Goal: Information Seeking & Learning: Learn about a topic

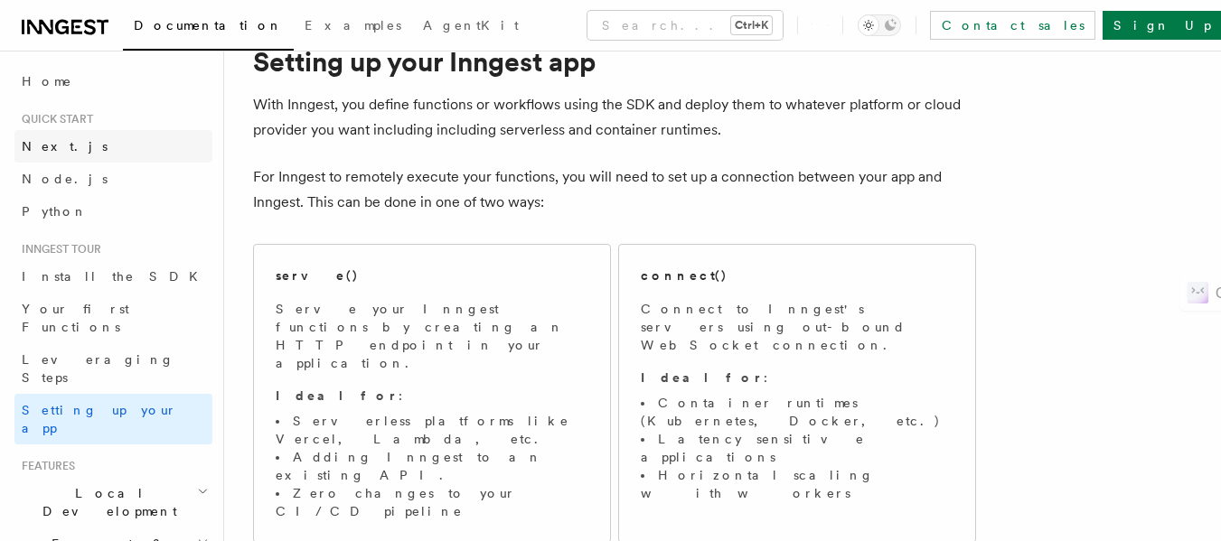
click at [54, 150] on span "Next.js" at bounding box center [65, 146] width 86 height 14
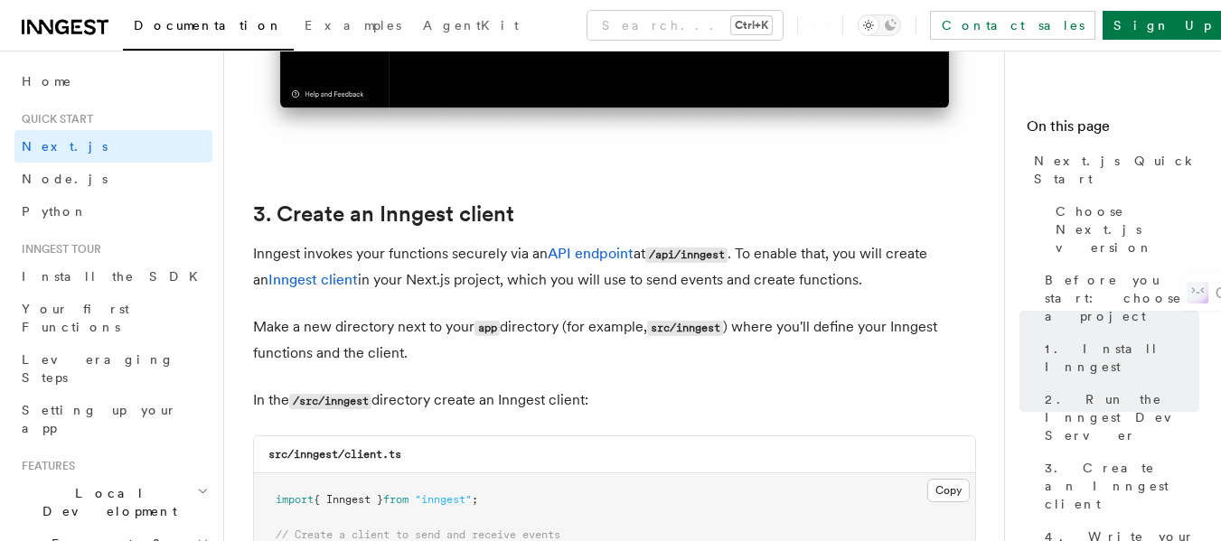
scroll to position [2006, 0]
click at [287, 202] on link "3. Create an Inngest client" at bounding box center [383, 213] width 261 height 25
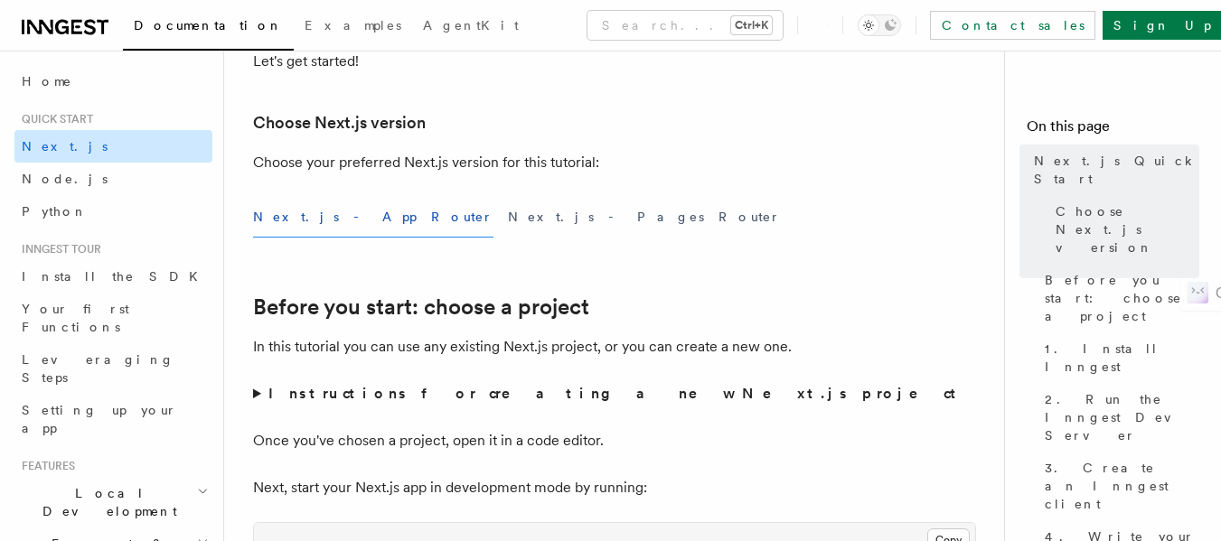
click at [83, 140] on link "Next.js" at bounding box center [113, 146] width 198 height 33
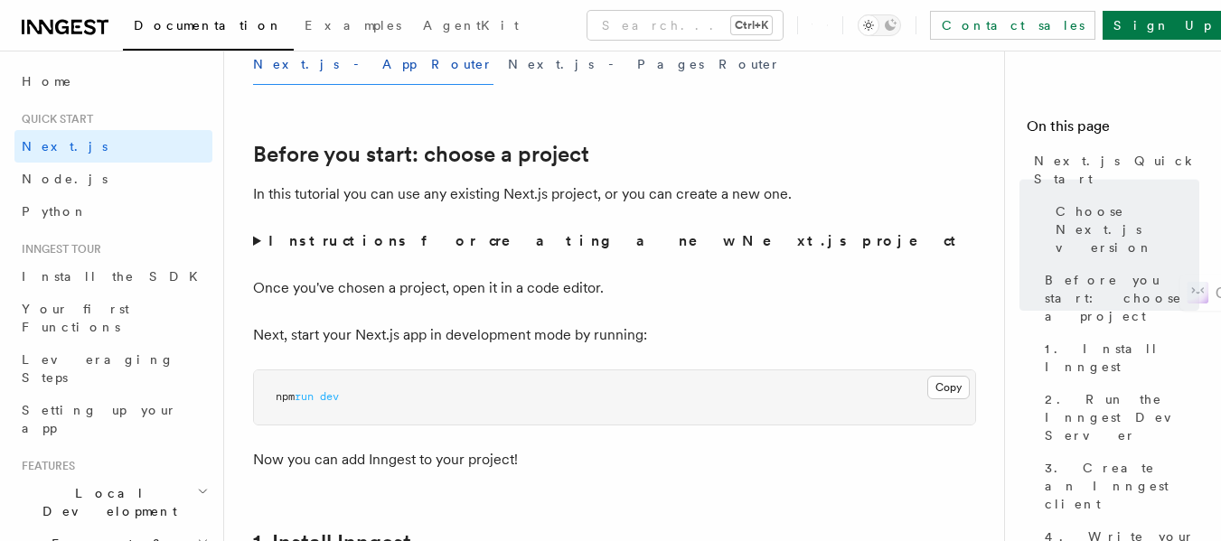
scroll to position [548, 0]
click at [258, 239] on summary "Instructions for creating a new Next.js project" at bounding box center [614, 242] width 723 height 25
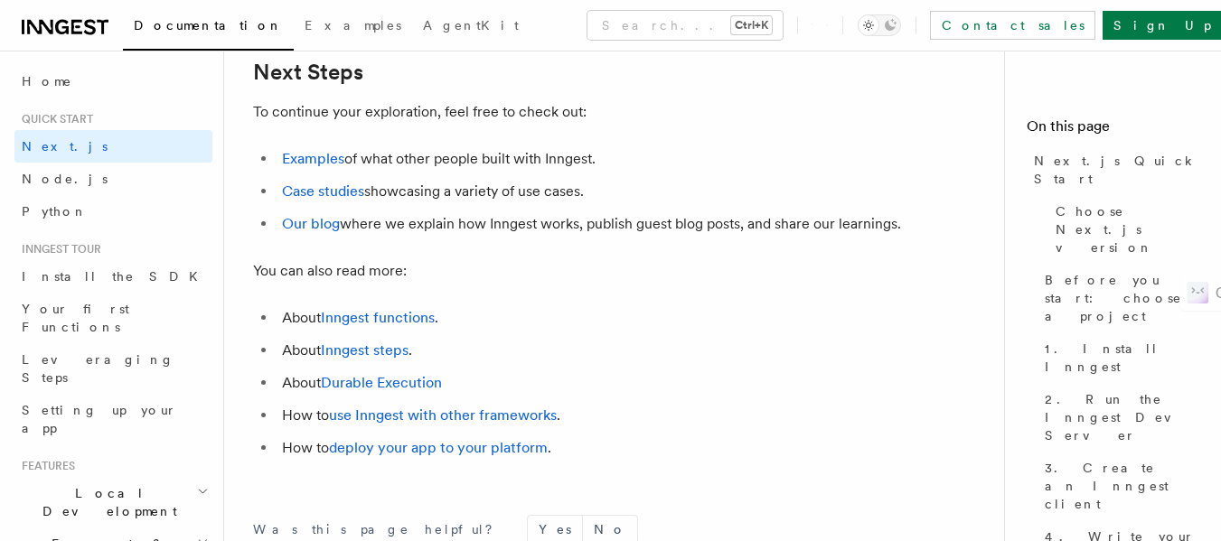
scroll to position [11457, 0]
click at [310, 168] on link "Examples" at bounding box center [313, 159] width 62 height 17
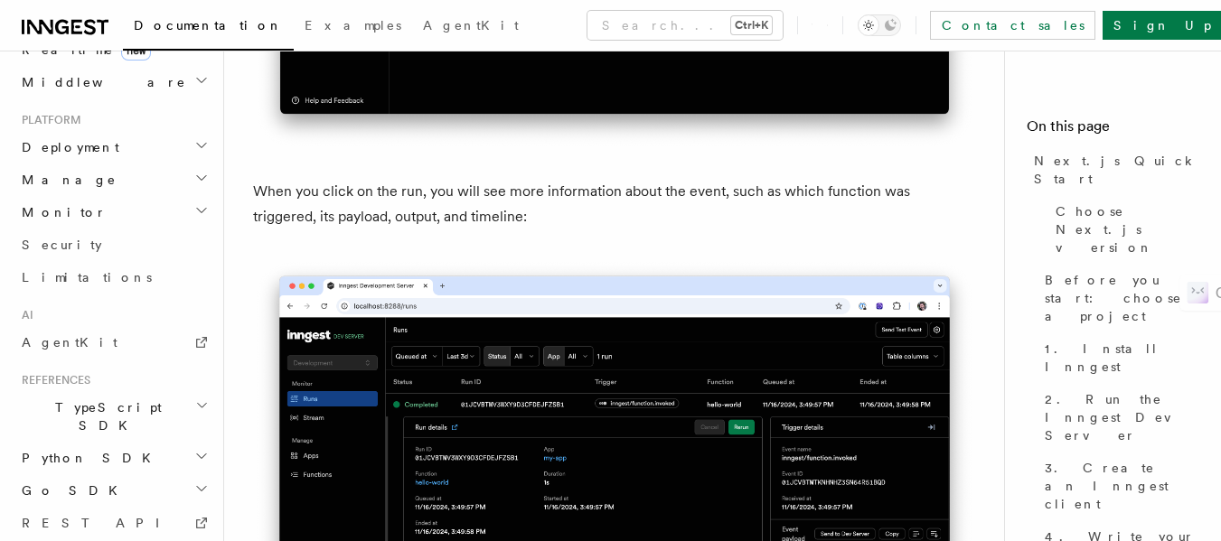
scroll to position [885, 0]
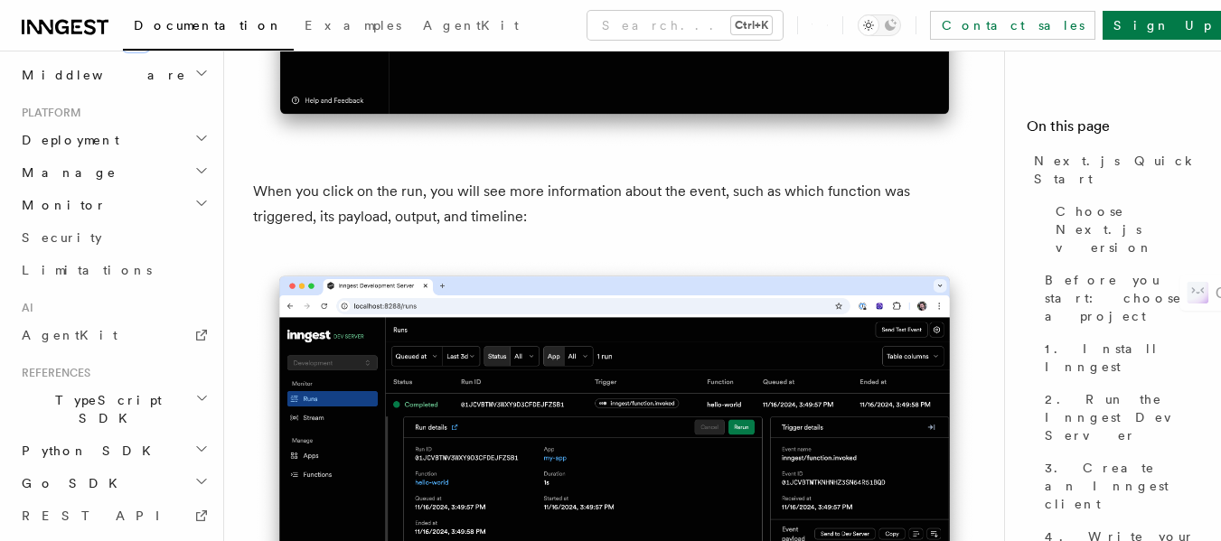
click at [87, 442] on span "Python SDK" at bounding box center [87, 451] width 147 height 18
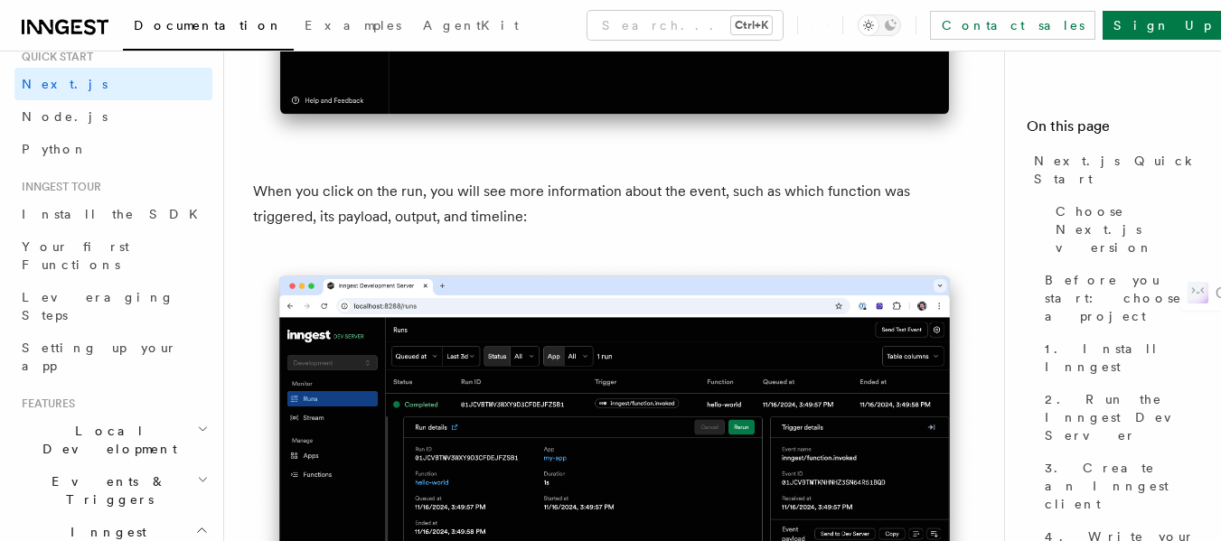
scroll to position [0, 0]
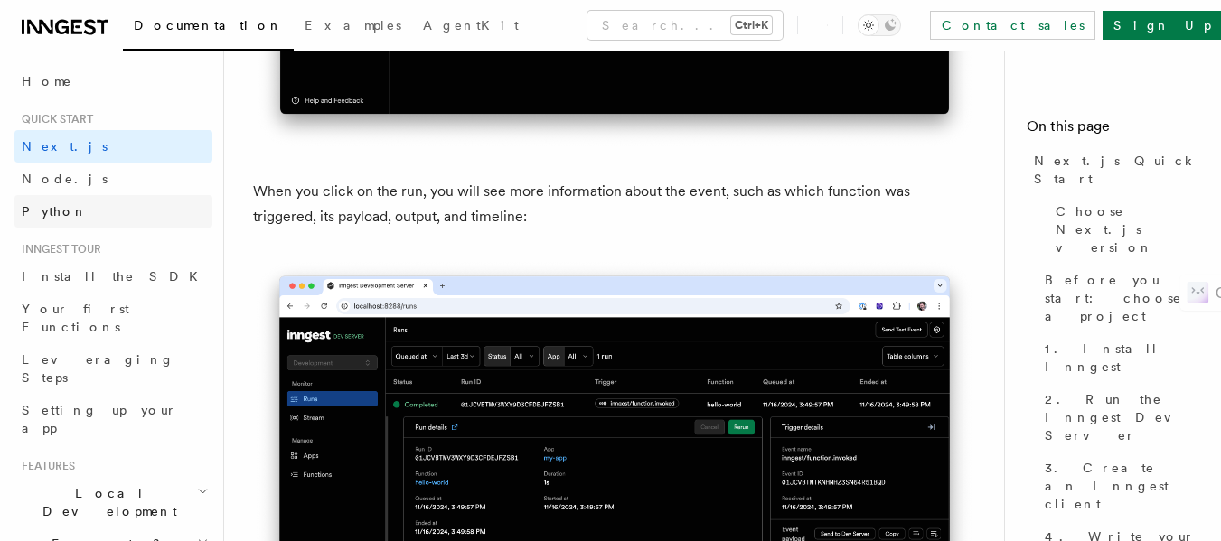
click at [36, 213] on span "Python" at bounding box center [55, 211] width 66 height 14
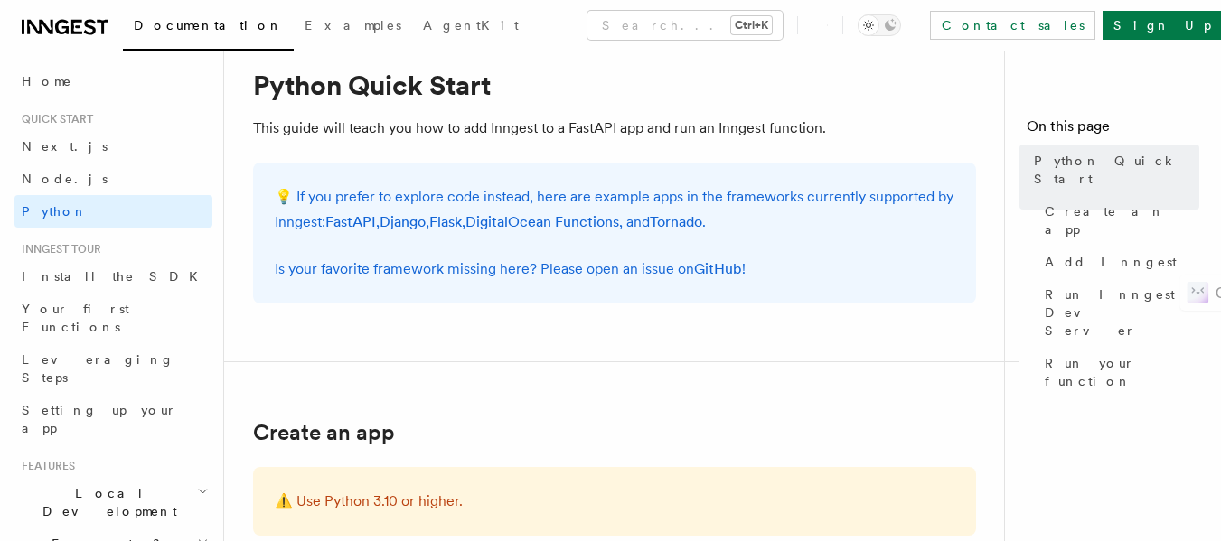
scroll to position [52, 0]
click at [341, 220] on link "FastAPI" at bounding box center [350, 220] width 51 height 17
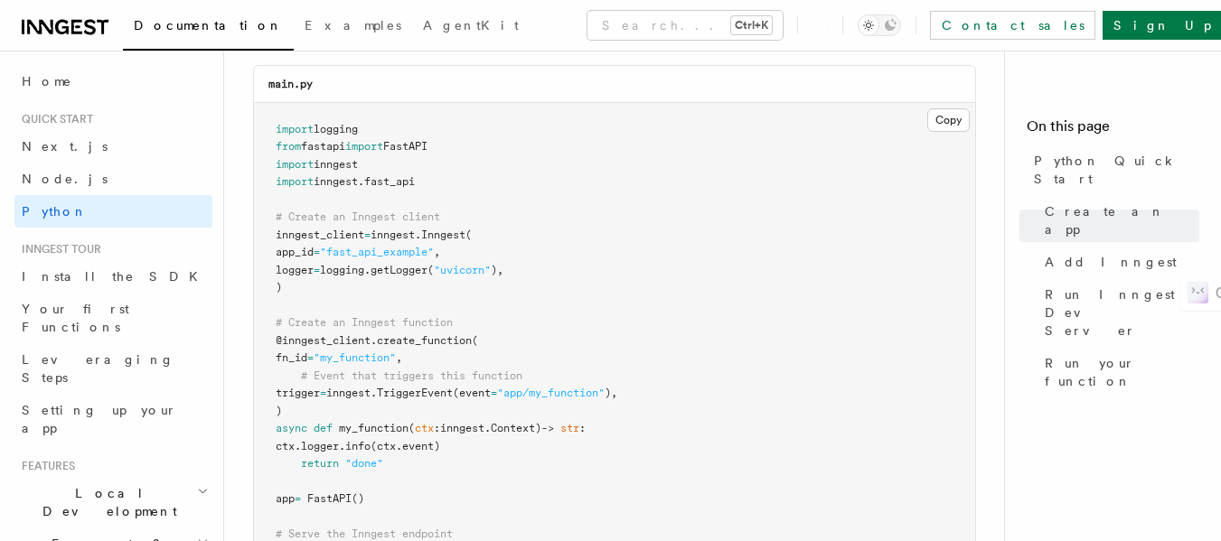
scroll to position [1283, 0]
click at [938, 122] on button "Copy Copied" at bounding box center [948, 119] width 42 height 23
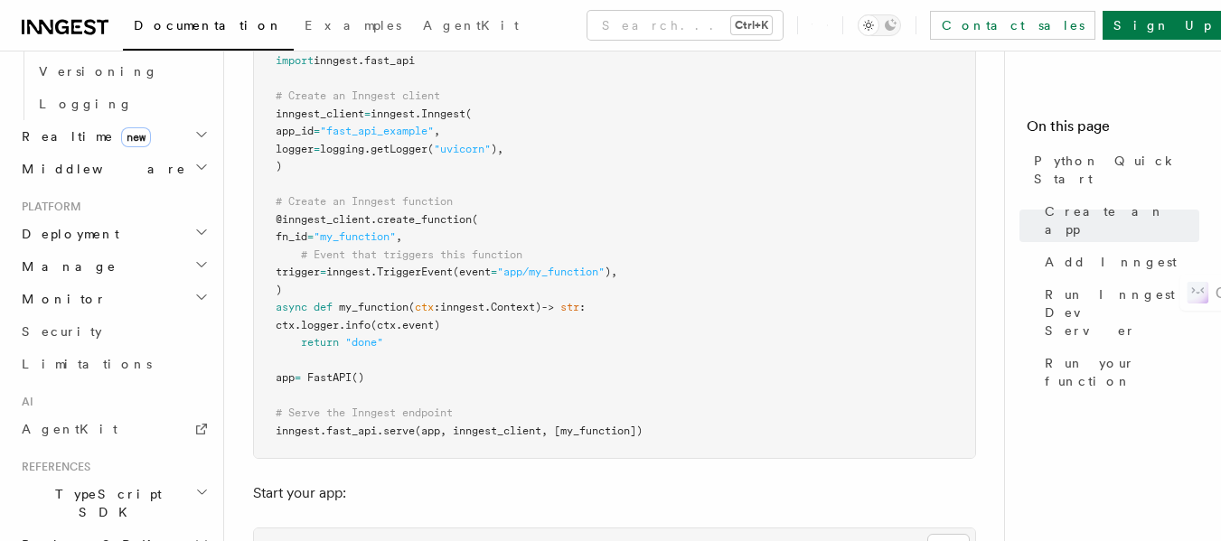
scroll to position [905, 0]
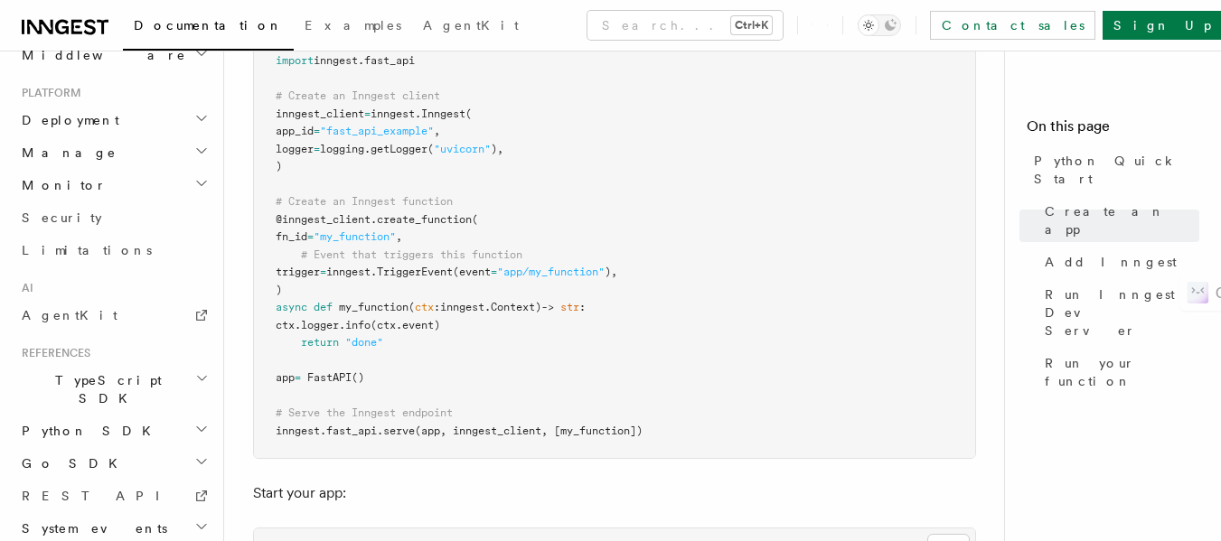
click at [130, 415] on h2 "Python SDK" at bounding box center [113, 431] width 198 height 33
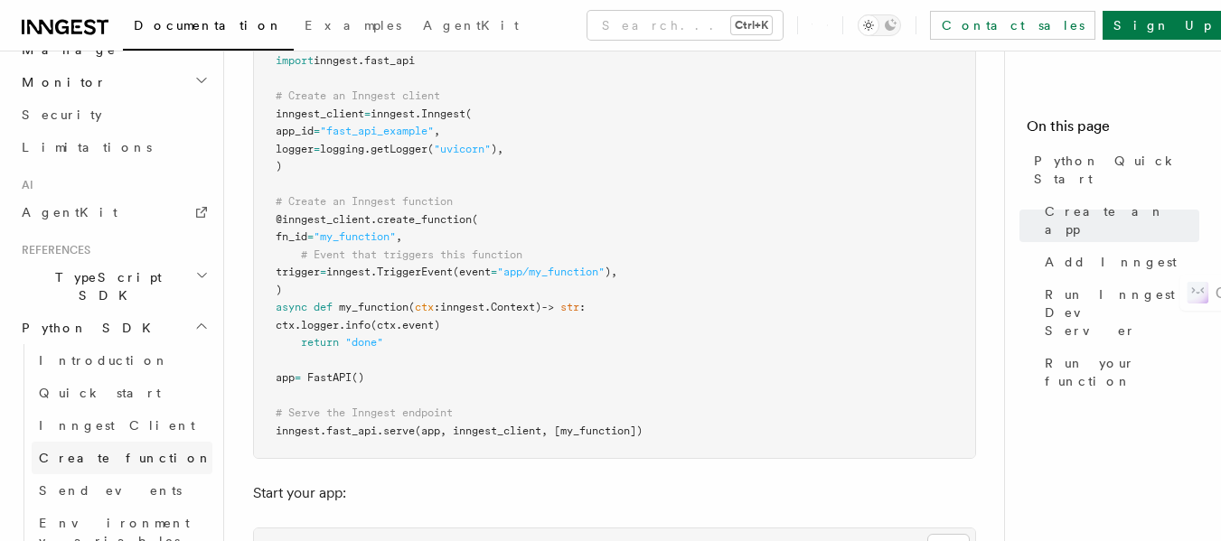
scroll to position [1007, 0]
click at [102, 452] on span "Create function" at bounding box center [126, 459] width 174 height 14
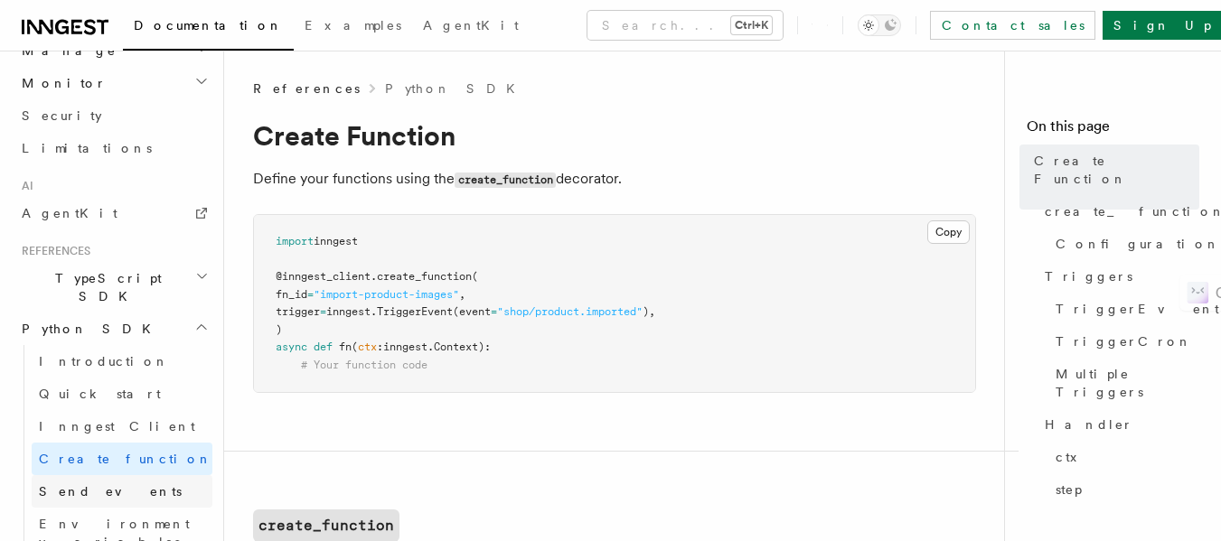
click at [104, 484] on span "Send events" at bounding box center [110, 491] width 143 height 14
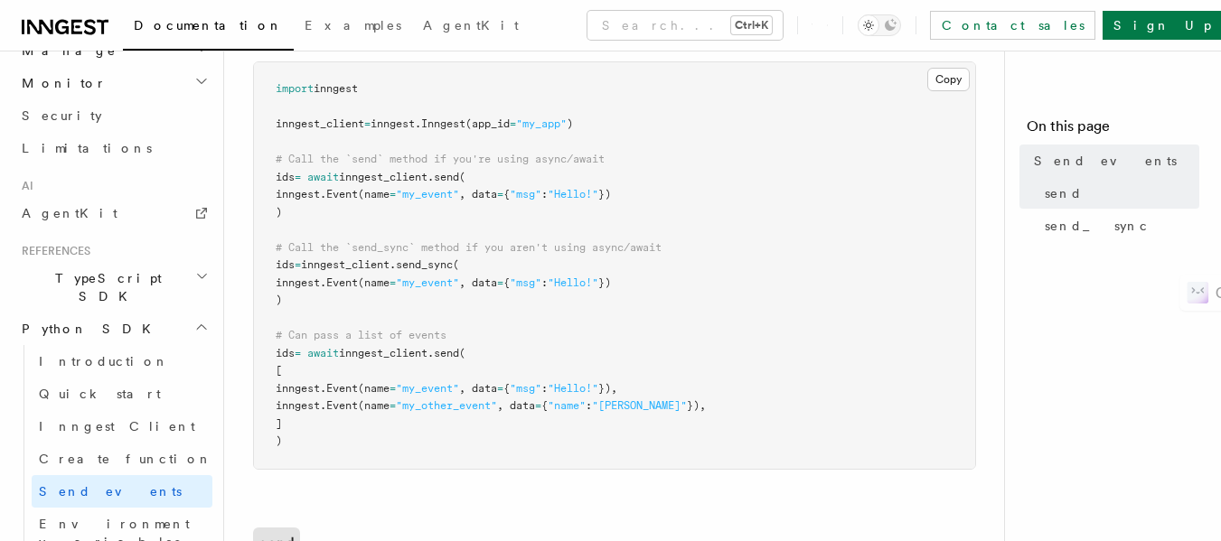
scroll to position [276, 0]
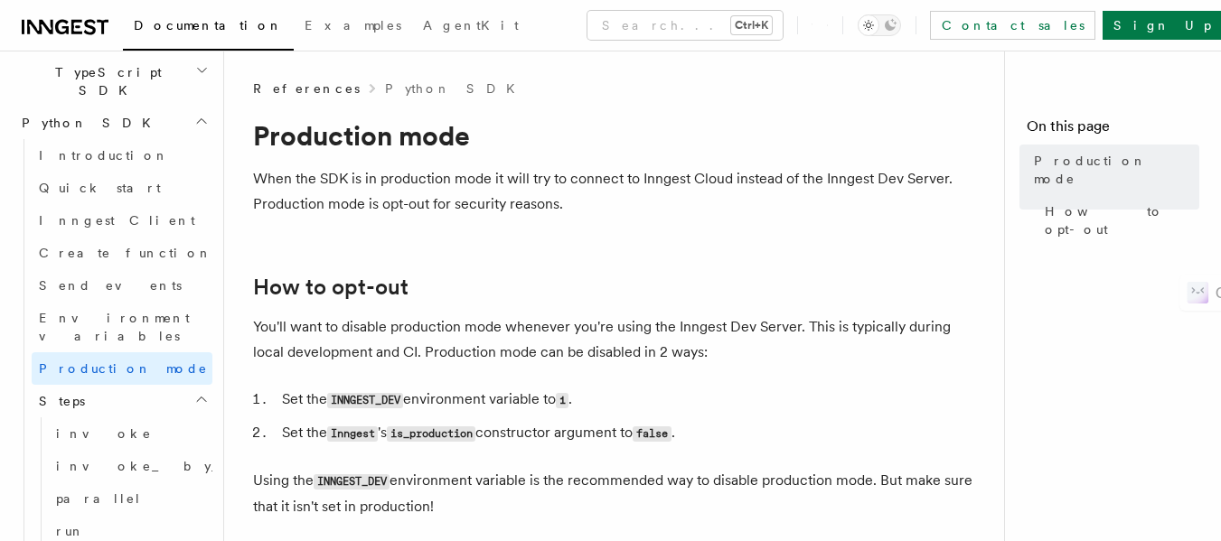
scroll to position [1217, 0]
click at [99, 380] on h2 "Steps" at bounding box center [122, 396] width 181 height 33
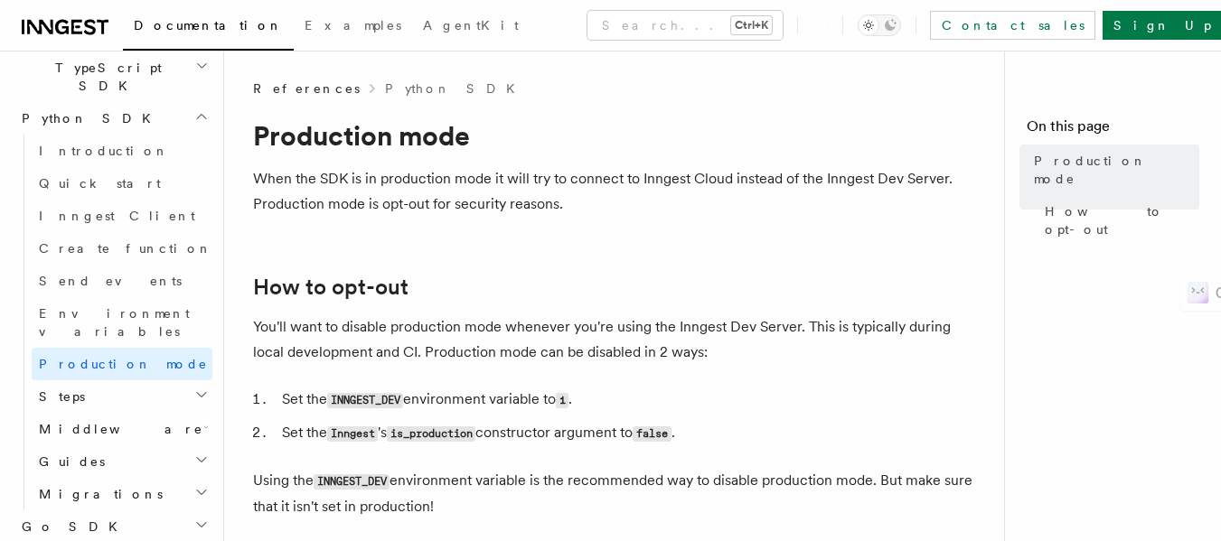
click at [97, 420] on span "Middleware" at bounding box center [118, 429] width 172 height 18
click at [102, 446] on h2 "Guides" at bounding box center [122, 462] width 181 height 33
click at [93, 485] on span "Migrations" at bounding box center [97, 494] width 131 height 18
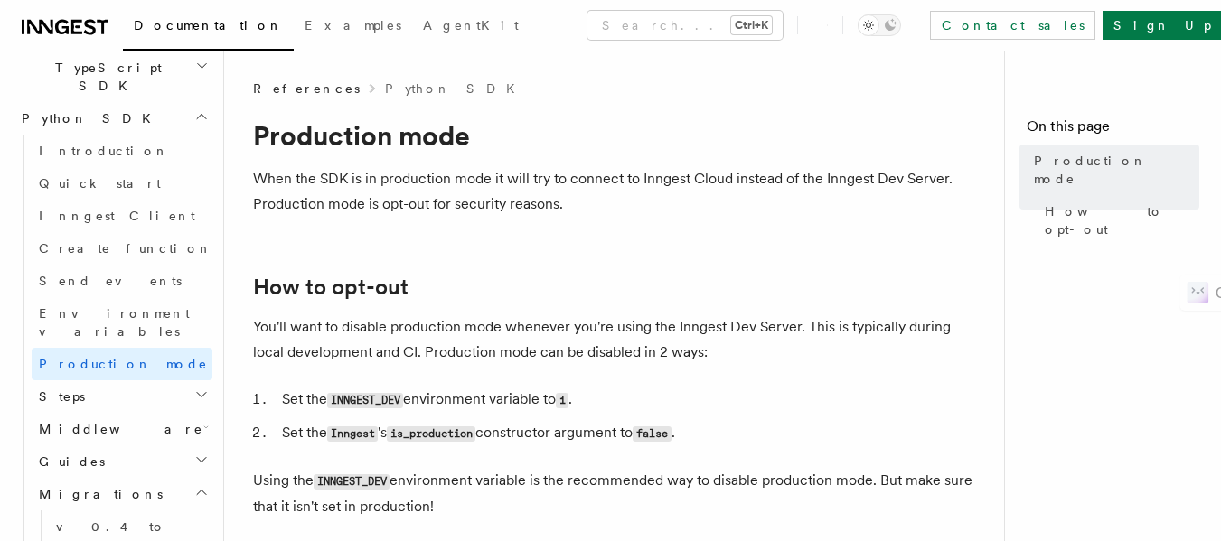
click at [93, 485] on span "Migrations" at bounding box center [97, 494] width 131 height 18
click at [93, 511] on h2 "Go SDK" at bounding box center [113, 527] width 198 height 33
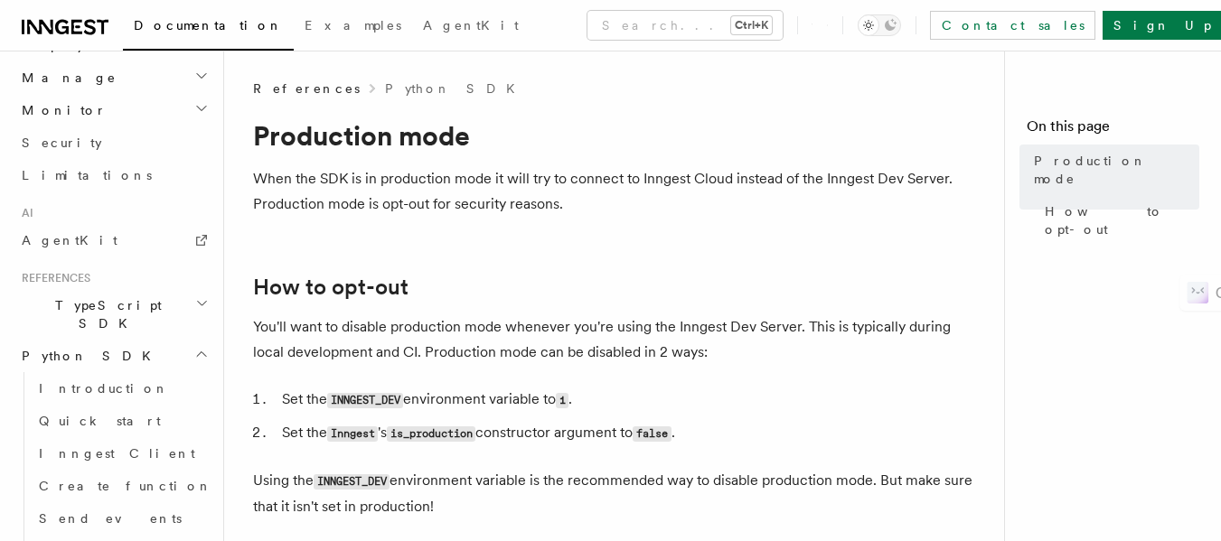
scroll to position [976, 0]
click at [115, 293] on h2 "TypeScript SDK" at bounding box center [113, 318] width 198 height 51
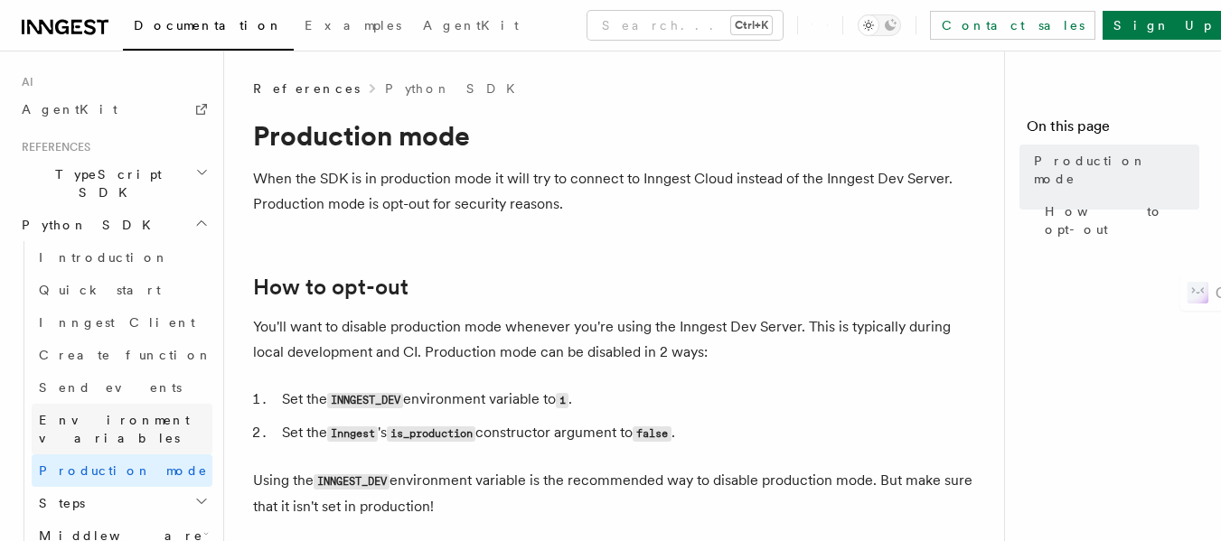
scroll to position [1115, 0]
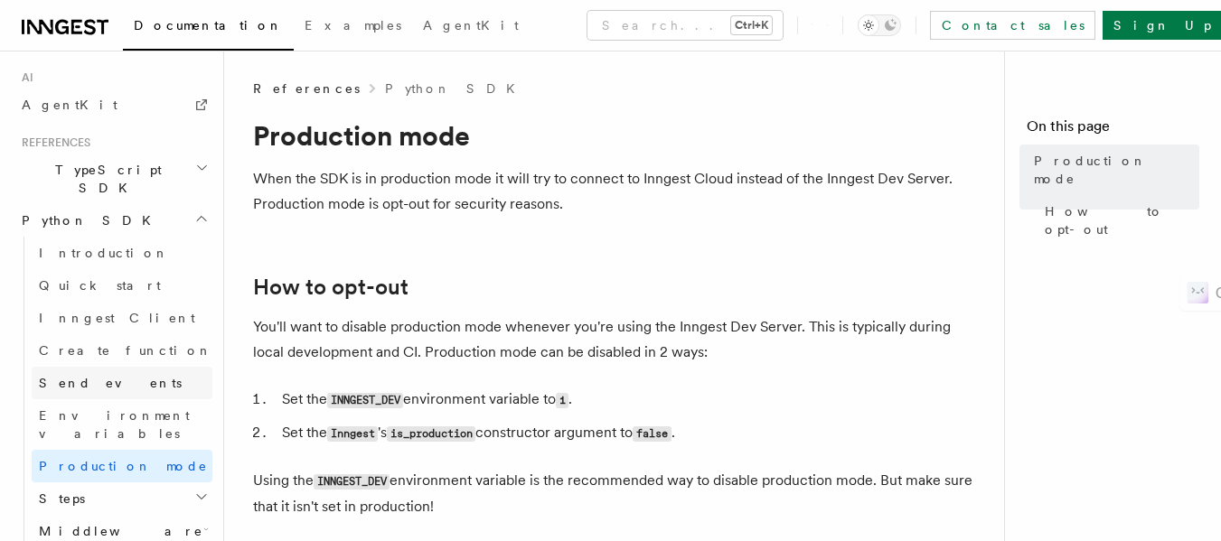
click at [135, 367] on link "Send events" at bounding box center [122, 383] width 181 height 33
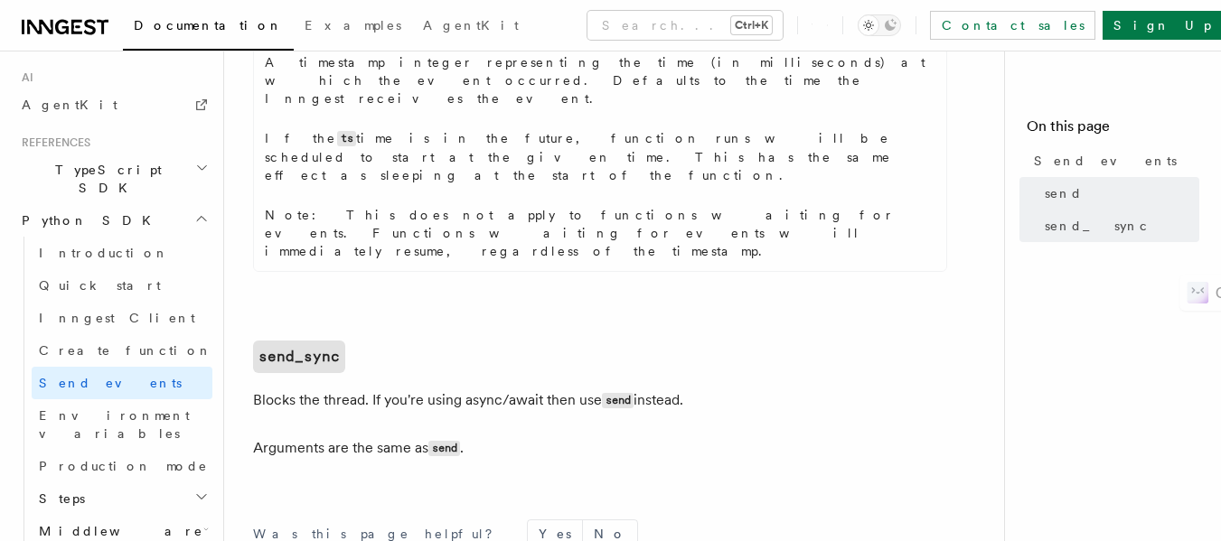
scroll to position [1440, 0]
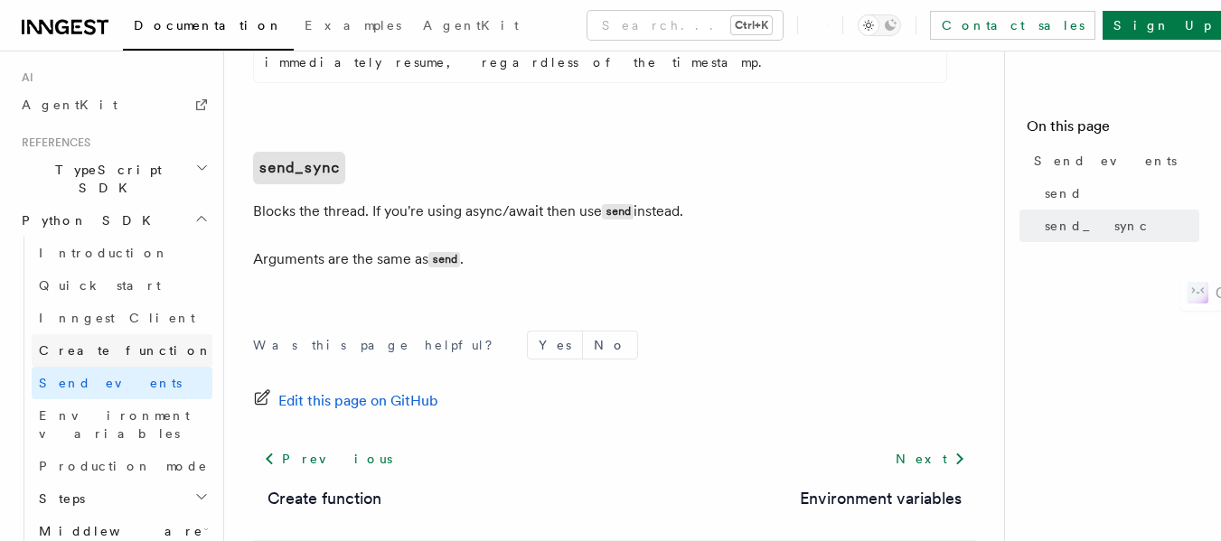
click at [85, 343] on span "Create function" at bounding box center [126, 350] width 174 height 14
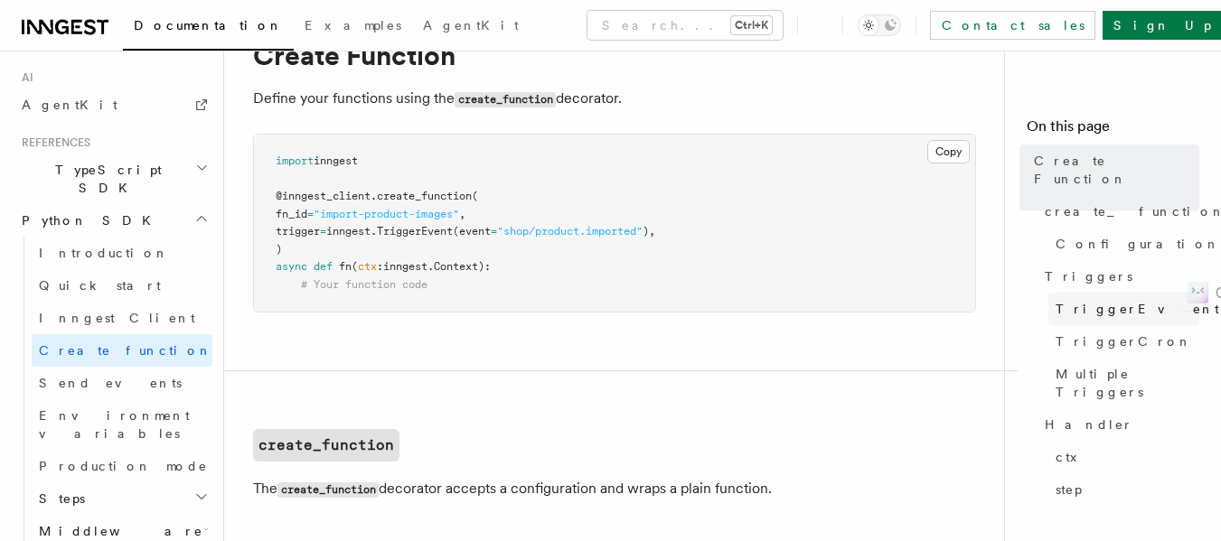
scroll to position [81, 0]
click at [1091, 474] on link "step" at bounding box center [1123, 490] width 151 height 33
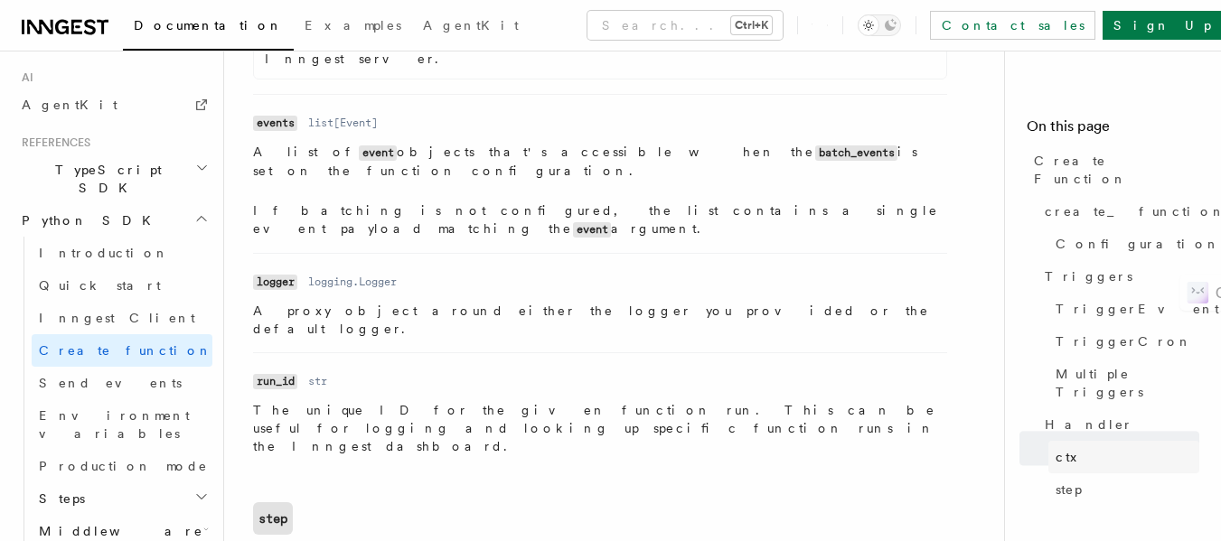
click at [1067, 448] on span "ctx" at bounding box center [1072, 457] width 33 height 18
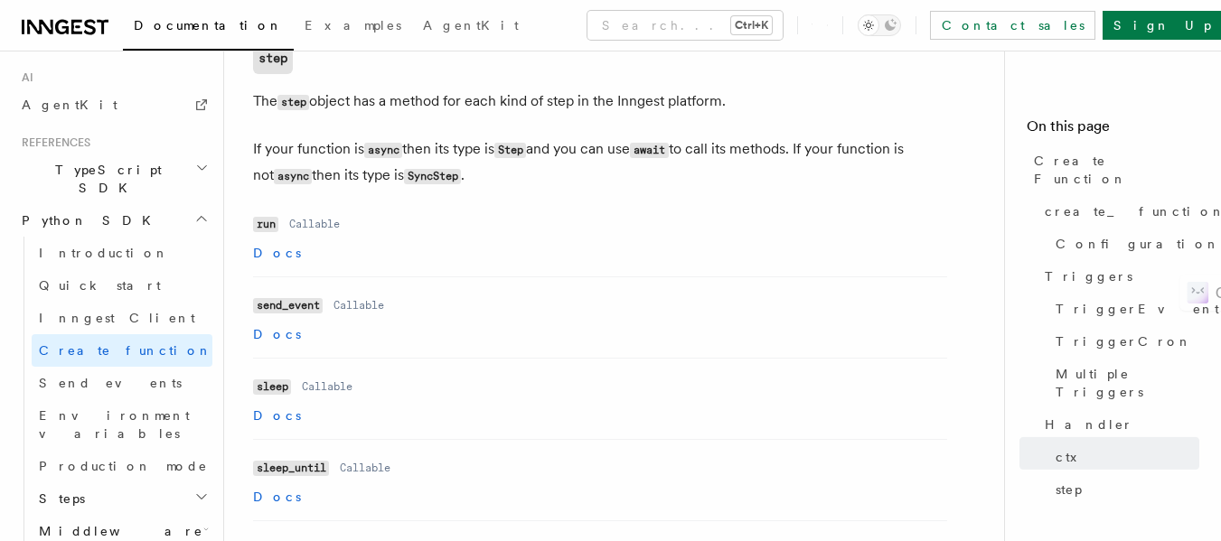
scroll to position [3545, 0]
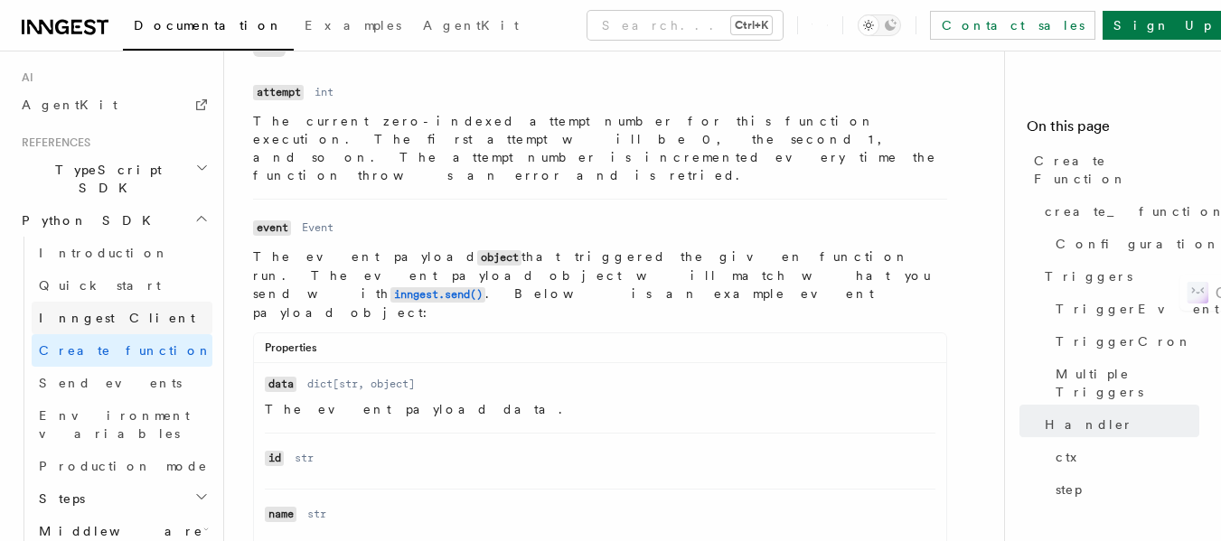
click at [91, 311] on span "Inngest Client" at bounding box center [117, 318] width 156 height 14
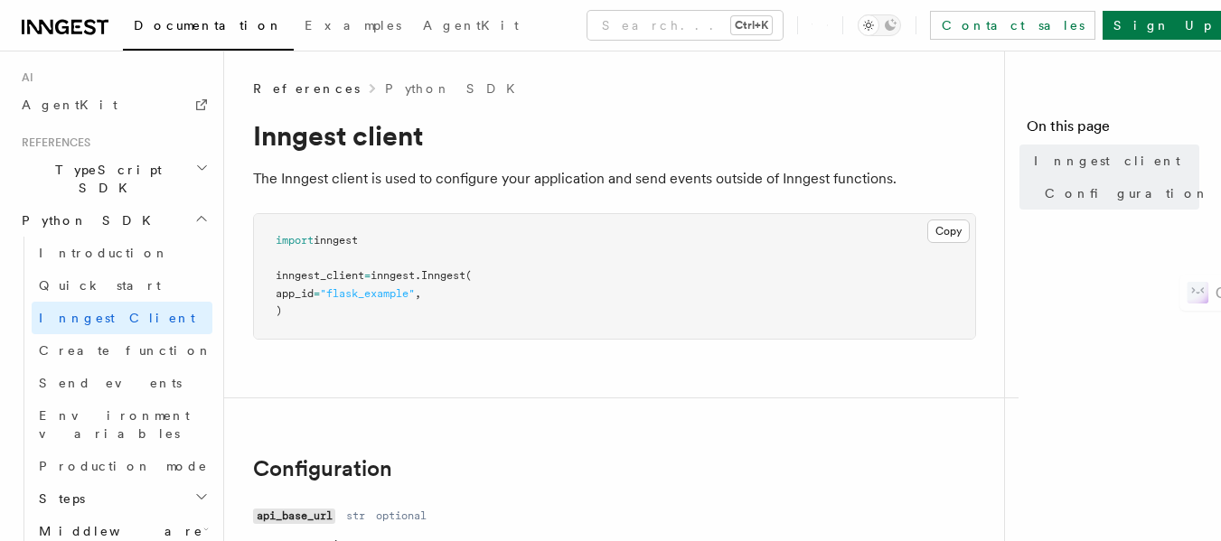
scroll to position [1094, 0]
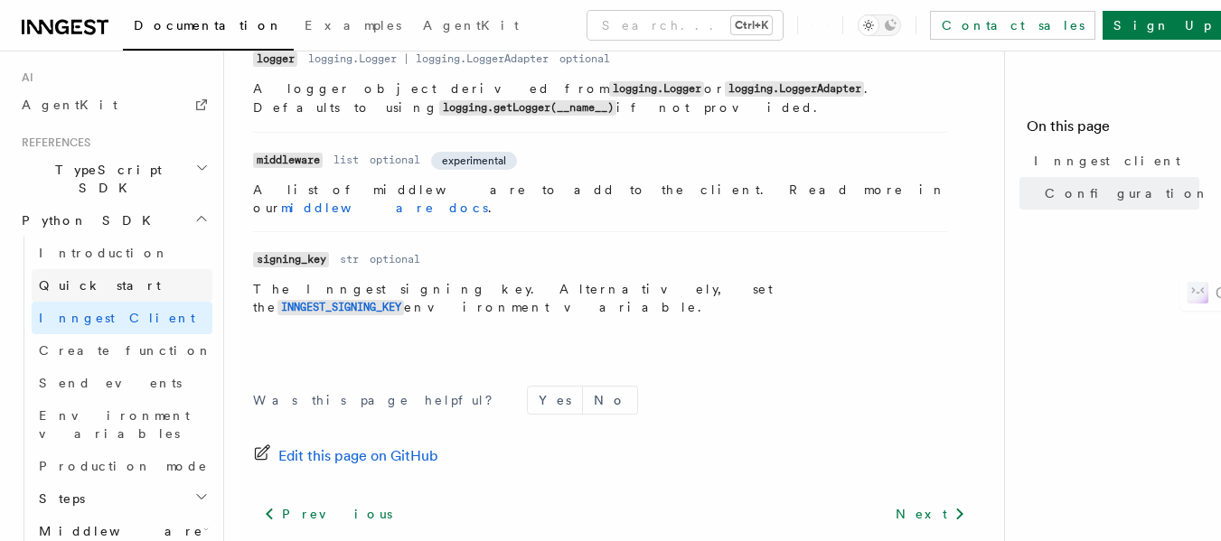
click at [76, 278] on span "Quick start" at bounding box center [100, 285] width 122 height 14
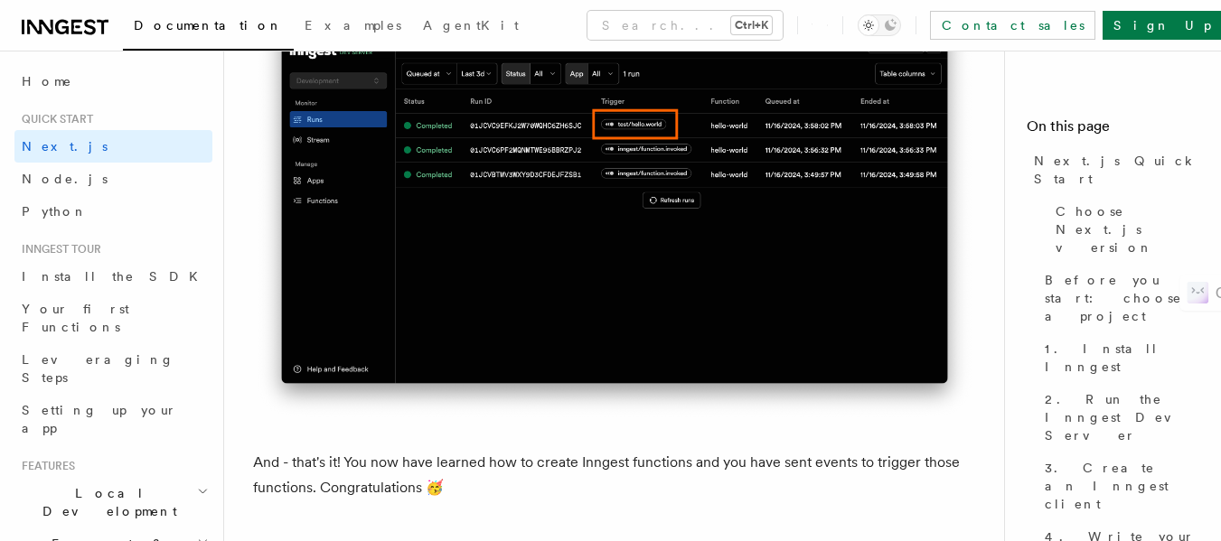
click at [278, 233] on img at bounding box center [614, 195] width 723 height 454
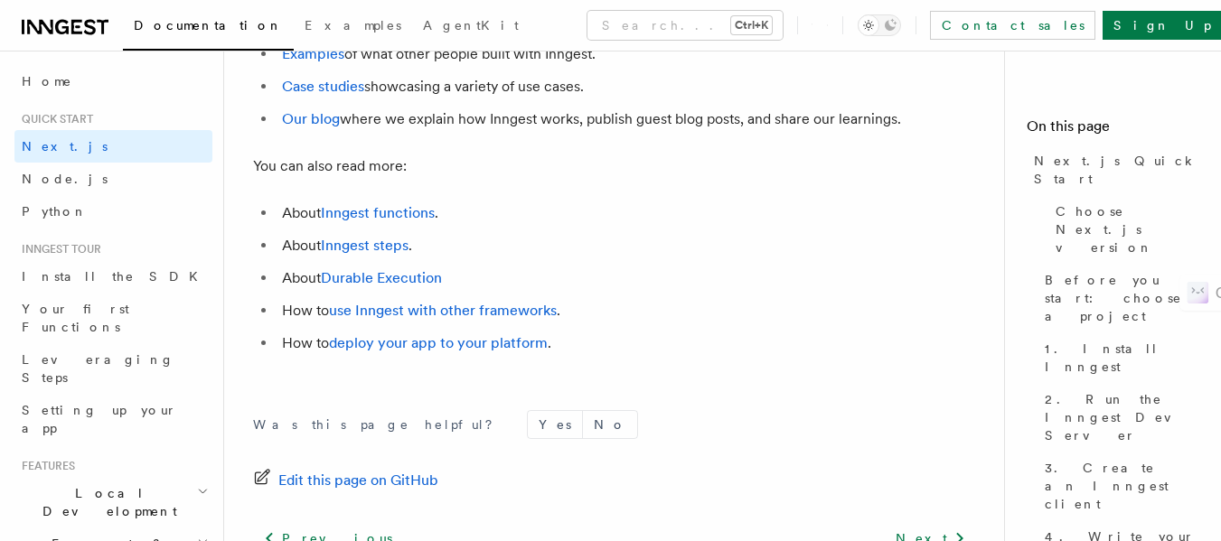
scroll to position [11957, 0]
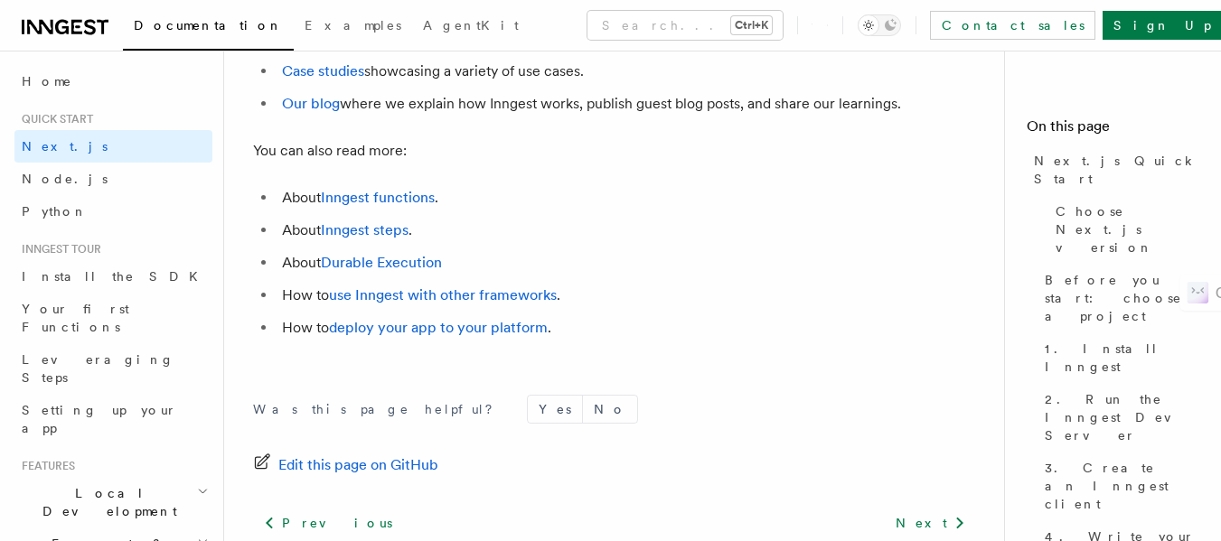
scroll to position [11974, 0]
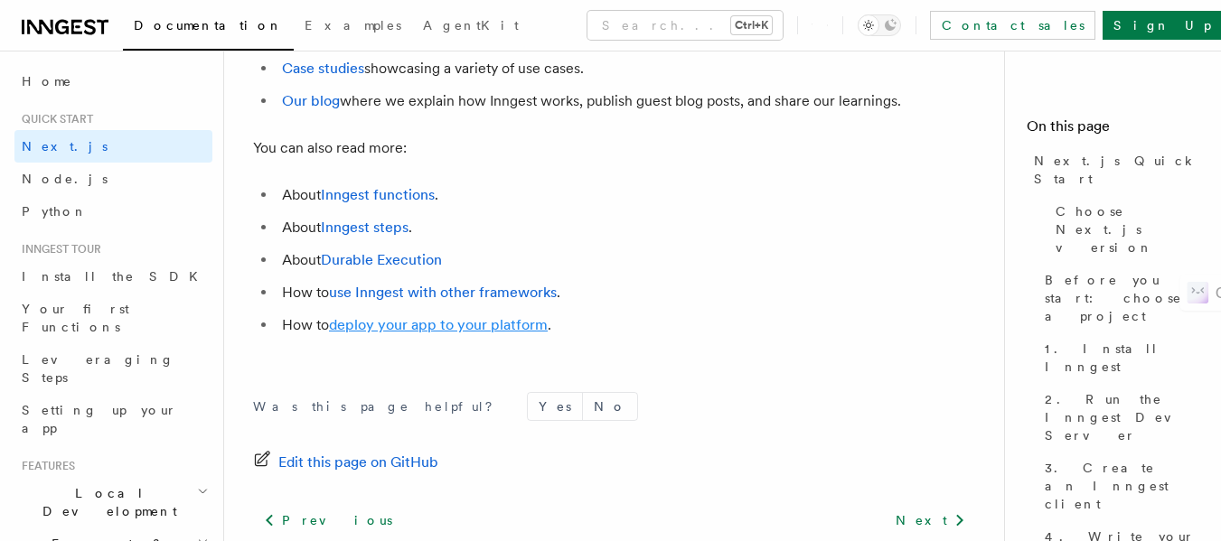
click at [436, 334] on link "deploy your app to your platform" at bounding box center [438, 324] width 219 height 17
click at [334, 77] on link "Case studies" at bounding box center [323, 68] width 82 height 17
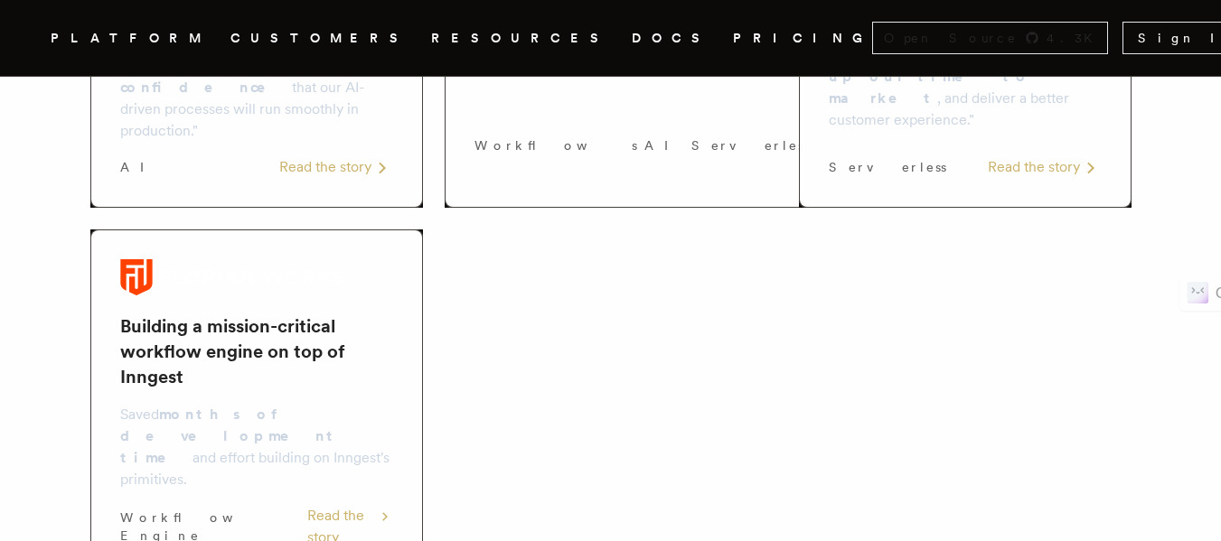
scroll to position [1245, 0]
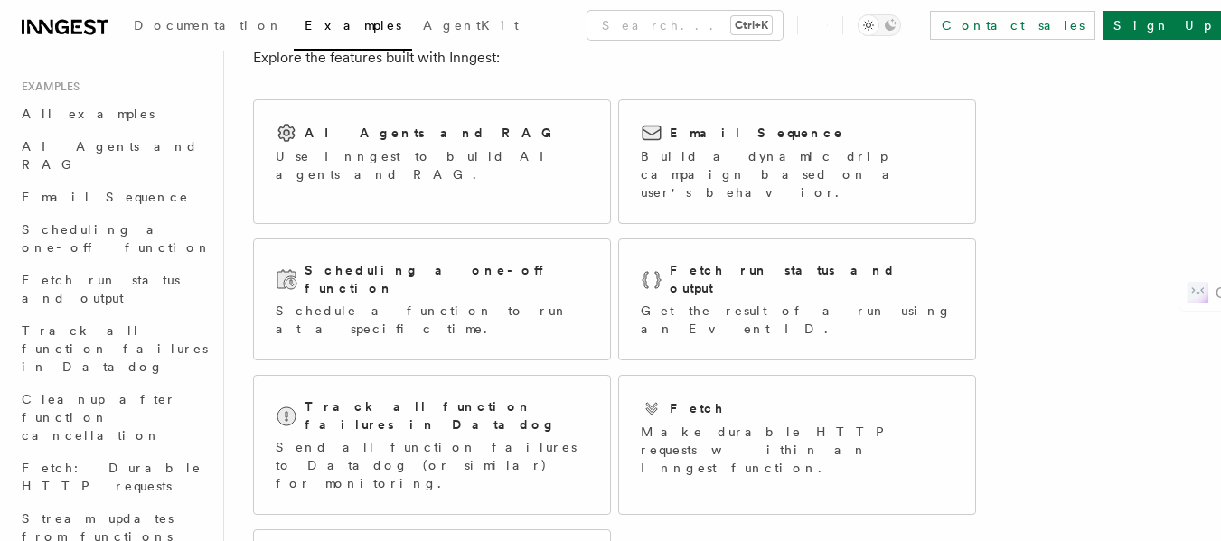
scroll to position [102, 0]
click at [319, 262] on h2 "Scheduling a one-off function" at bounding box center [447, 280] width 284 height 36
click at [693, 424] on p "Make durable HTTP requests within an Inngest function." at bounding box center [797, 451] width 313 height 54
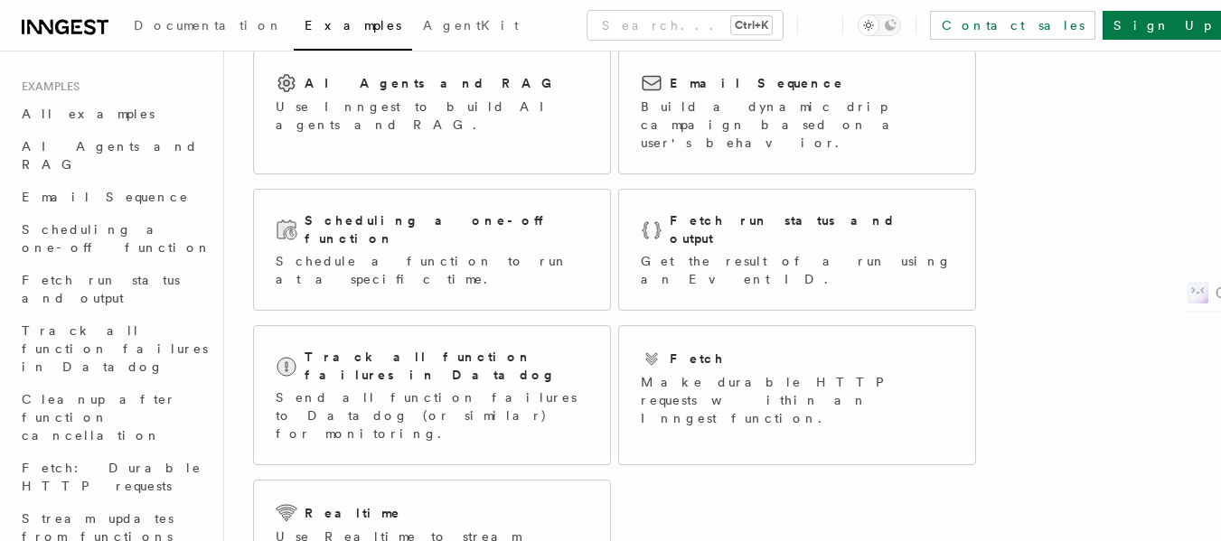
scroll to position [154, 0]
click at [340, 103] on p "Use Inngest to build AI agents and RAG." at bounding box center [432, 115] width 313 height 36
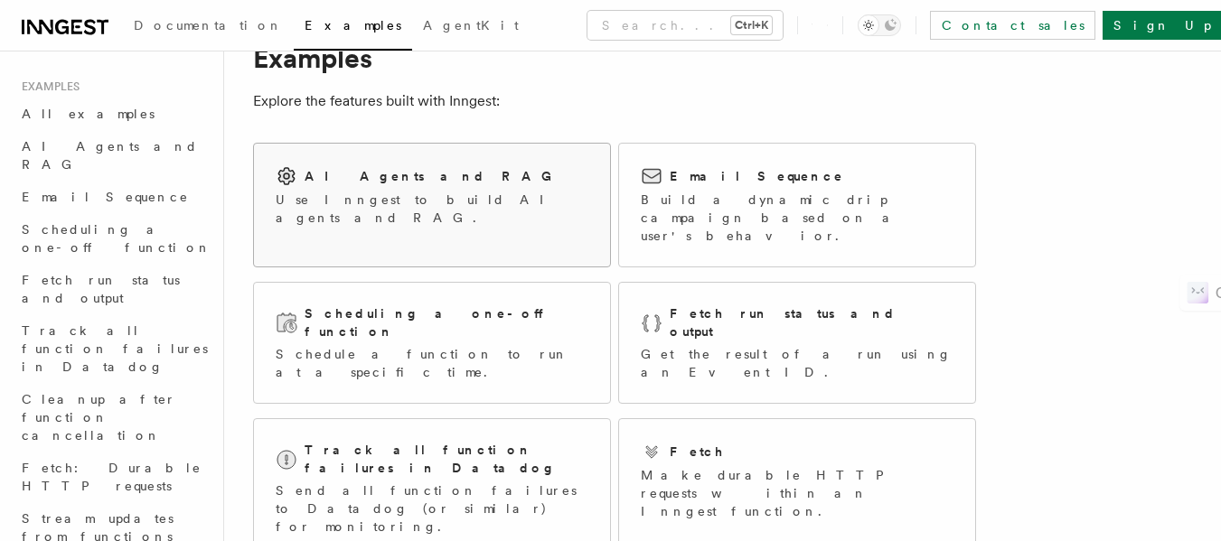
scroll to position [0, 0]
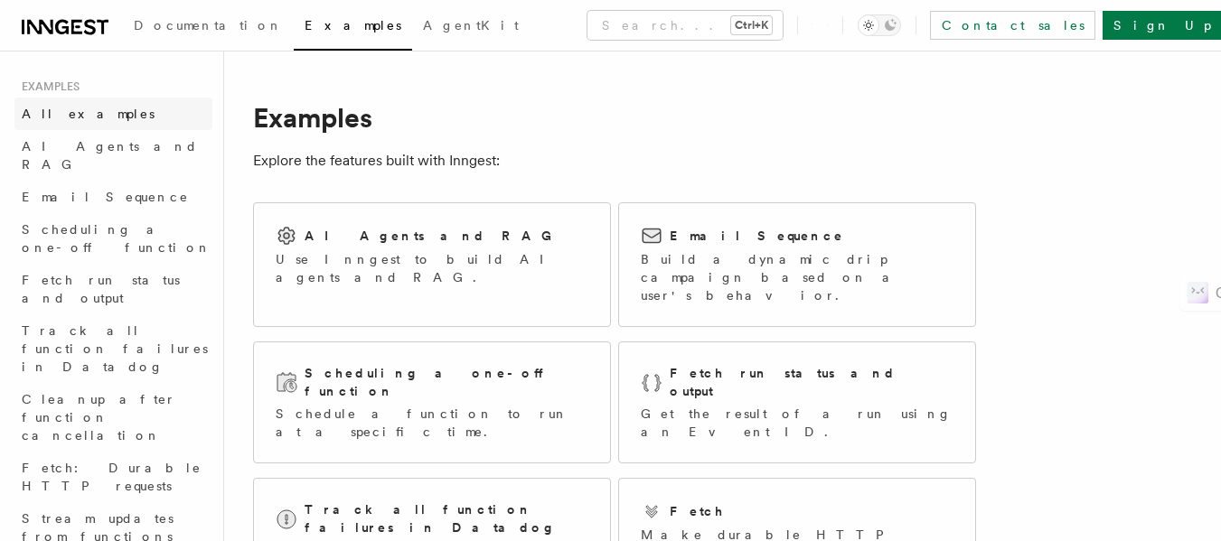
click at [40, 111] on span "All examples" at bounding box center [88, 114] width 133 height 14
click at [333, 232] on h2 "AI Agents and RAG" at bounding box center [433, 236] width 257 height 18
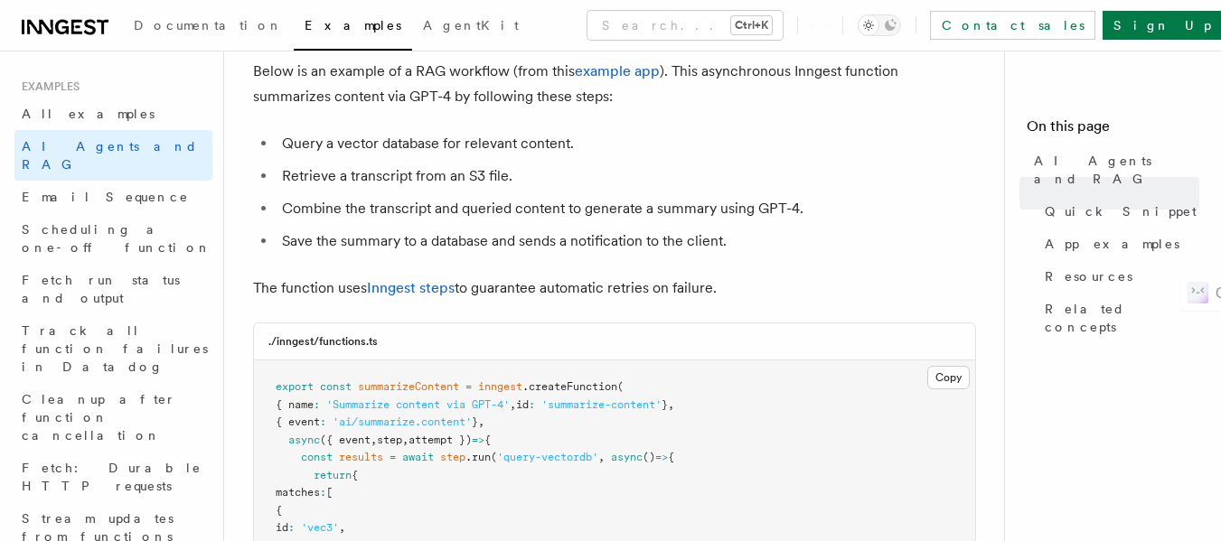
scroll to position [260, 0]
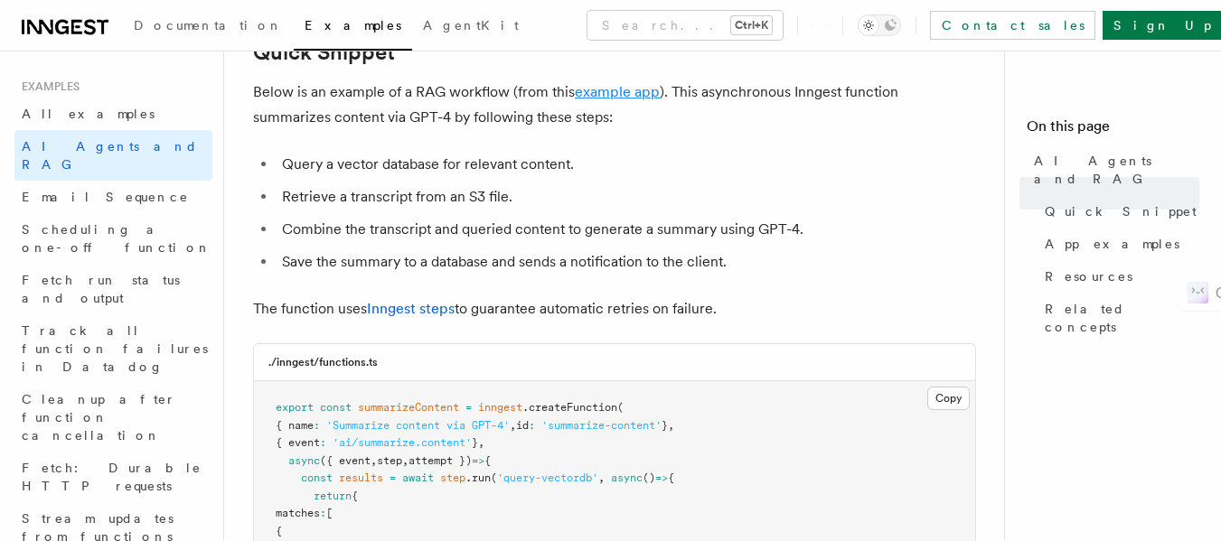
click at [611, 90] on link "example app" at bounding box center [617, 91] width 85 height 17
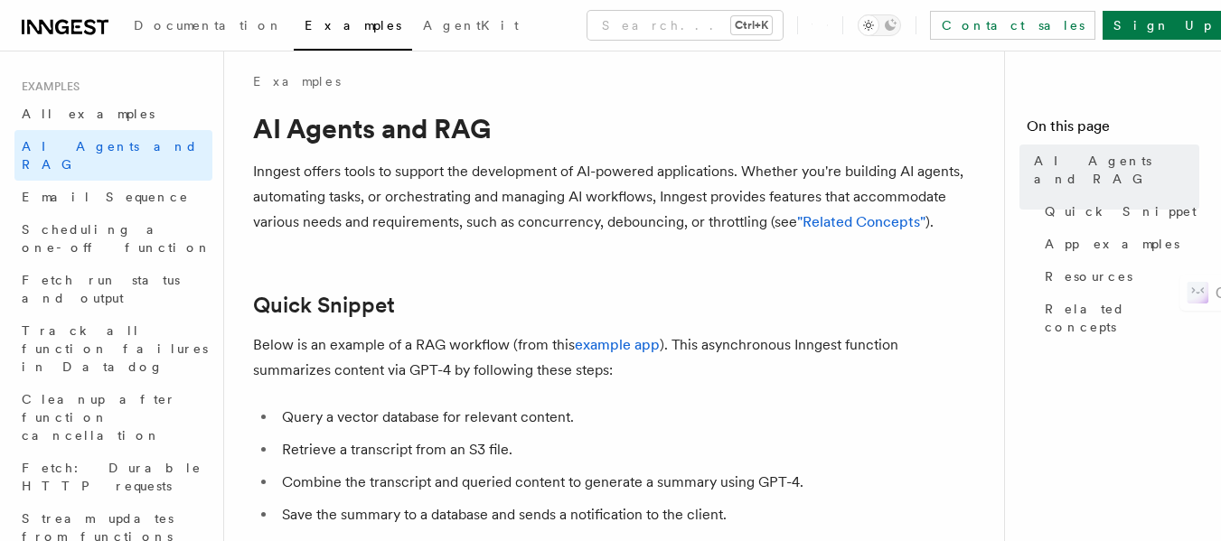
scroll to position [0, 0]
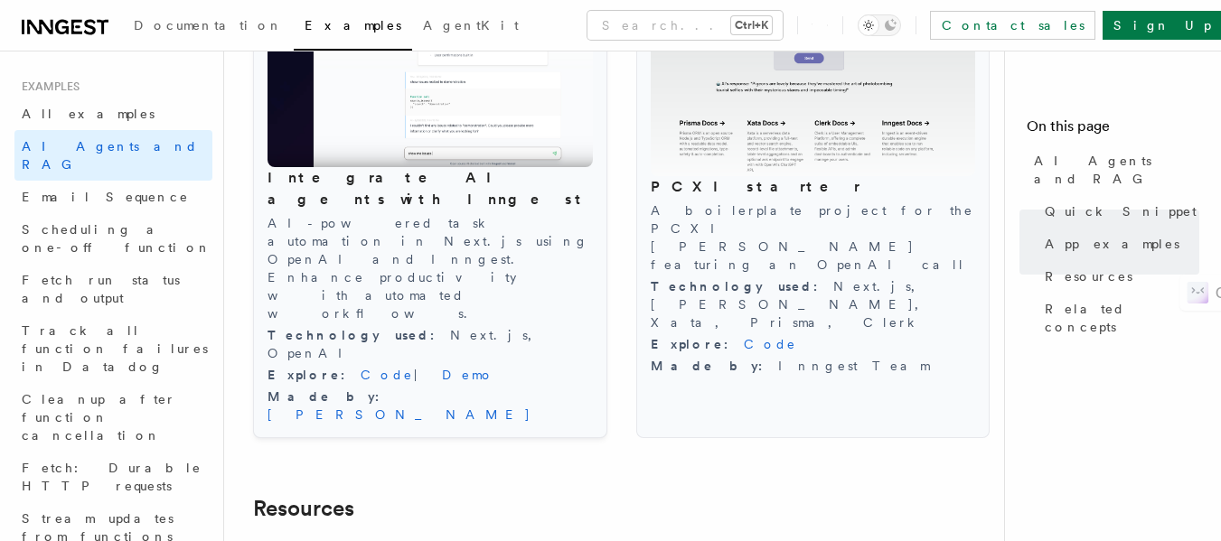
scroll to position [2094, 0]
click at [744, 336] on link "Code" at bounding box center [770, 343] width 53 height 14
click at [442, 367] on link "Demo" at bounding box center [468, 374] width 52 height 14
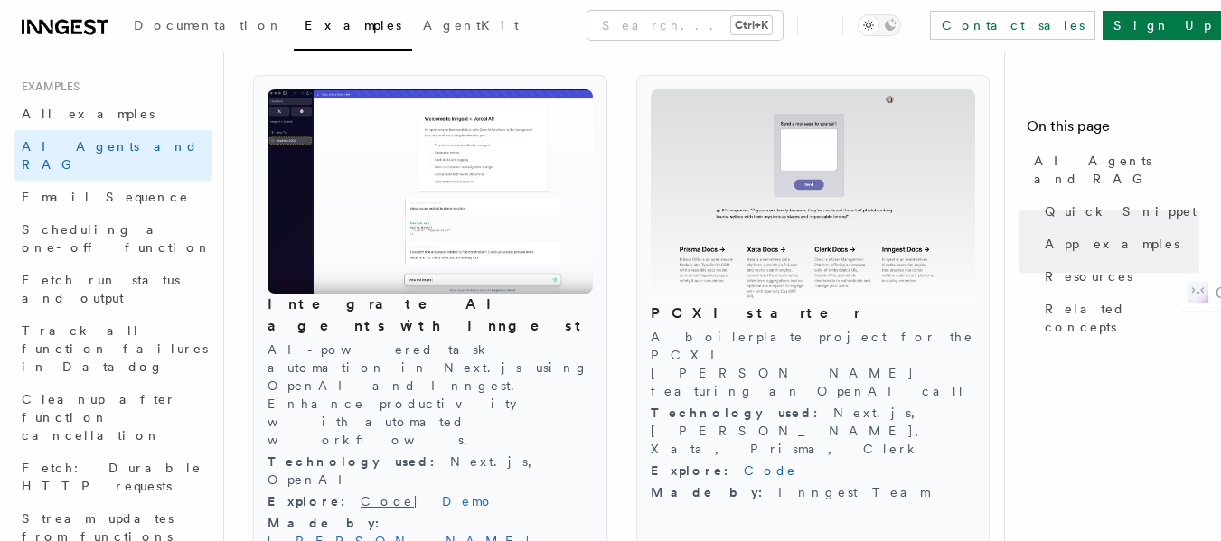
scroll to position [1968, 0]
click at [361, 493] on link "Code" at bounding box center [387, 500] width 53 height 14
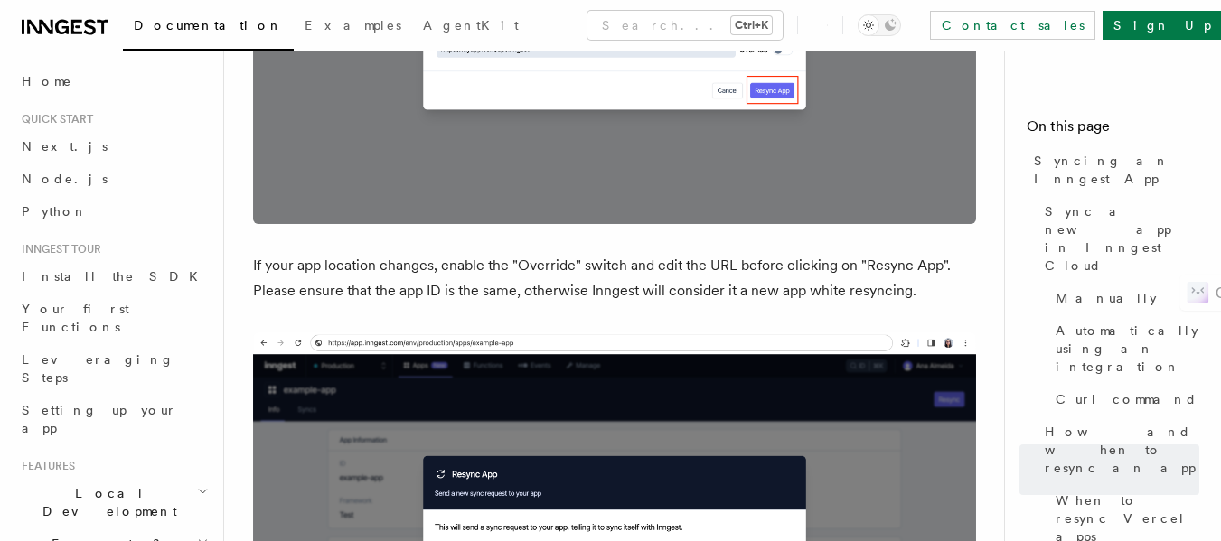
scroll to position [4684, 0]
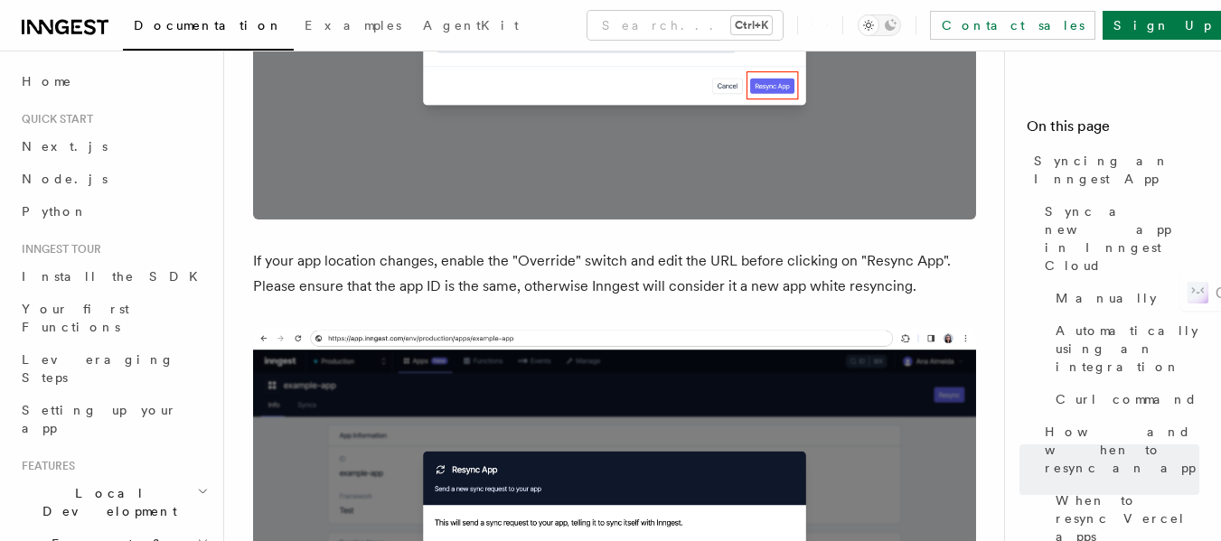
click at [519, 131] on img at bounding box center [614, 3] width 723 height 433
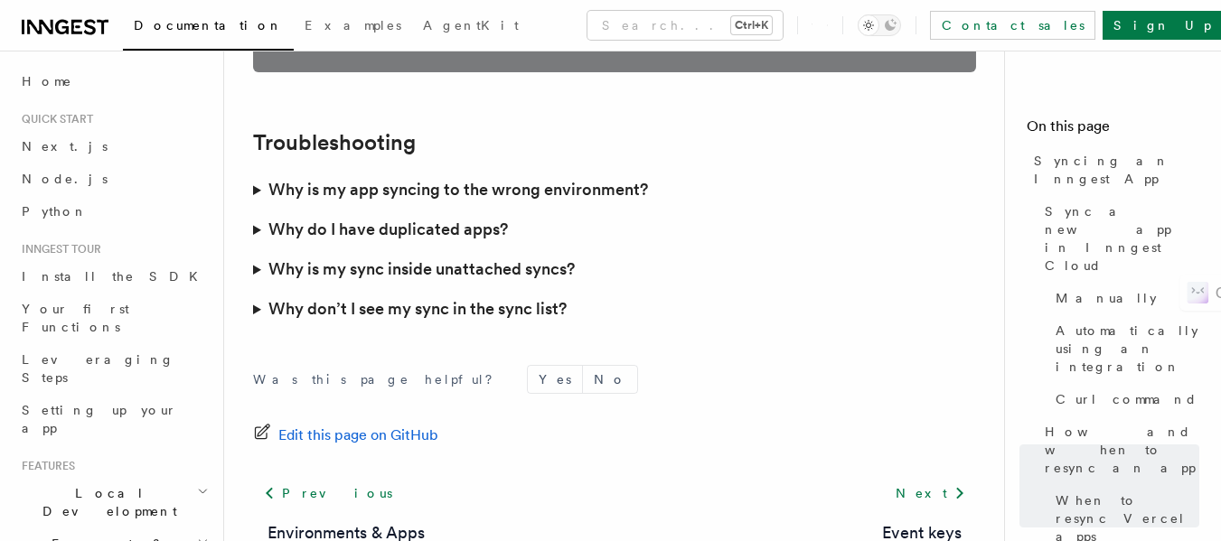
scroll to position [5373, 0]
click at [38, 148] on span "Next.js" at bounding box center [65, 146] width 86 height 14
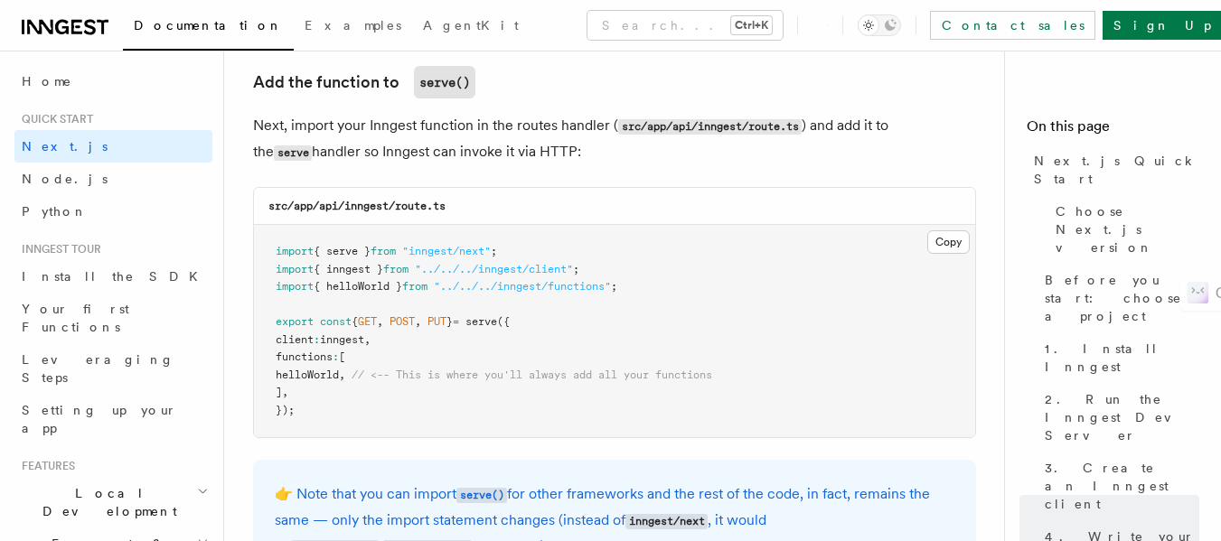
scroll to position [3574, 0]
drag, startPoint x: 266, startPoint y: 203, endPoint x: 460, endPoint y: 214, distance: 194.6
click at [460, 214] on div "src/app/api/inngest/route.ts" at bounding box center [614, 207] width 721 height 37
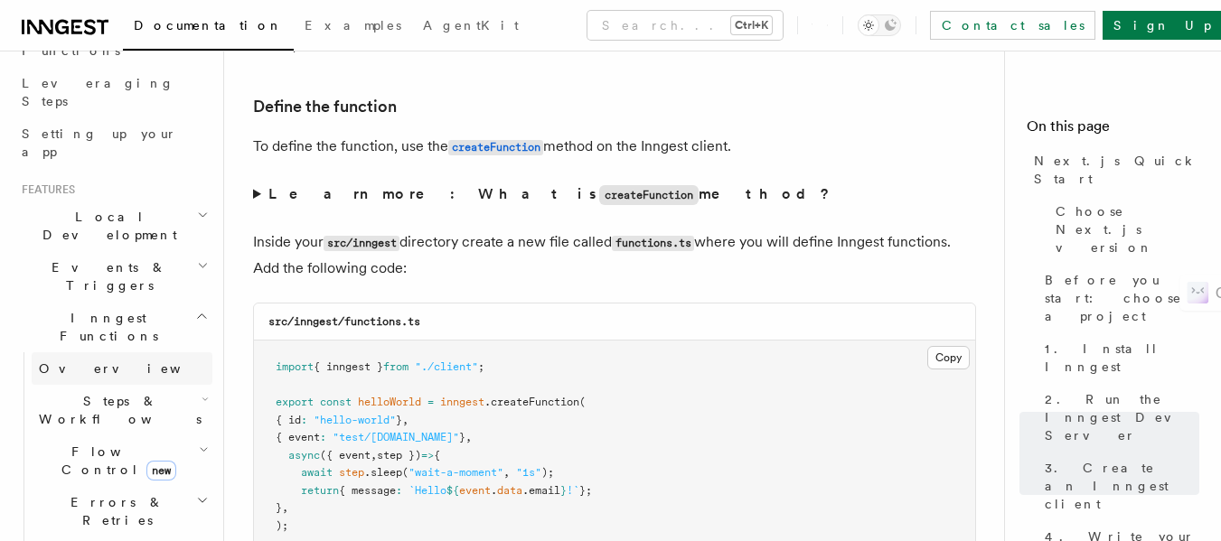
scroll to position [274, 0]
click at [197, 211] on icon "button" at bounding box center [203, 218] width 12 height 14
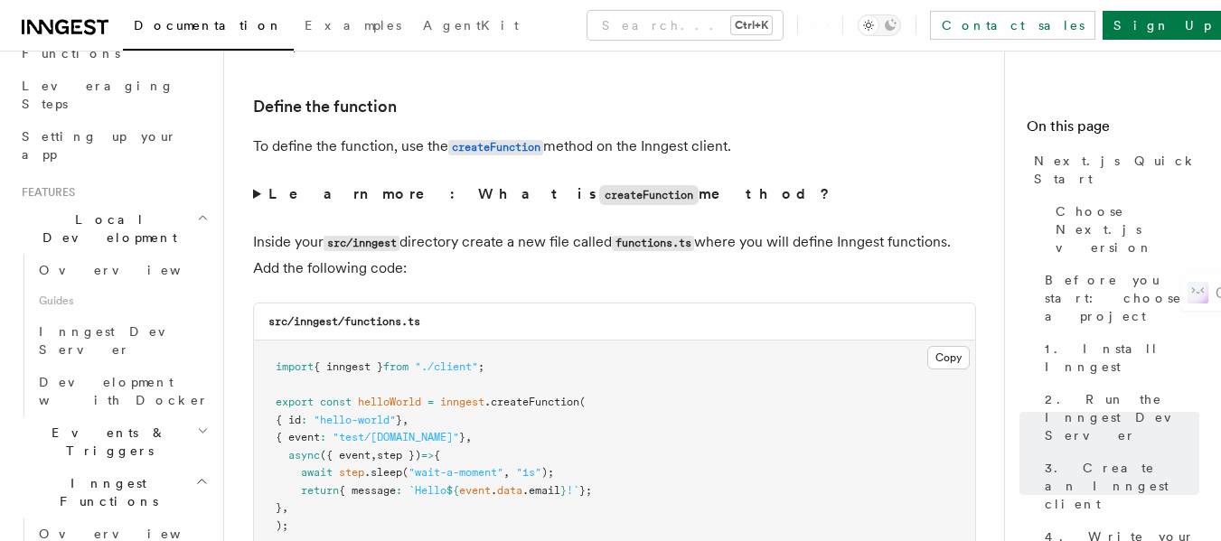
click at [197, 211] on icon "button" at bounding box center [203, 218] width 12 height 14
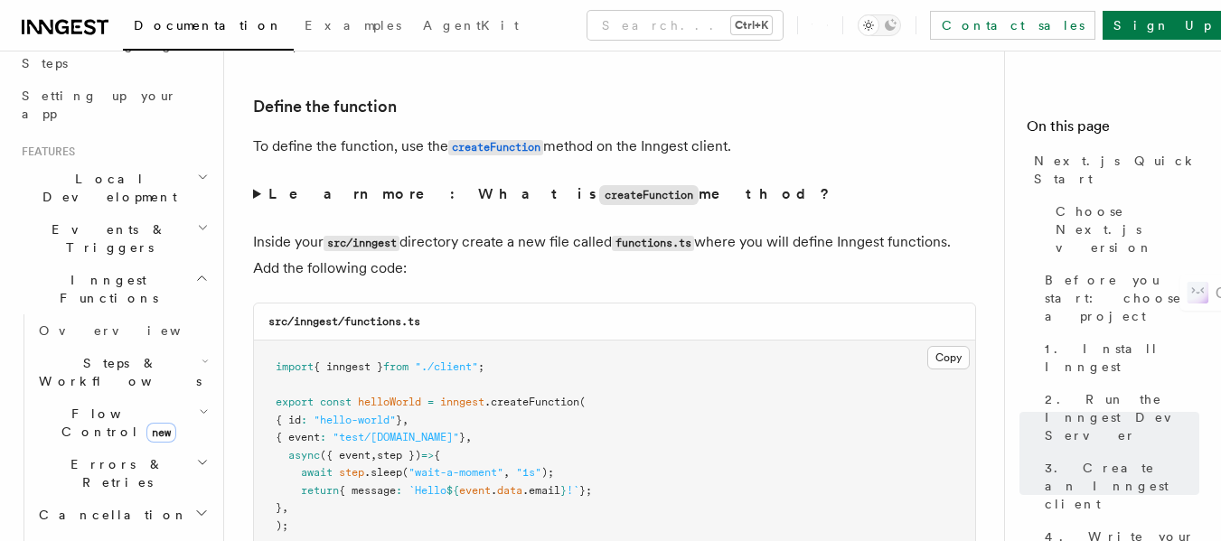
scroll to position [315, 0]
click at [148, 346] on h2 "Steps & Workflows" at bounding box center [122, 371] width 181 height 51
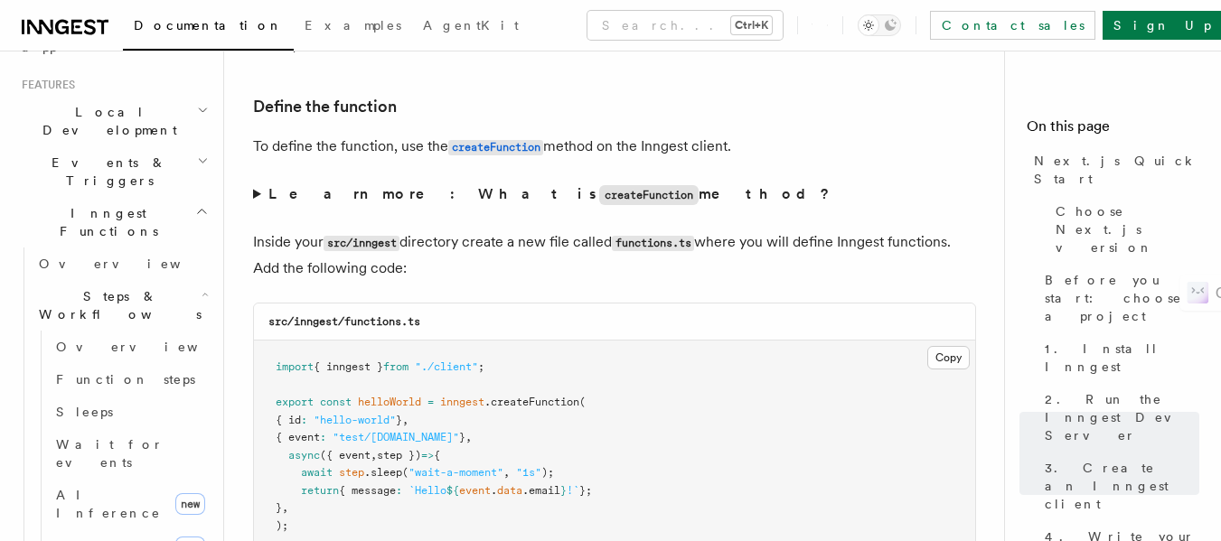
scroll to position [382, 0]
click at [108, 487] on span "AI Inference" at bounding box center [108, 503] width 105 height 33
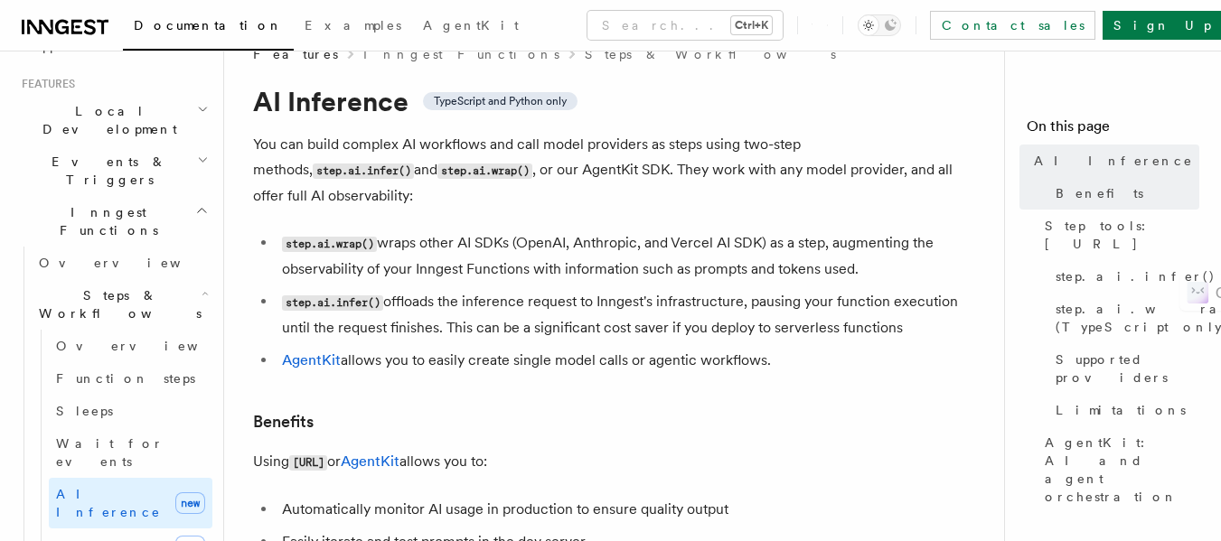
scroll to position [35, 0]
click at [1108, 268] on span "step.ai.infer()" at bounding box center [1136, 277] width 160 height 18
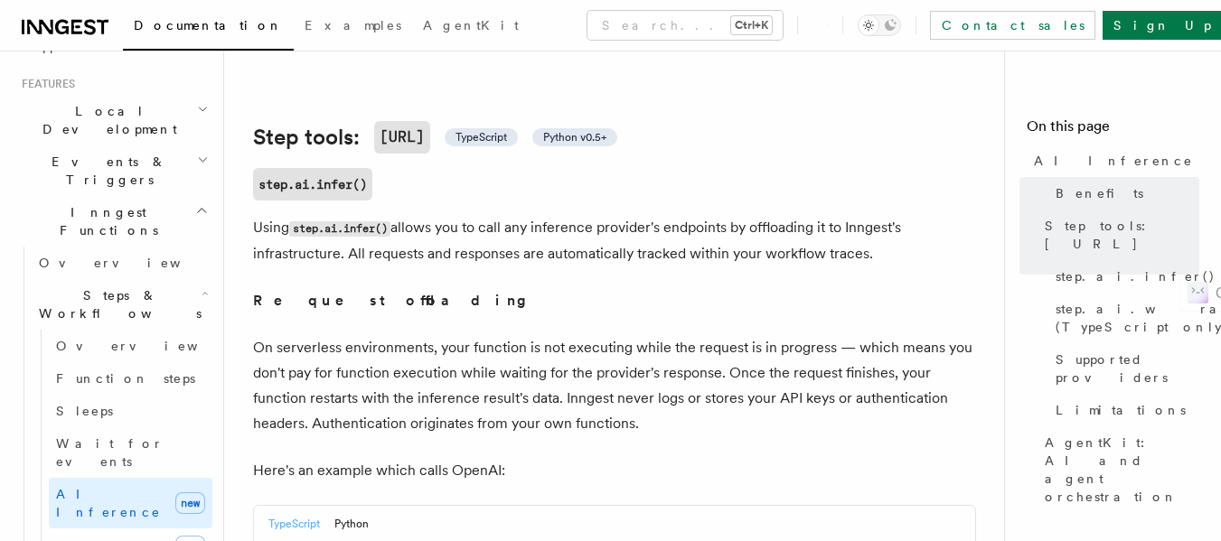
scroll to position [635, 0]
click at [108, 529] on link "Fetch new" at bounding box center [131, 547] width 164 height 36
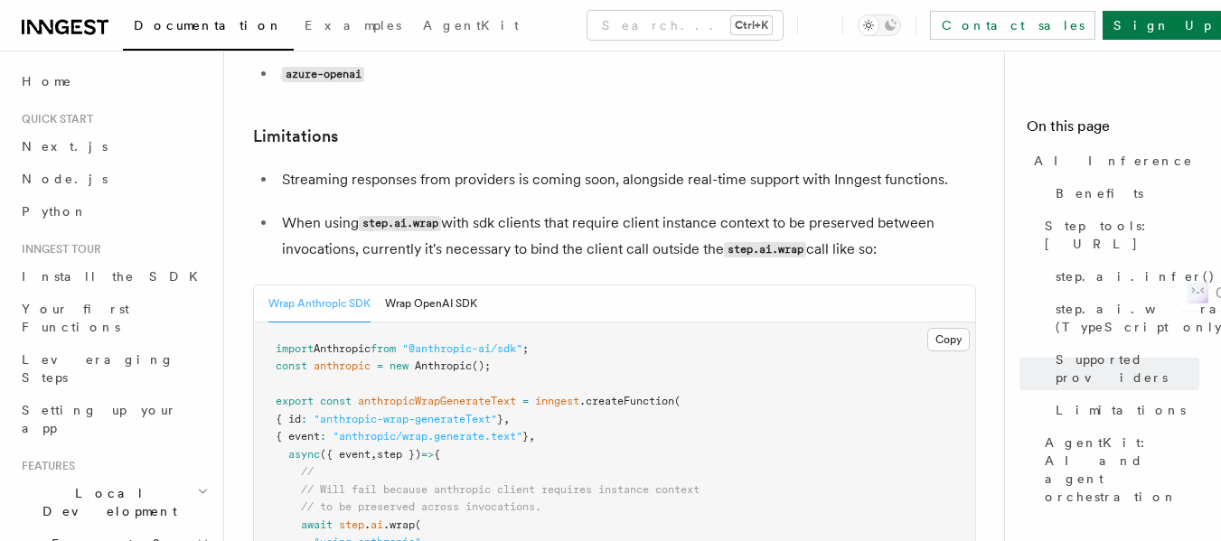
scroll to position [2612, 0]
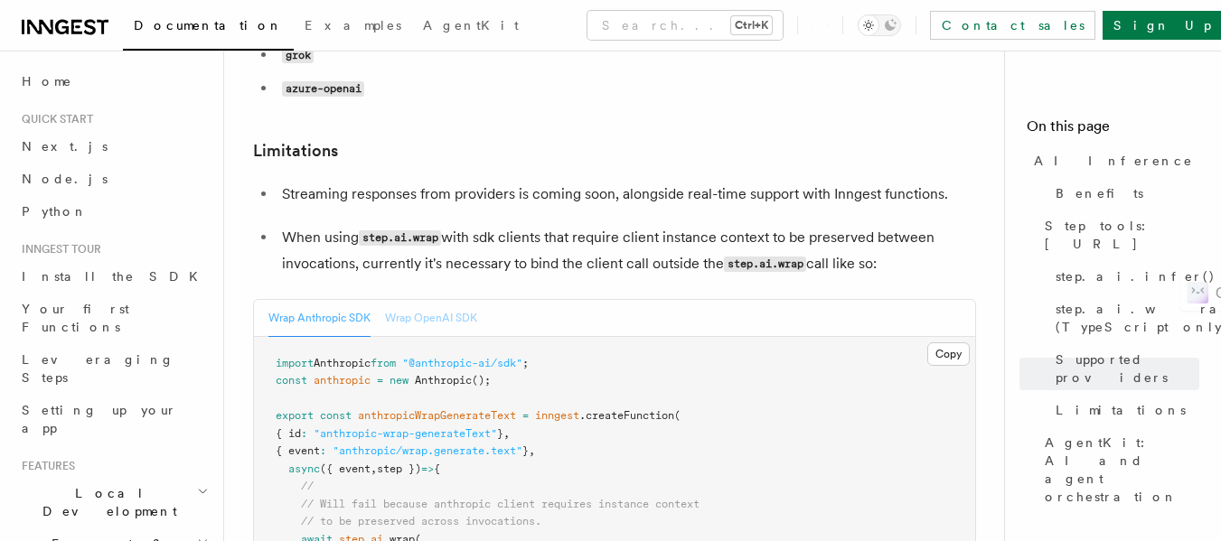
click at [427, 300] on button "Wrap OpenAI SDK" at bounding box center [431, 318] width 92 height 37
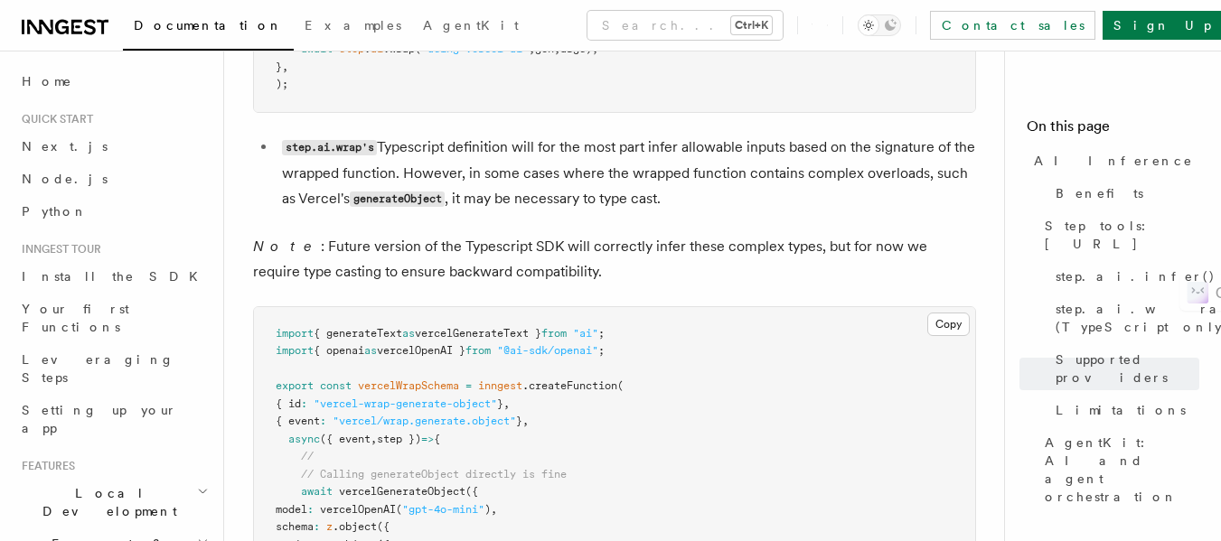
scroll to position [4448, 0]
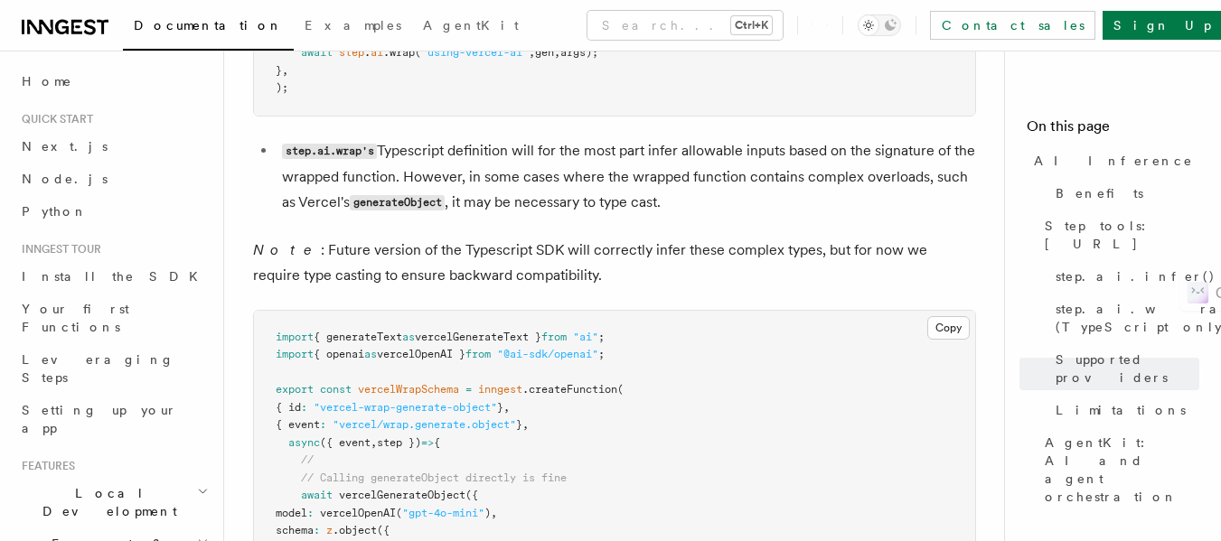
click at [419, 238] on p "Note : Future version of the Typescript SDK will correctly infer these complex …" at bounding box center [614, 263] width 723 height 51
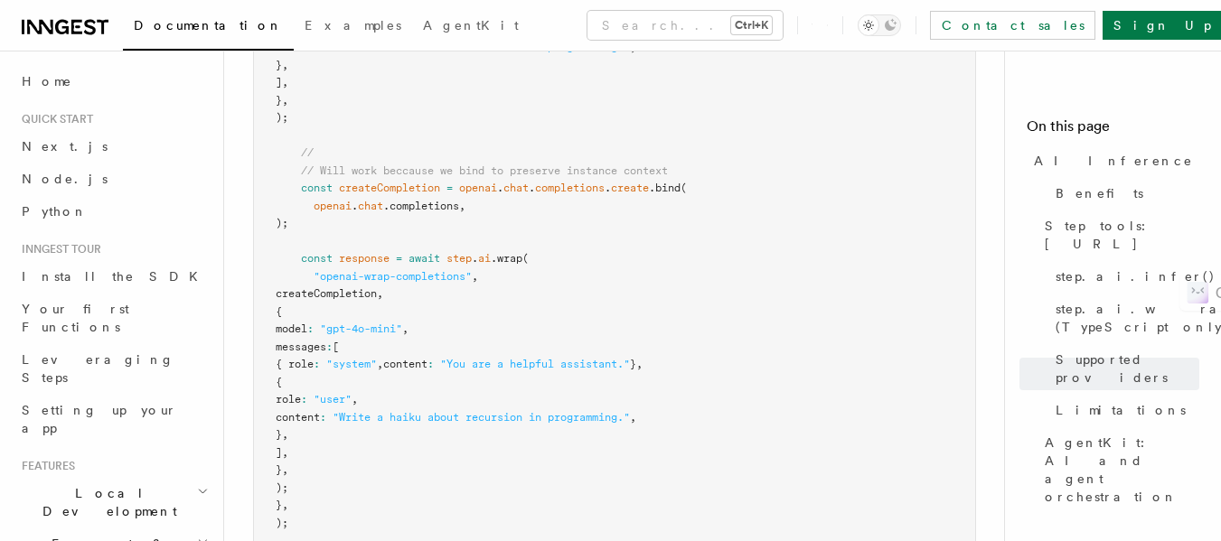
scroll to position [3250, 0]
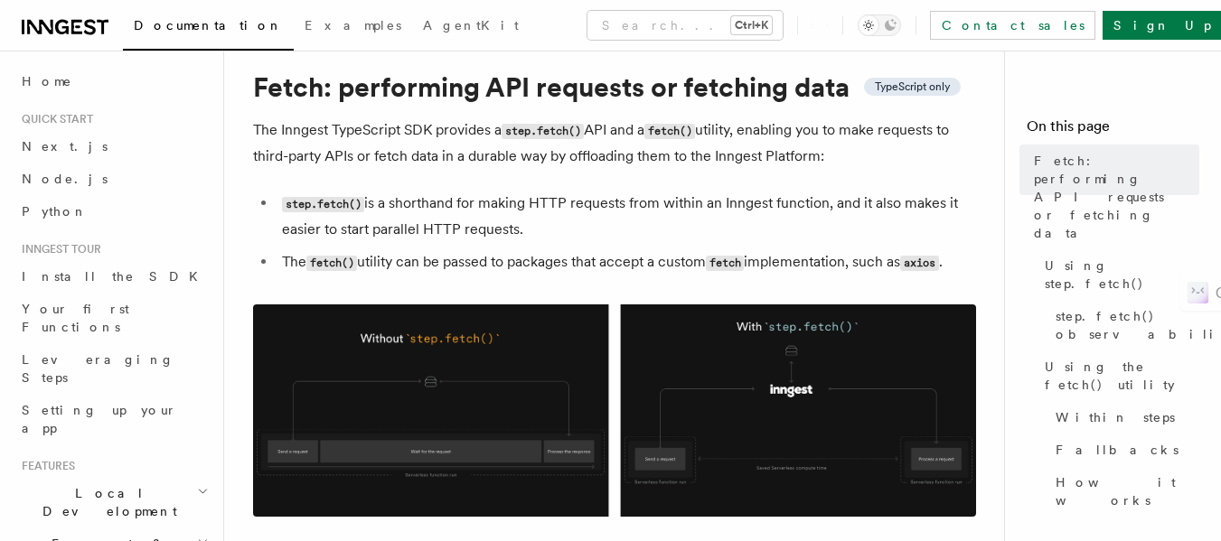
scroll to position [50, 0]
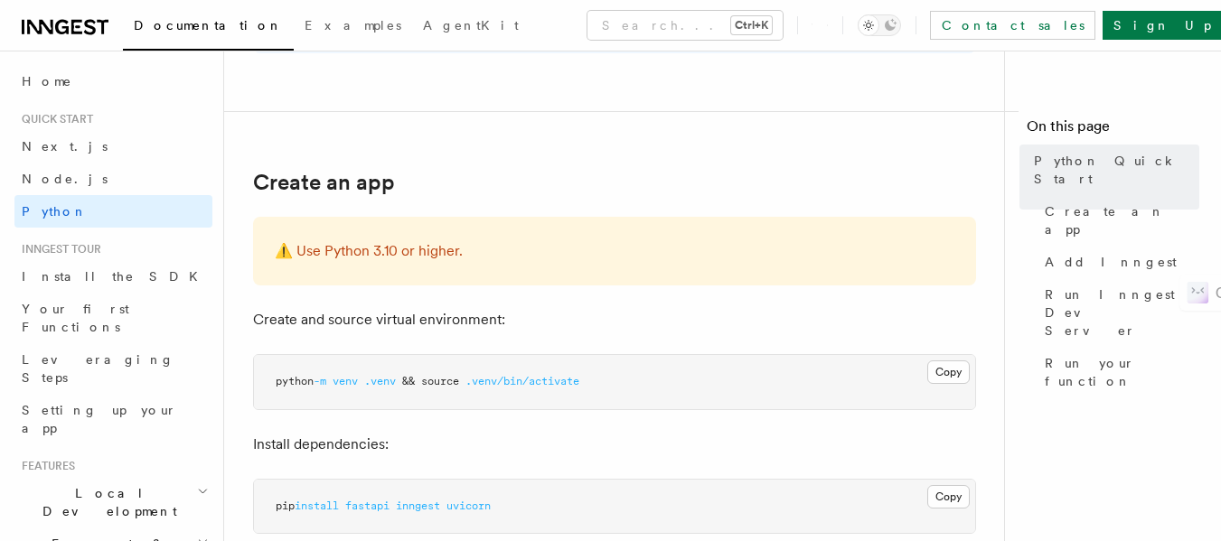
scroll to position [303, 0]
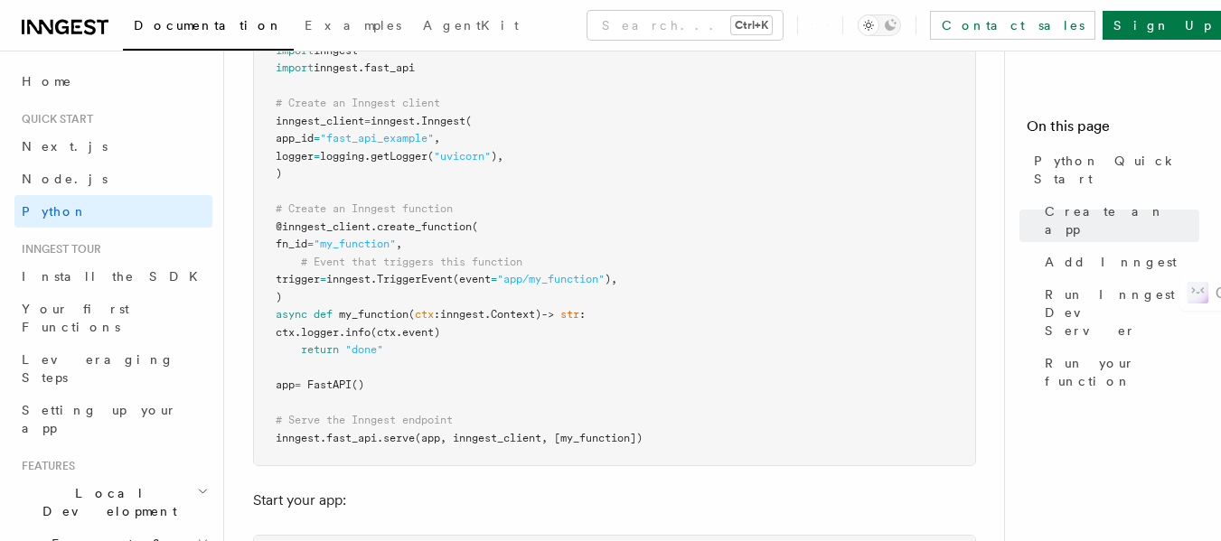
scroll to position [1402, 0]
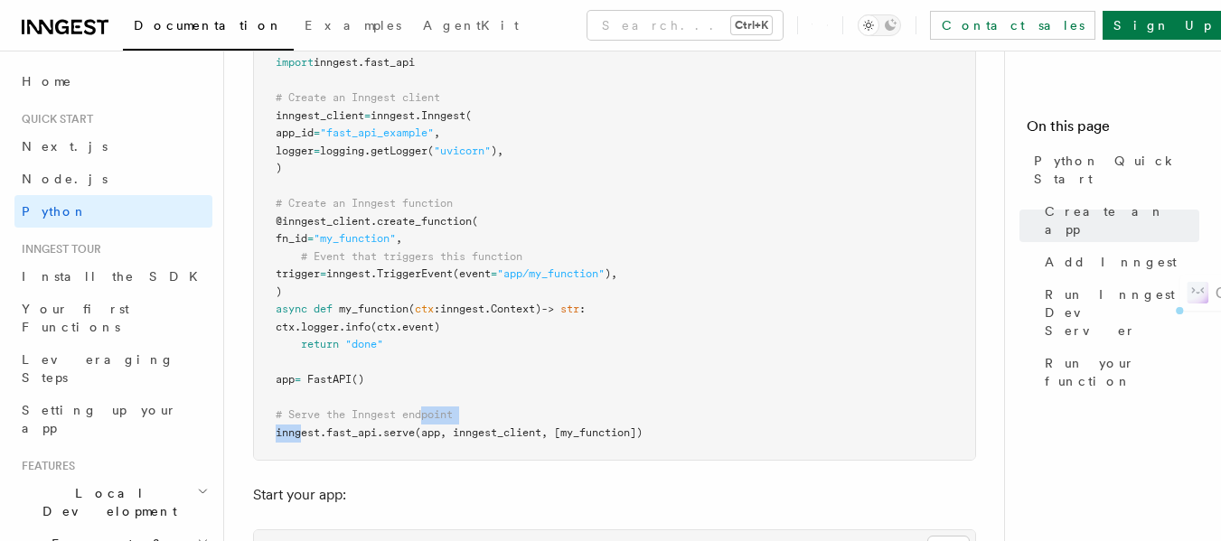
drag, startPoint x: 304, startPoint y: 435, endPoint x: 425, endPoint y: 424, distance: 121.6
click at [425, 424] on pre "import logging from fastapi import FastAPI import inngest import inngest . fast…" at bounding box center [614, 222] width 721 height 477
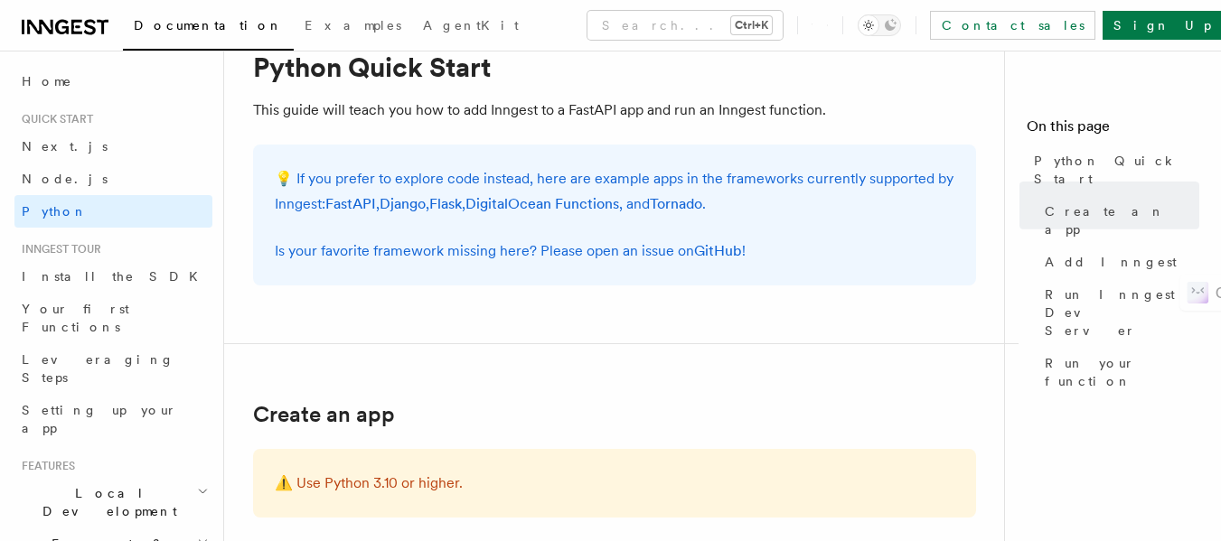
scroll to position [0, 0]
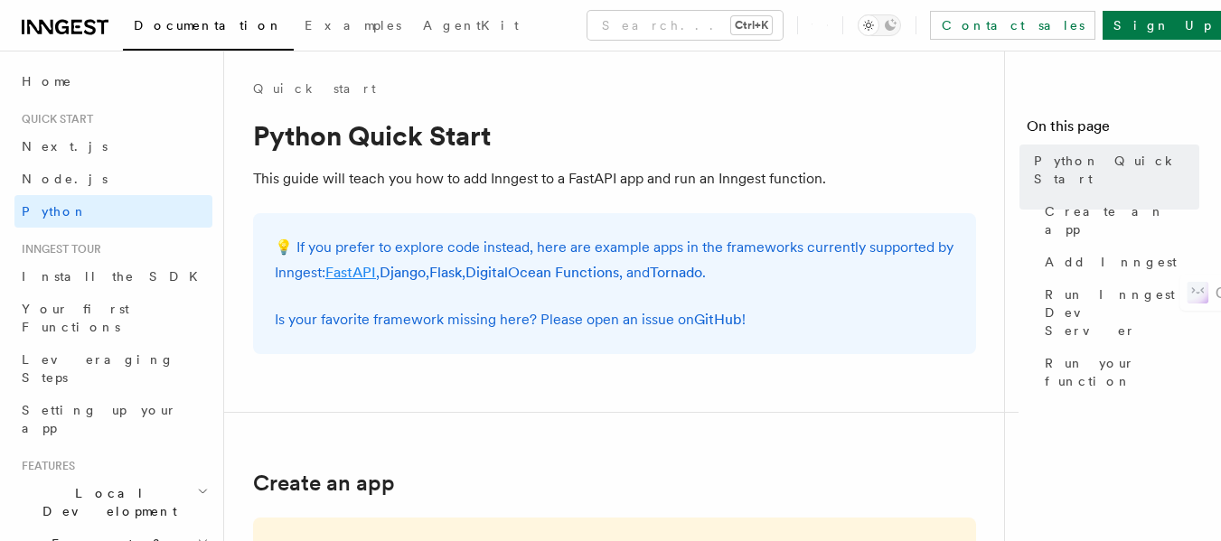
click at [350, 268] on link "FastAPI" at bounding box center [350, 272] width 51 height 17
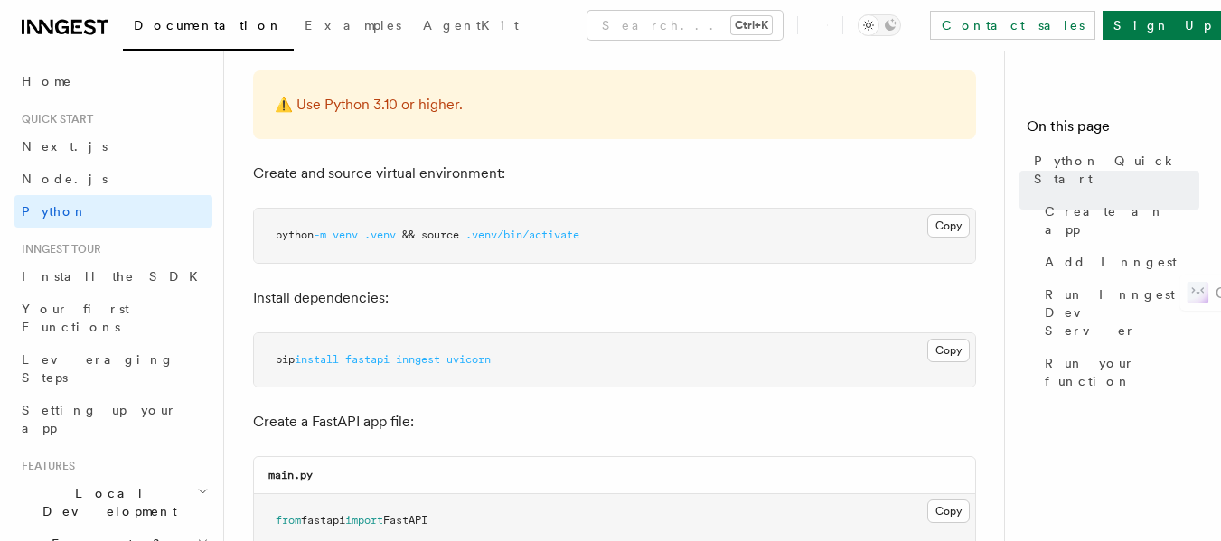
scroll to position [474, 0]
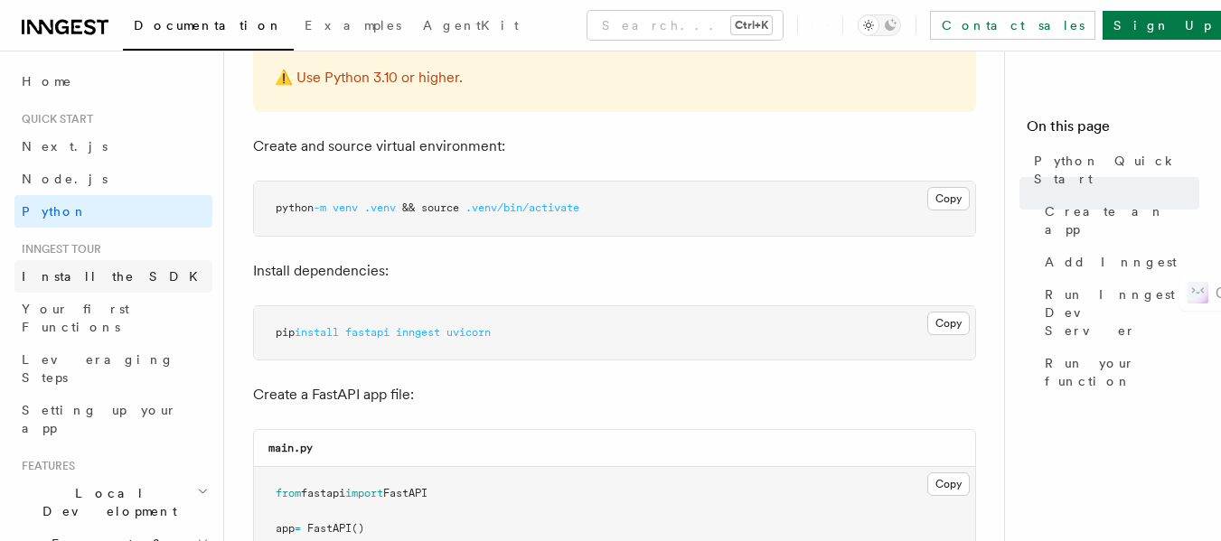
click at [81, 273] on span "Install the SDK" at bounding box center [115, 276] width 187 height 14
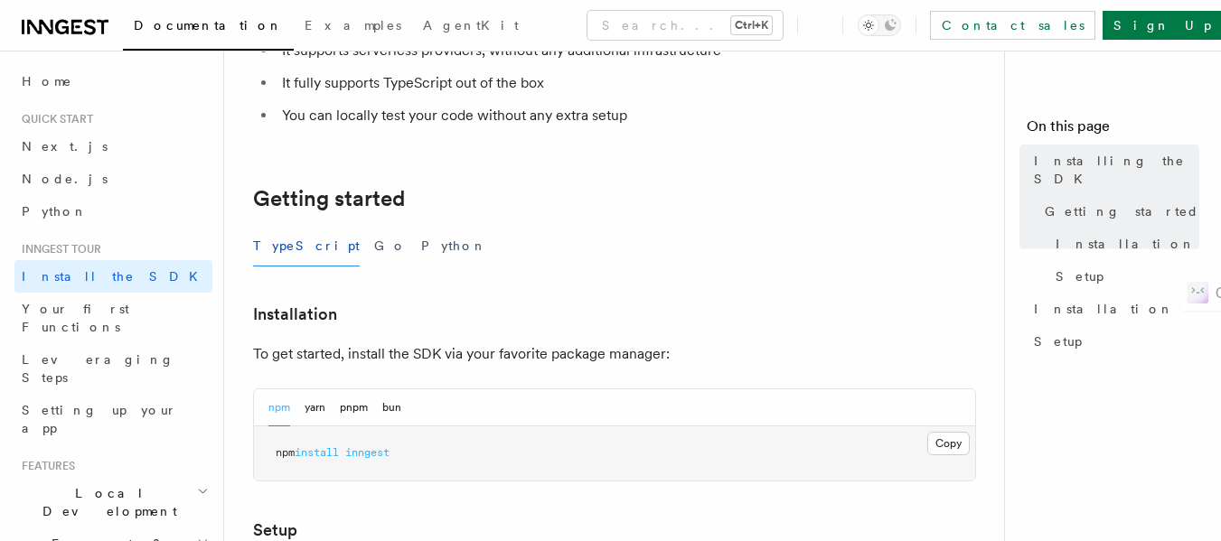
scroll to position [259, 0]
click at [374, 250] on button "Go" at bounding box center [390, 245] width 33 height 41
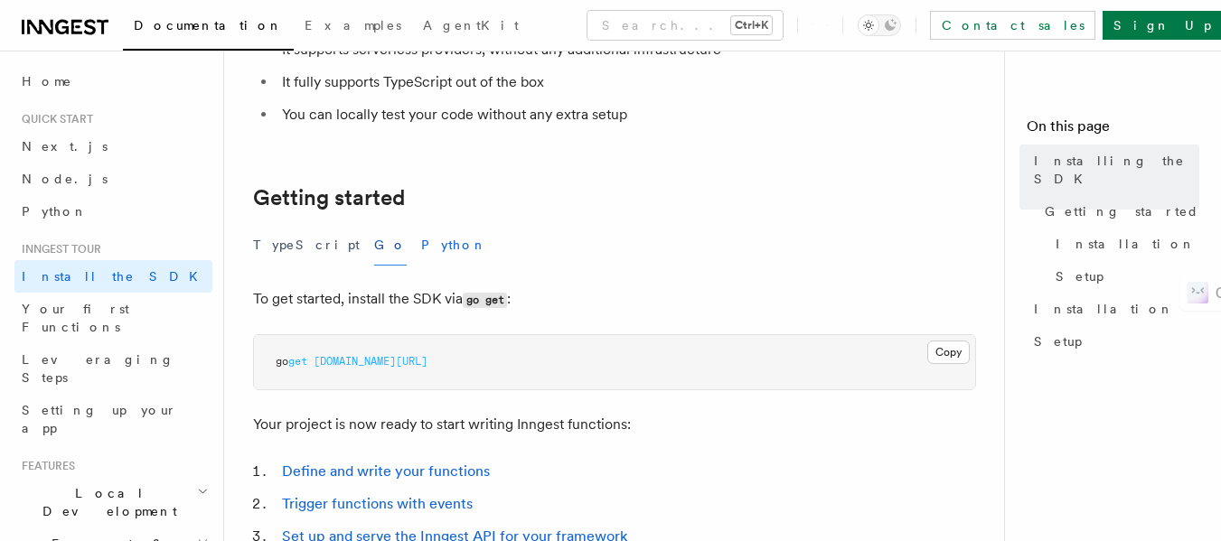
click at [421, 240] on button "Python" at bounding box center [454, 245] width 66 height 41
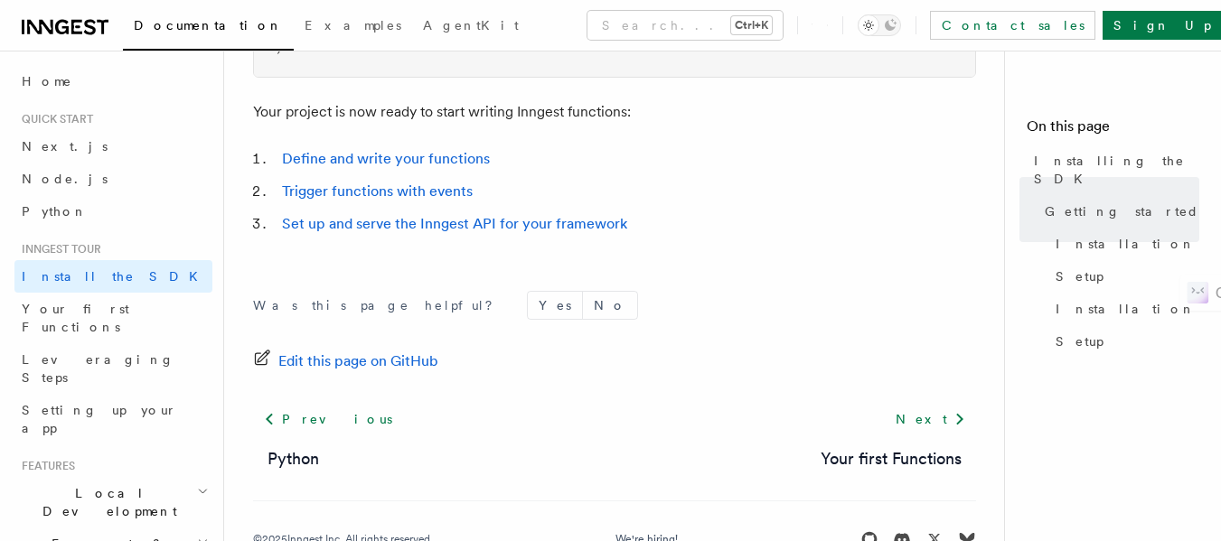
scroll to position [929, 0]
click at [350, 219] on link "Set up and serve the Inngest API for your framework" at bounding box center [454, 222] width 345 height 17
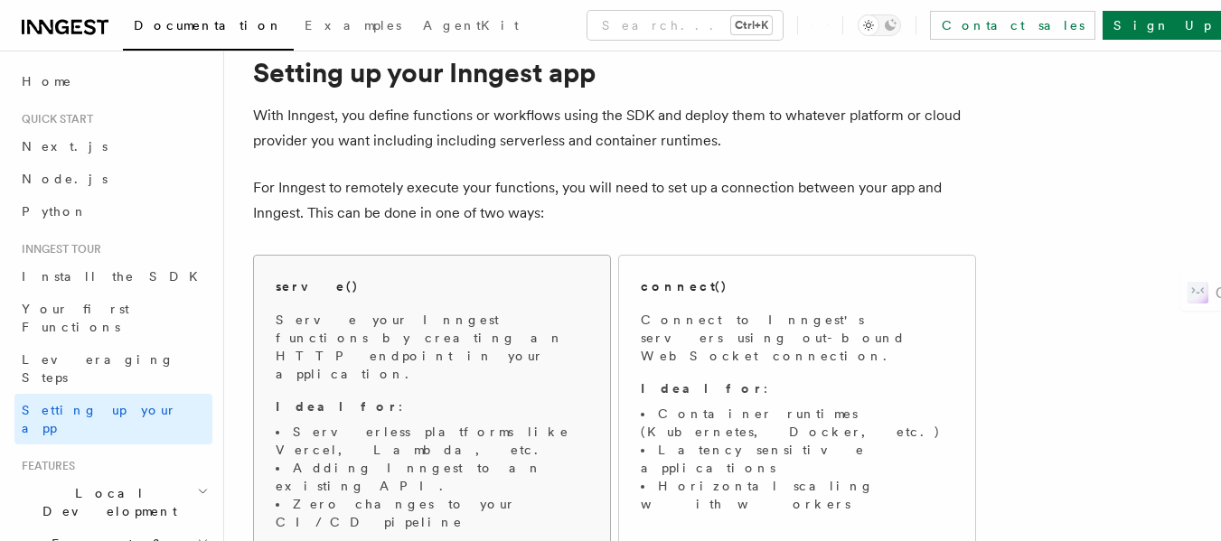
click at [297, 291] on h2 "serve()" at bounding box center [317, 286] width 83 height 18
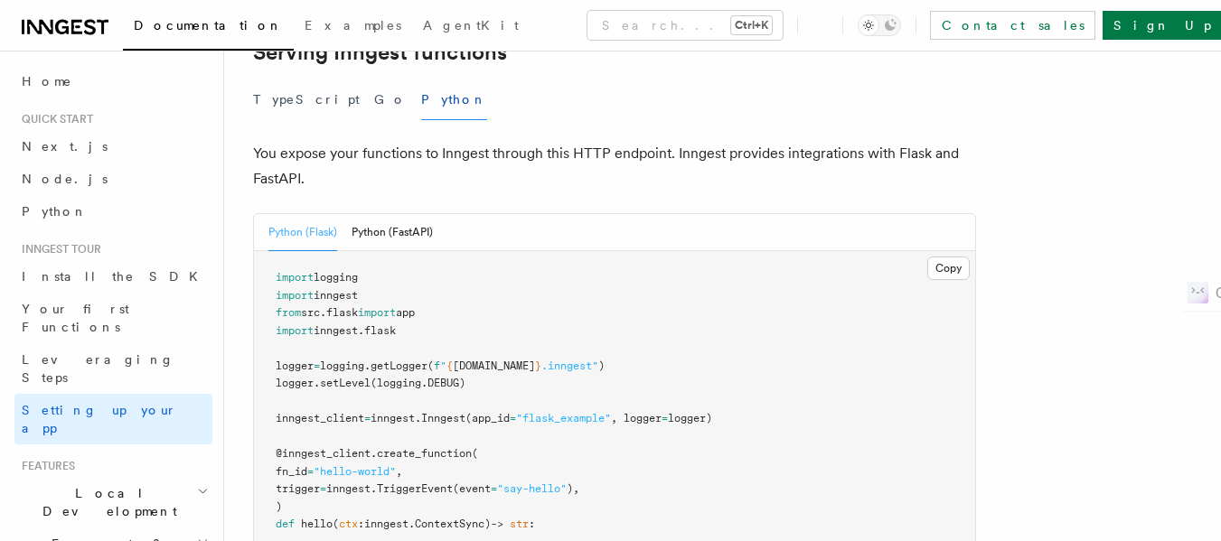
scroll to position [691, 0]
click at [399, 213] on button "Python (FastAPI)" at bounding box center [392, 231] width 81 height 37
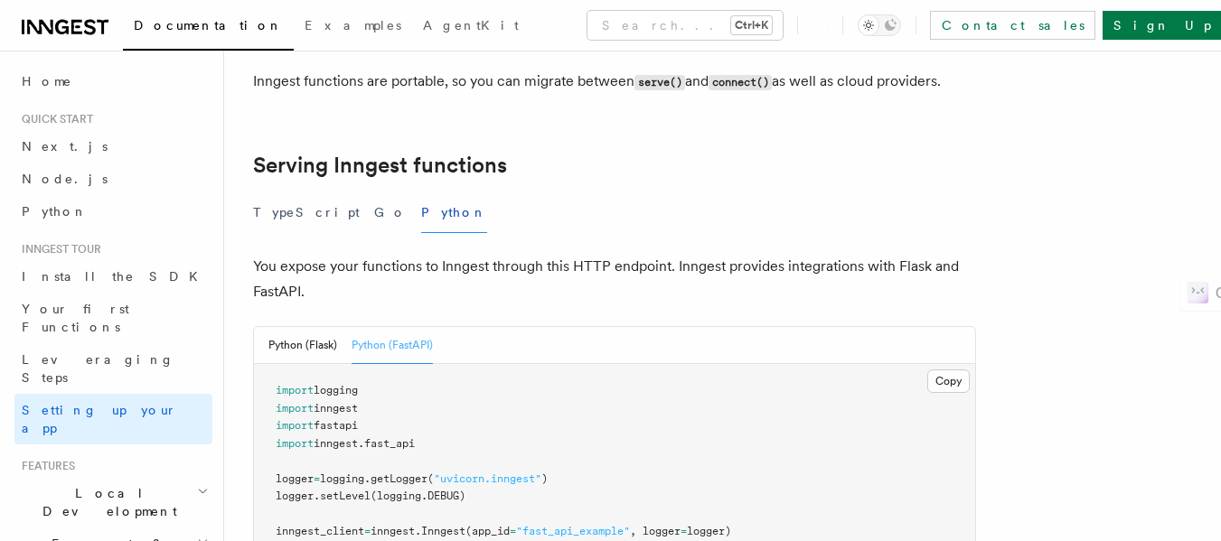
scroll to position [577, 0]
click at [302, 328] on button "Python (Flask)" at bounding box center [302, 346] width 69 height 37
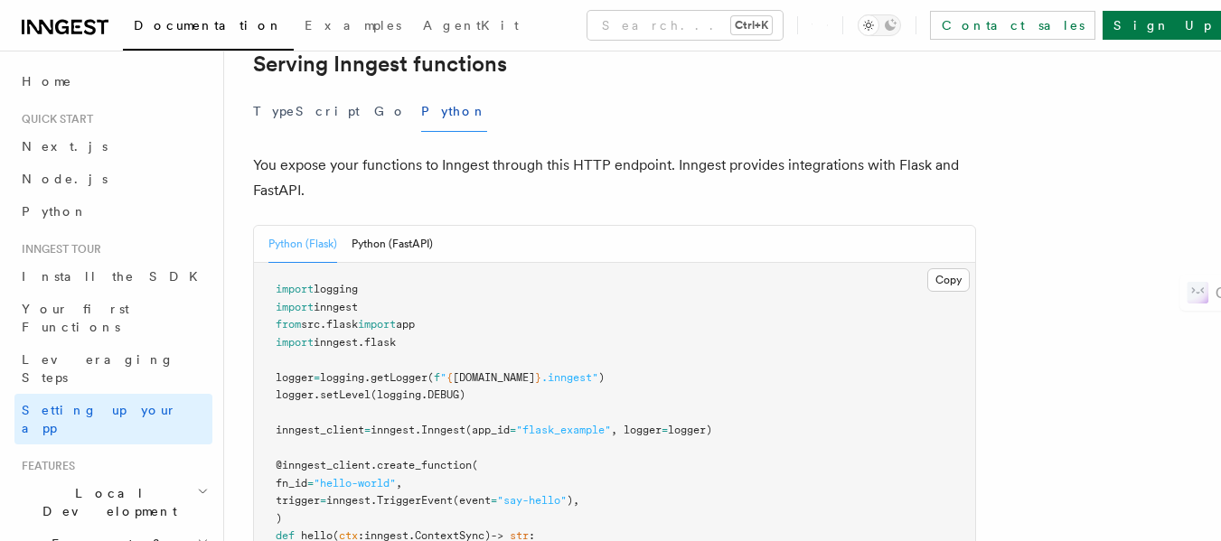
scroll to position [678, 0]
click at [942, 269] on button "Copy Copied" at bounding box center [948, 280] width 42 height 23
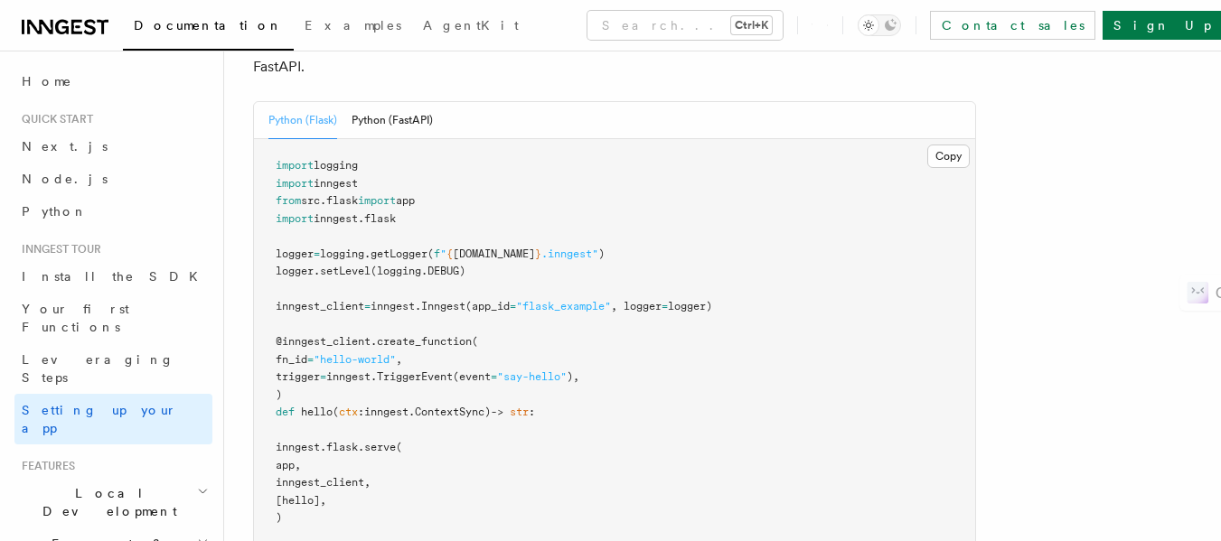
scroll to position [803, 0]
click at [91, 352] on span "Leveraging Steps" at bounding box center [98, 368] width 153 height 33
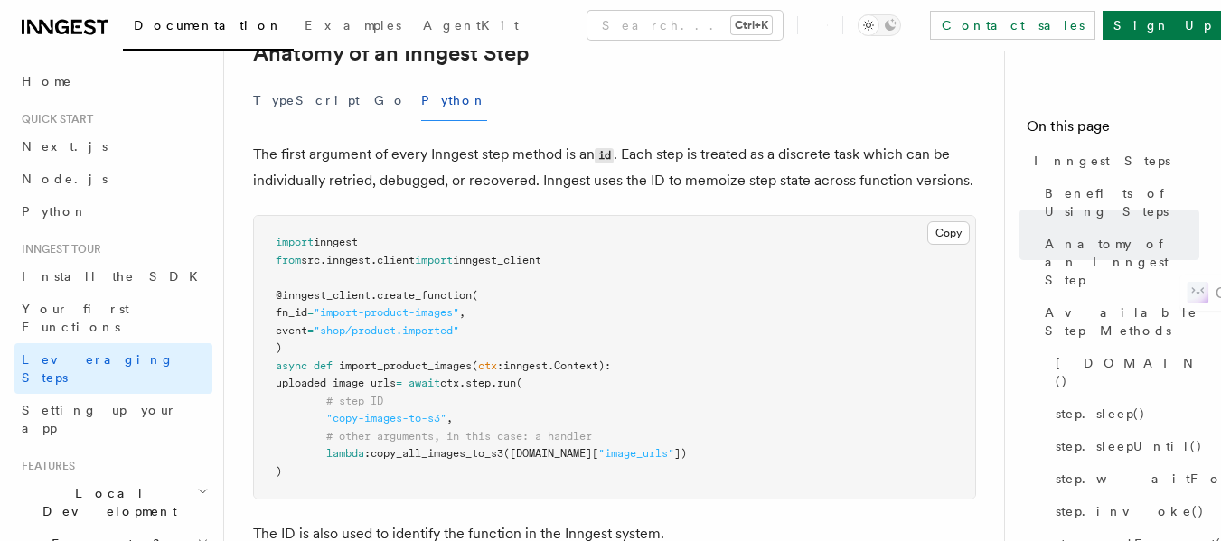
scroll to position [806, 0]
click at [73, 136] on link "Next.js" at bounding box center [113, 146] width 198 height 33
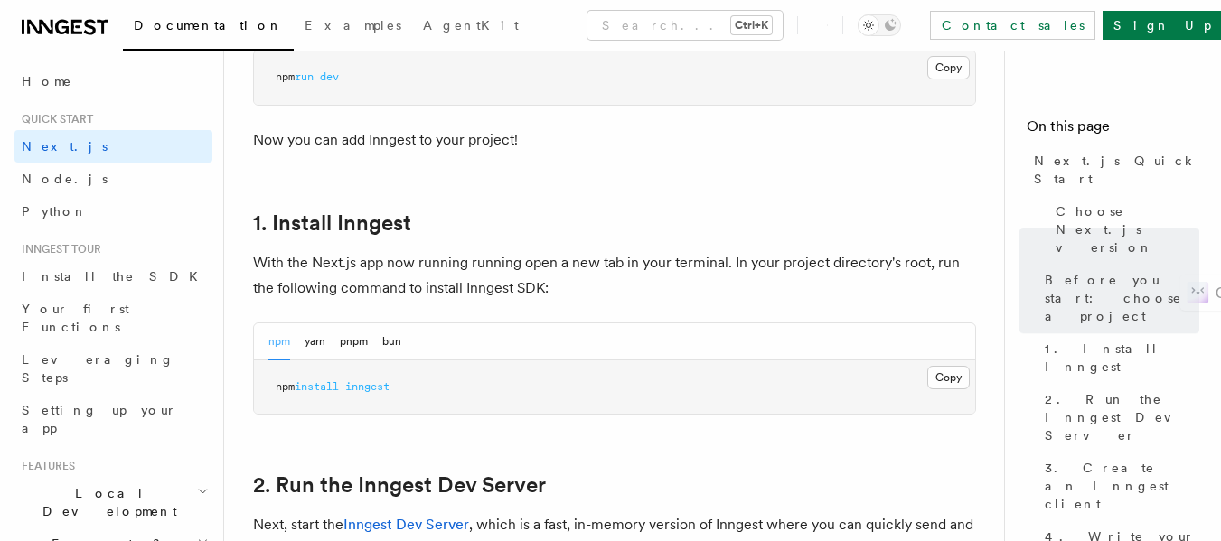
scroll to position [869, 0]
click at [42, 209] on span "Python" at bounding box center [55, 211] width 66 height 14
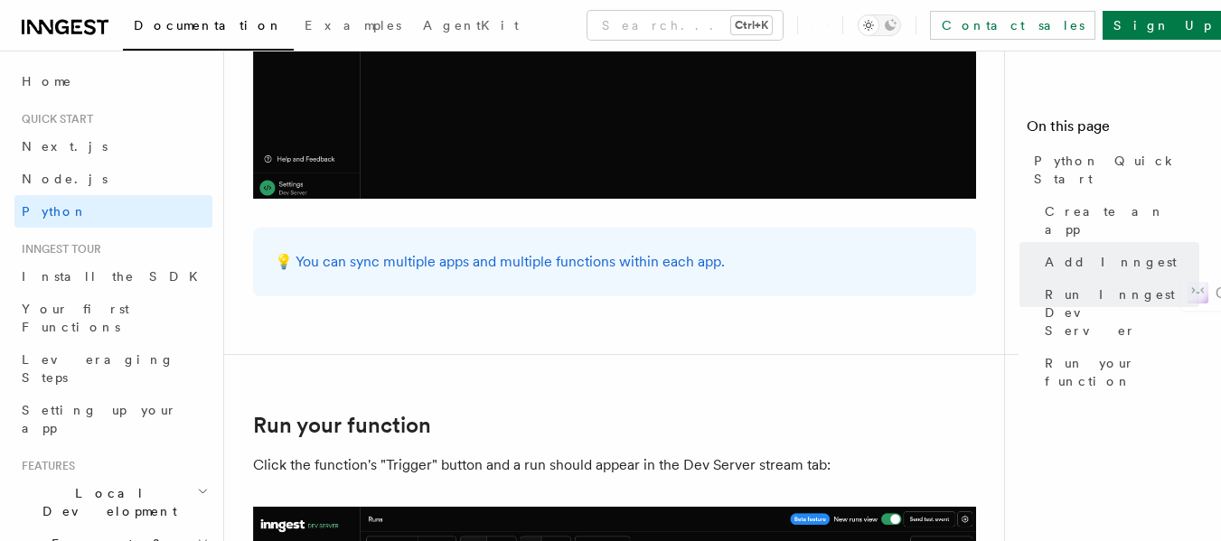
scroll to position [3288, 0]
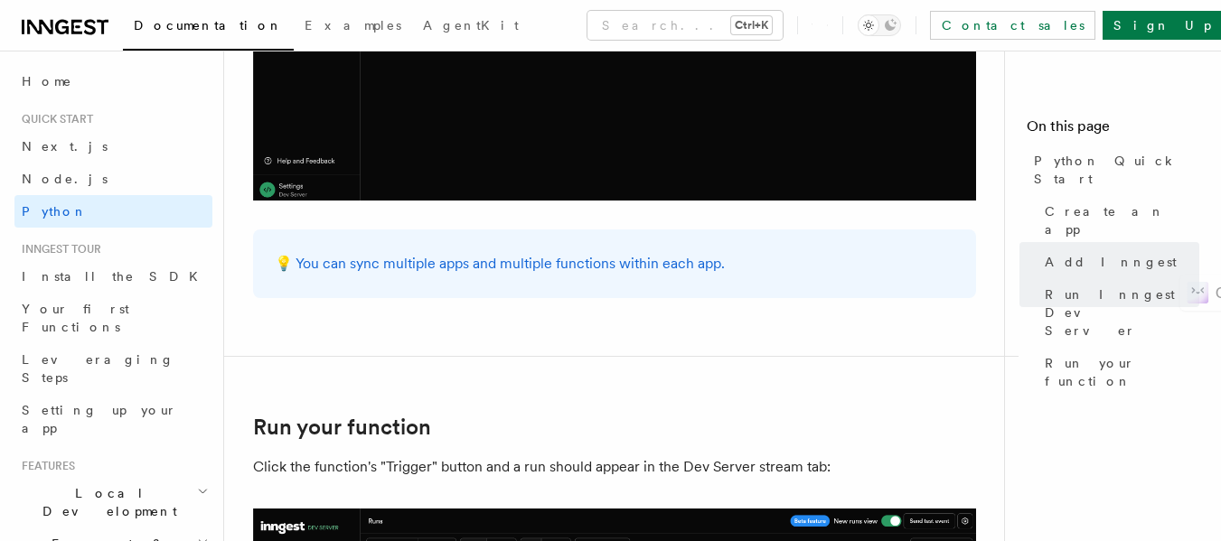
click at [451, 249] on div "💡 You can sync multiple apps and multiple functions within each app." at bounding box center [614, 264] width 723 height 69
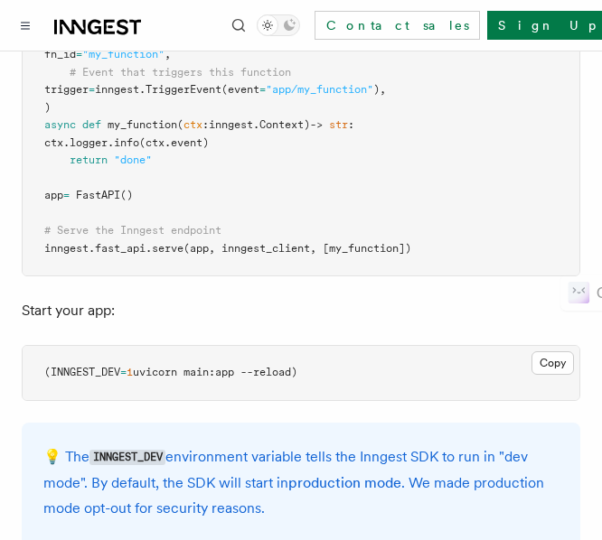
scroll to position [1657, 0]
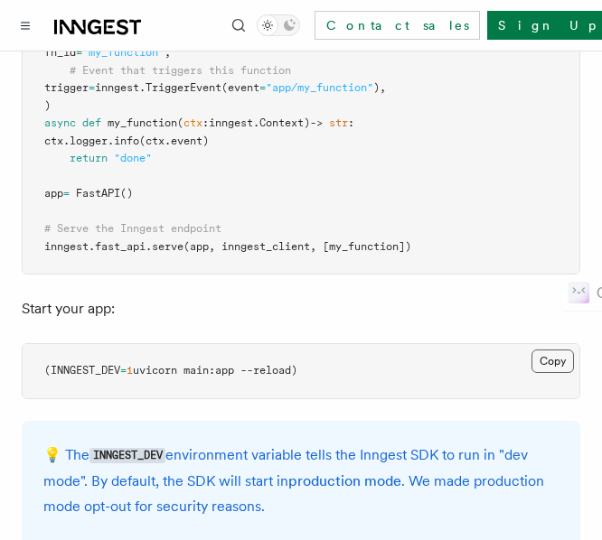
click at [539, 350] on button "Copy Copied" at bounding box center [552, 361] width 42 height 23
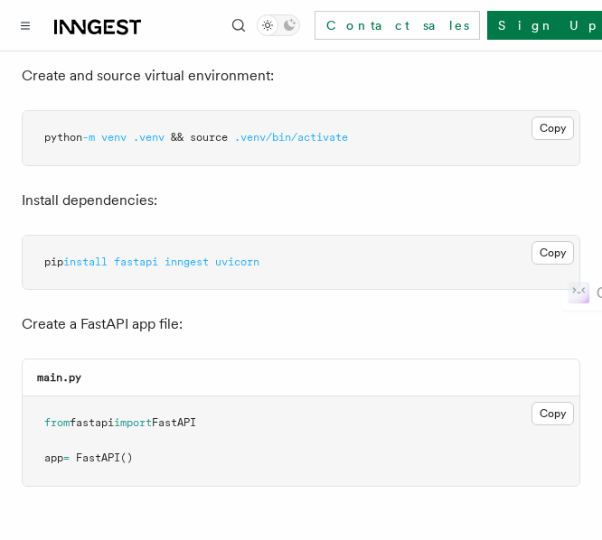
scroll to position [587, 0]
click at [551, 134] on button "Copy Copied" at bounding box center [552, 128] width 42 height 23
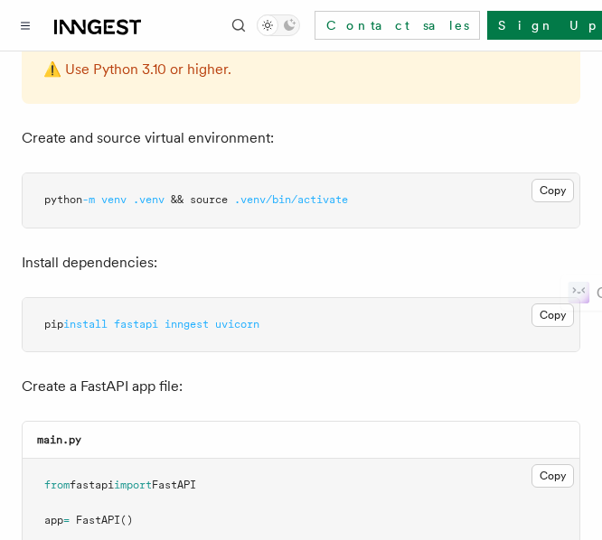
scroll to position [524, 0]
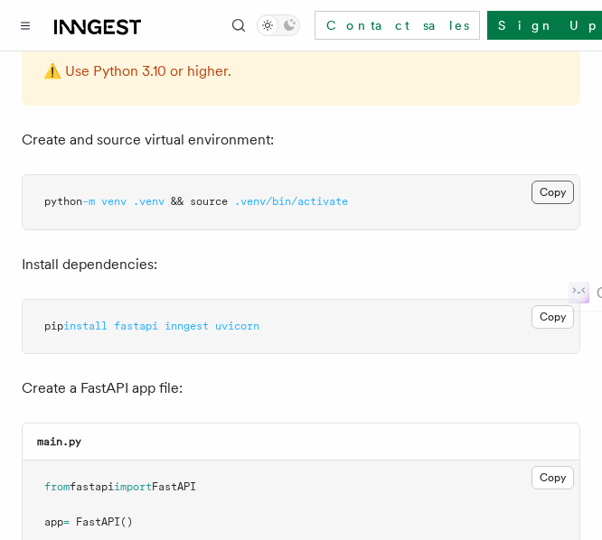
click at [551, 195] on button "Copy Copied" at bounding box center [552, 192] width 42 height 23
click at [561, 315] on button "Copy Copied" at bounding box center [552, 316] width 42 height 23
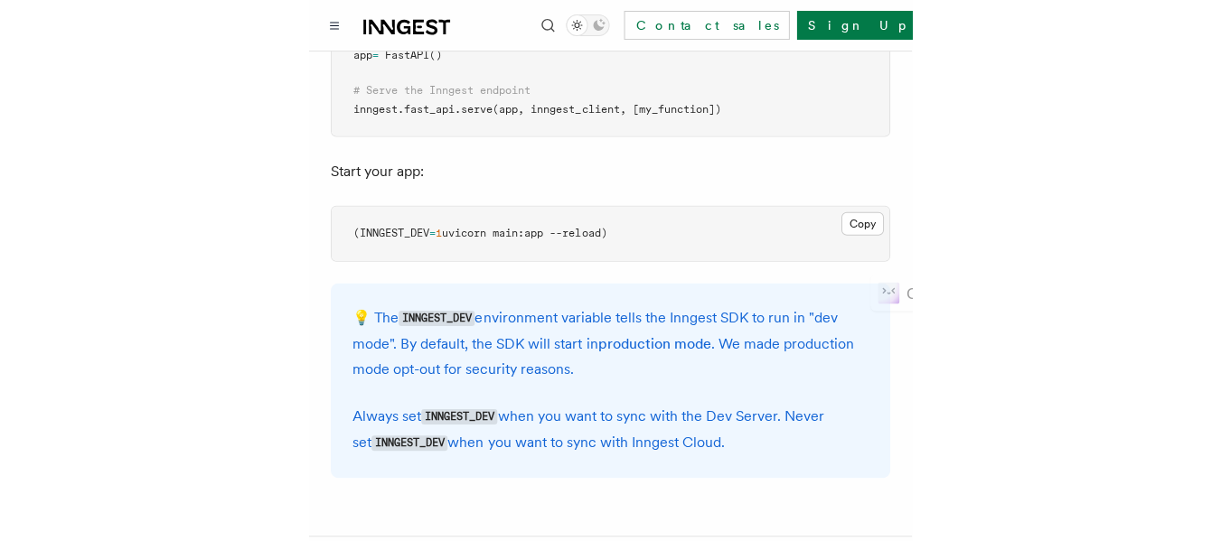
scroll to position [1809, 0]
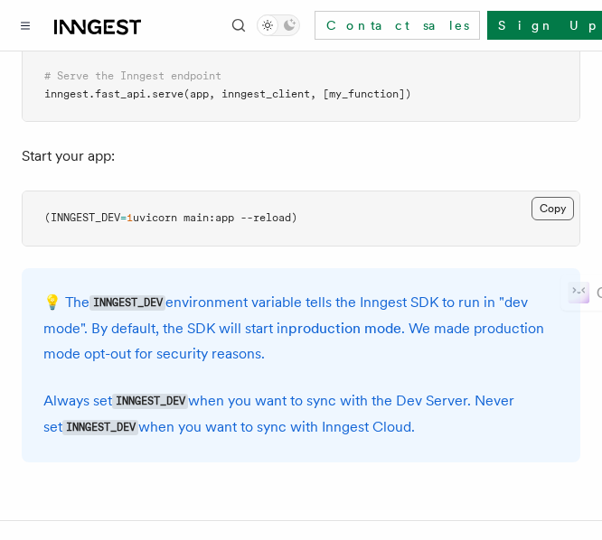
click at [565, 197] on button "Copy Copied" at bounding box center [552, 208] width 42 height 23
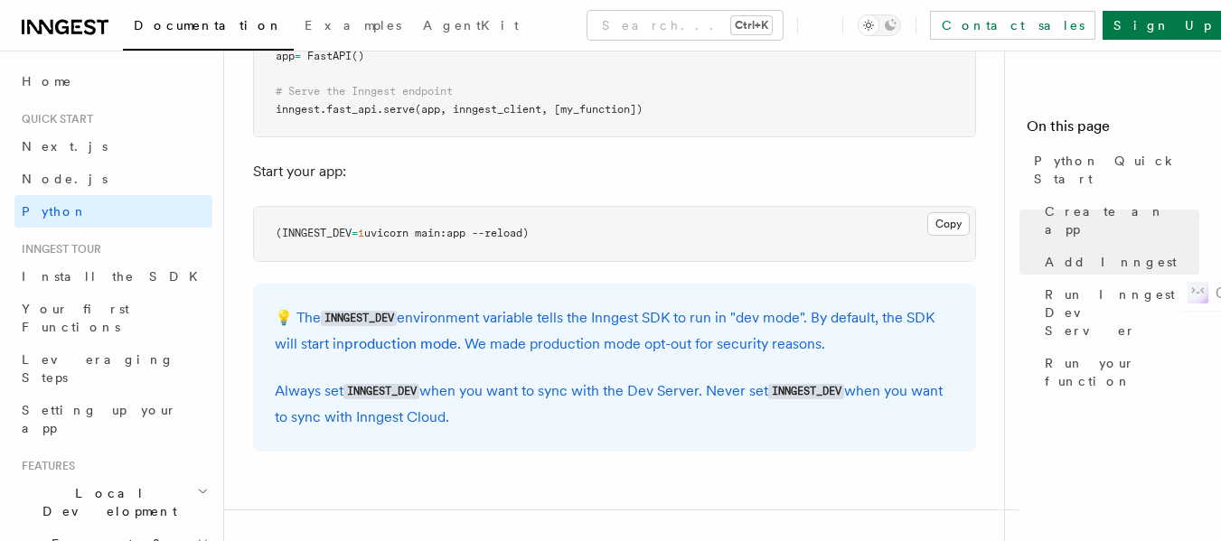
scroll to position [1715, 0]
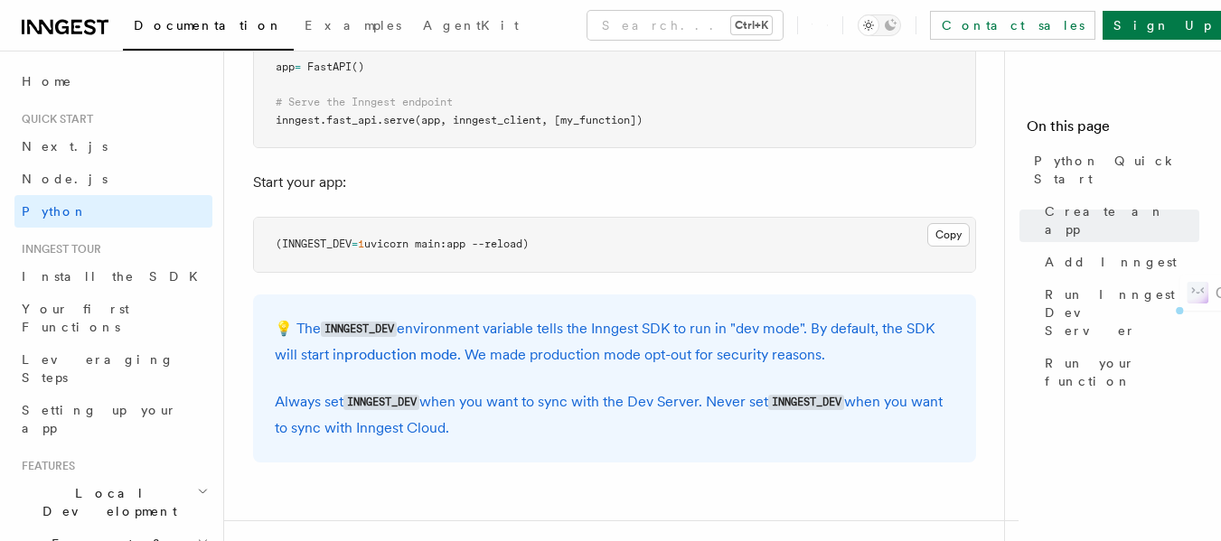
drag, startPoint x: 558, startPoint y: 244, endPoint x: 260, endPoint y: 225, distance: 298.0
click at [260, 225] on pre "(INNGEST_DEV = 1 uvicorn main:app --reload)" at bounding box center [614, 245] width 721 height 54
copy span "(INNGEST_DEV = 1 uvicorn main:app --reload)"
click at [81, 283] on span "Install the SDK" at bounding box center [115, 276] width 187 height 14
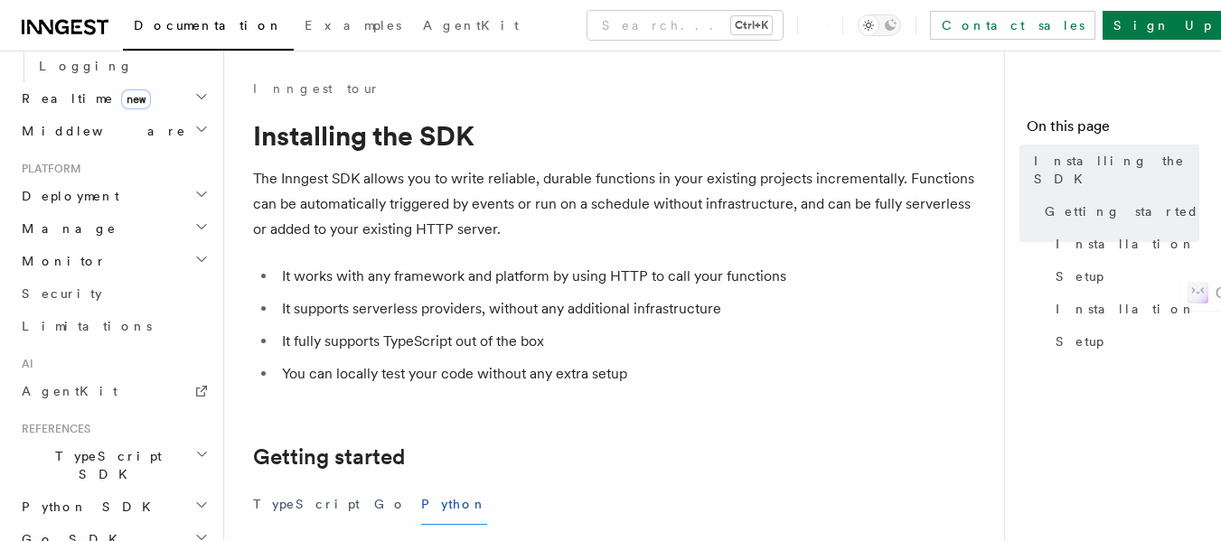
scroll to position [830, 0]
click at [75, 497] on span "Python SDK" at bounding box center [87, 506] width 147 height 18
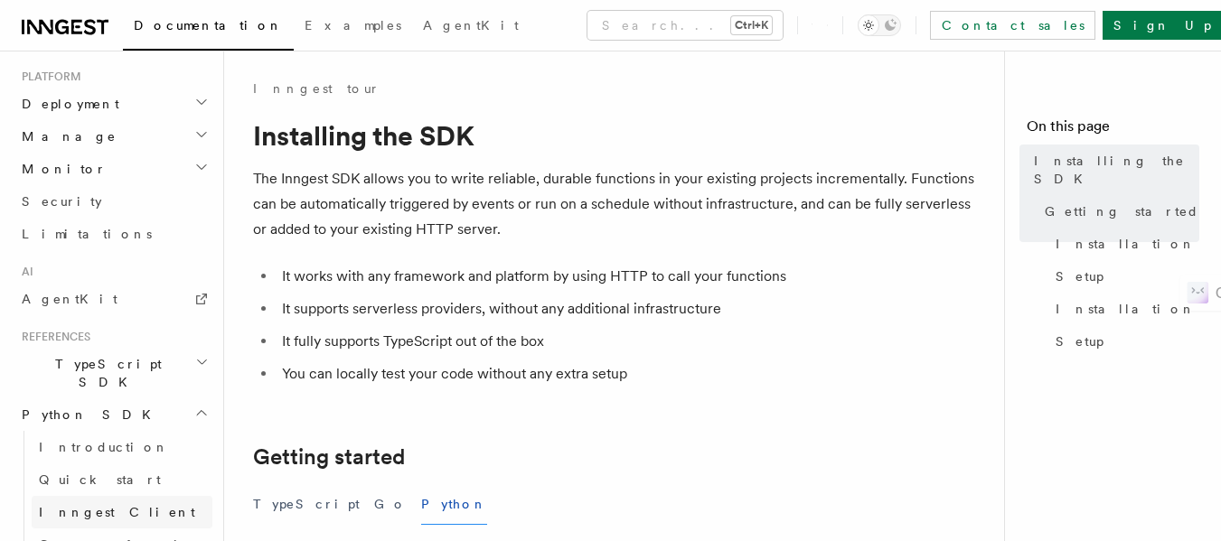
click at [89, 505] on span "Inngest Client" at bounding box center [117, 512] width 156 height 14
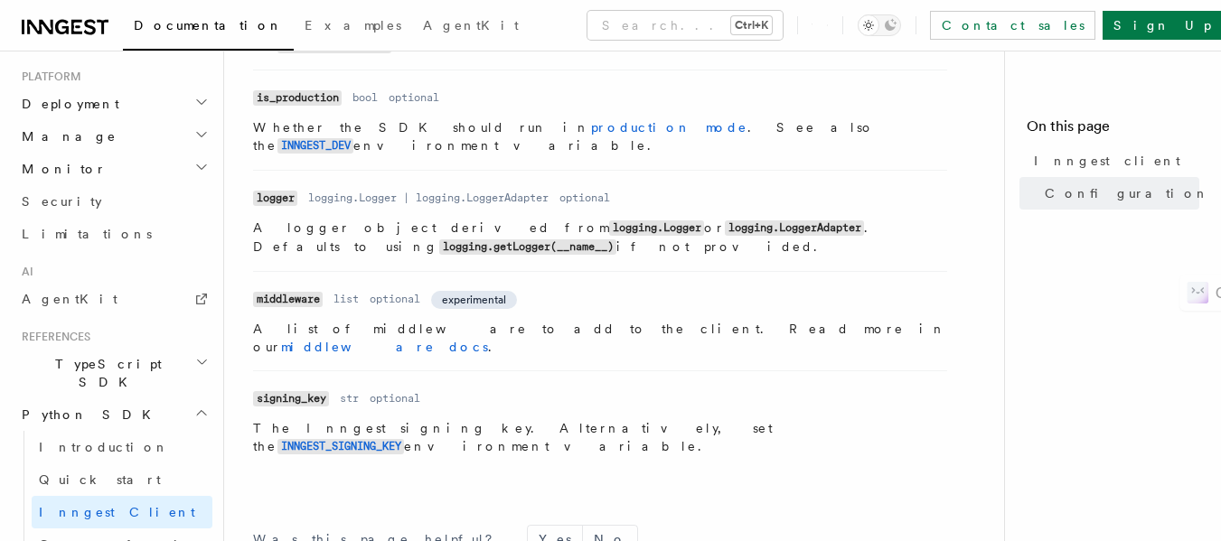
scroll to position [1094, 0]
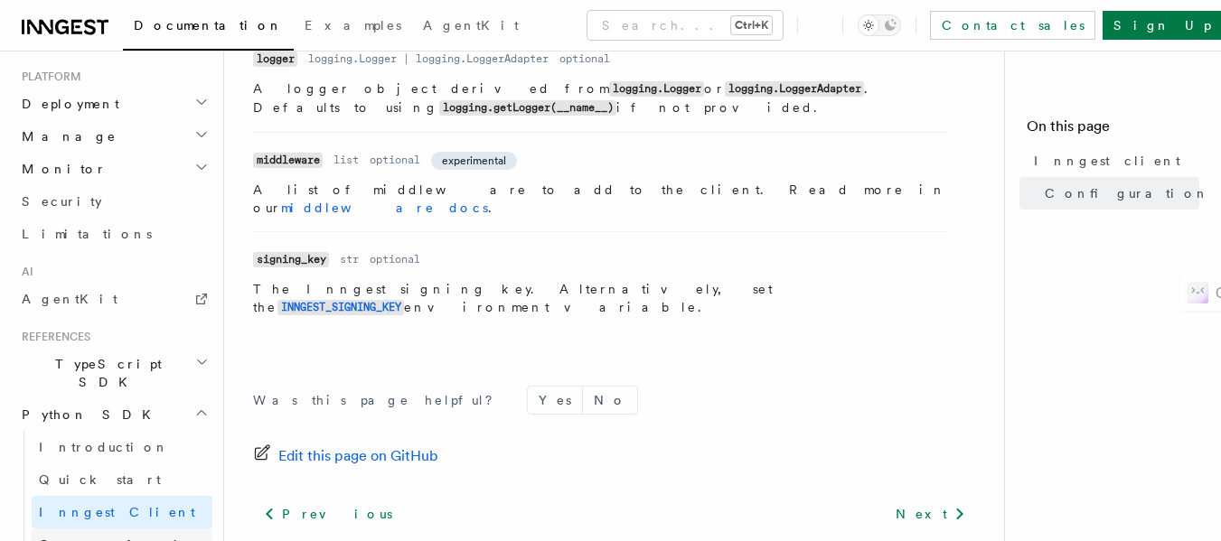
click at [118, 538] on span "Create function" at bounding box center [126, 545] width 174 height 14
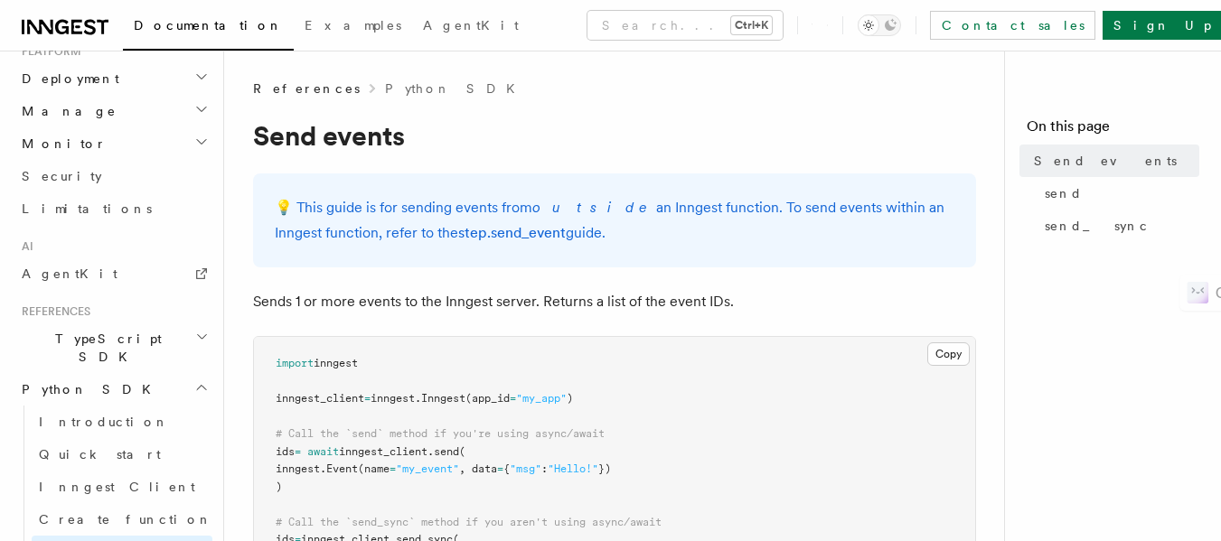
scroll to position [947, 0]
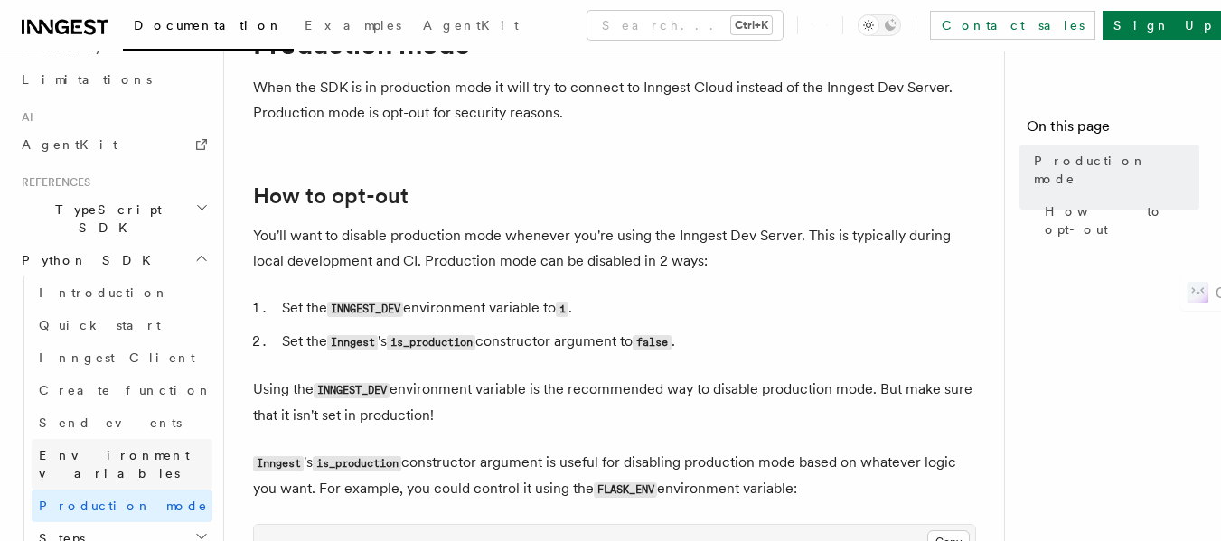
scroll to position [1076, 0]
click at [108, 521] on h2 "Steps" at bounding box center [122, 537] width 181 height 33
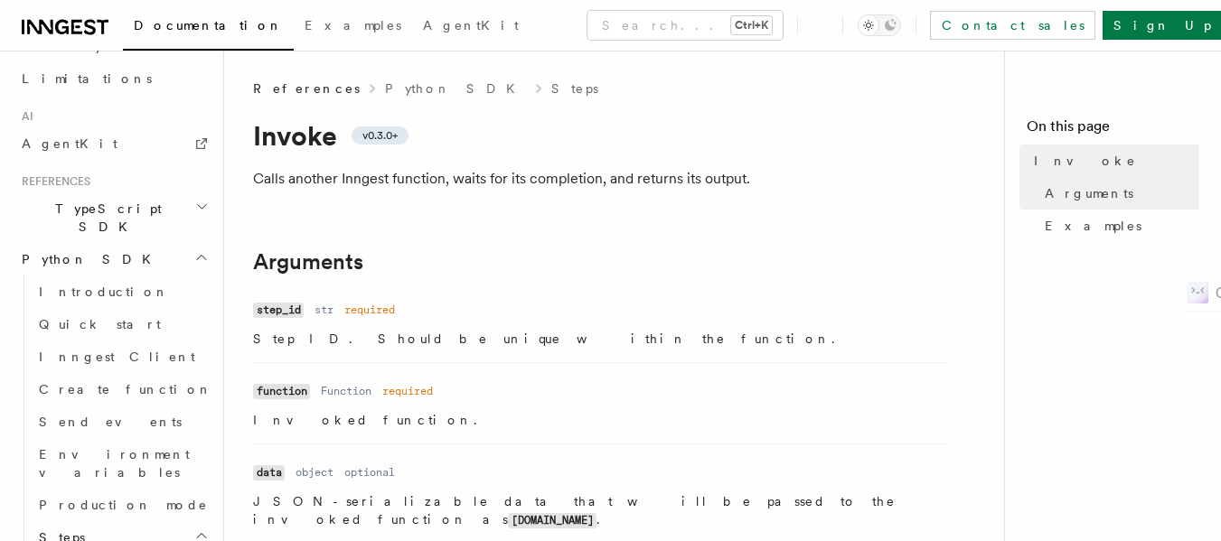
click at [91, 521] on h2 "Steps" at bounding box center [122, 537] width 181 height 33
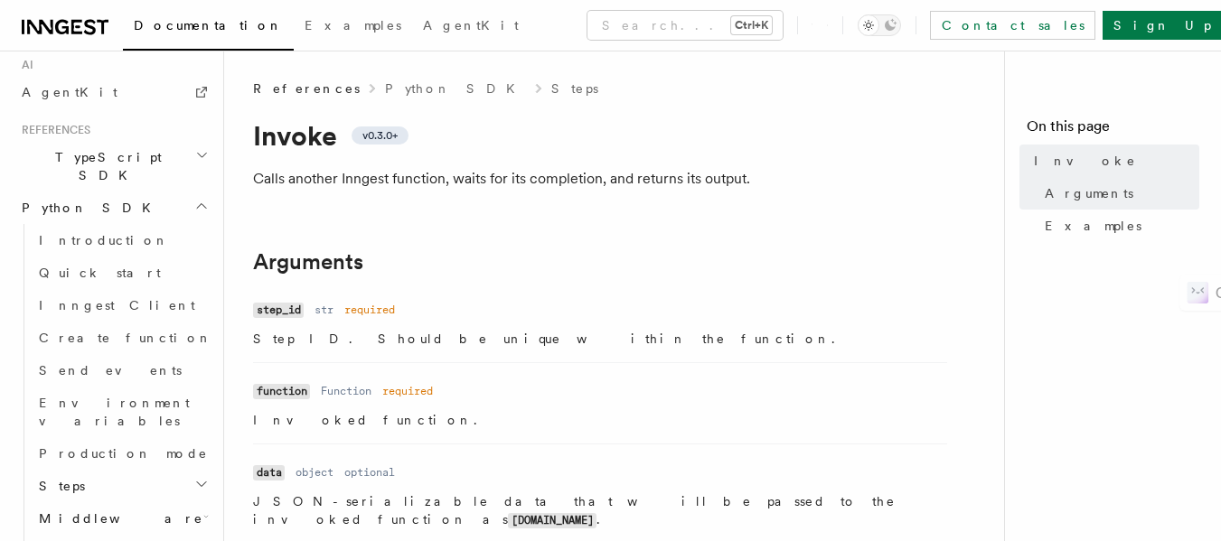
scroll to position [1129, 0]
click at [85, 534] on h2 "Guides" at bounding box center [122, 550] width 181 height 33
click at [82, 534] on h2 "Guides" at bounding box center [122, 550] width 181 height 33
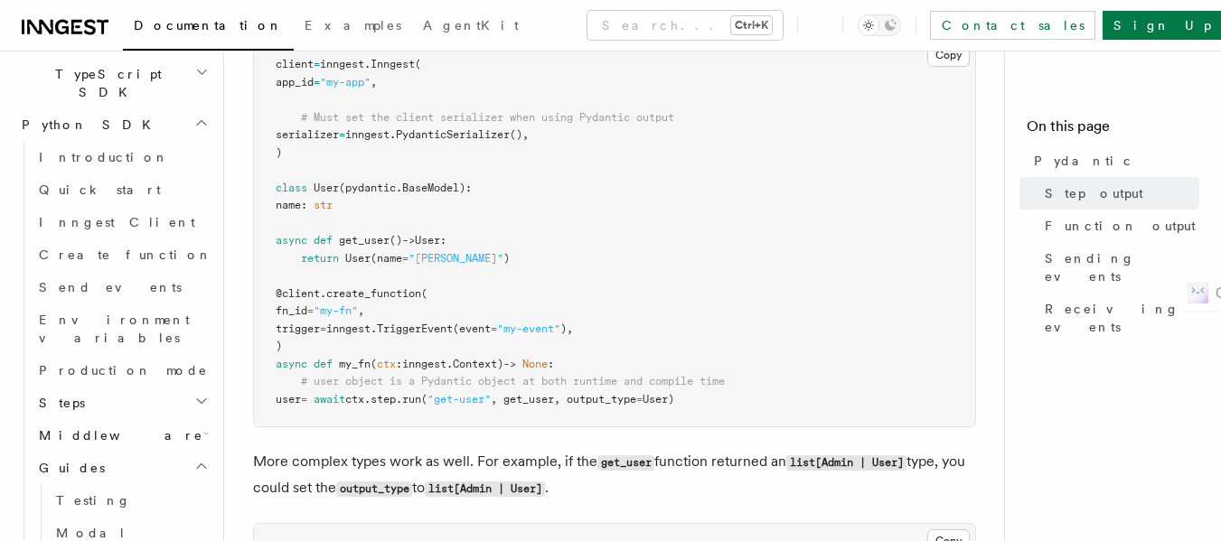
scroll to position [1213, 0]
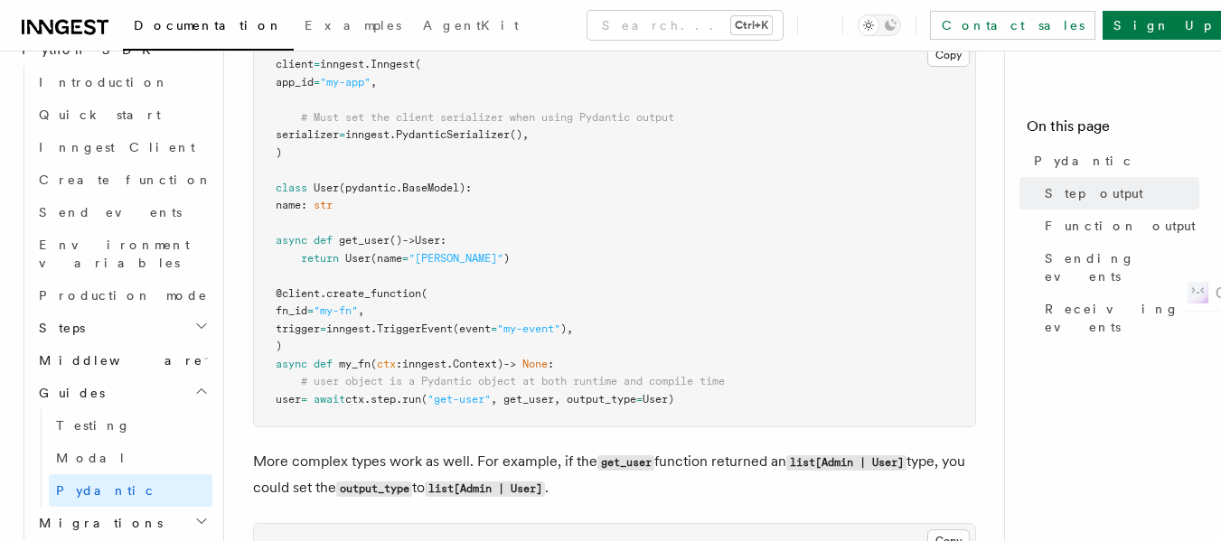
scroll to position [1287, 0]
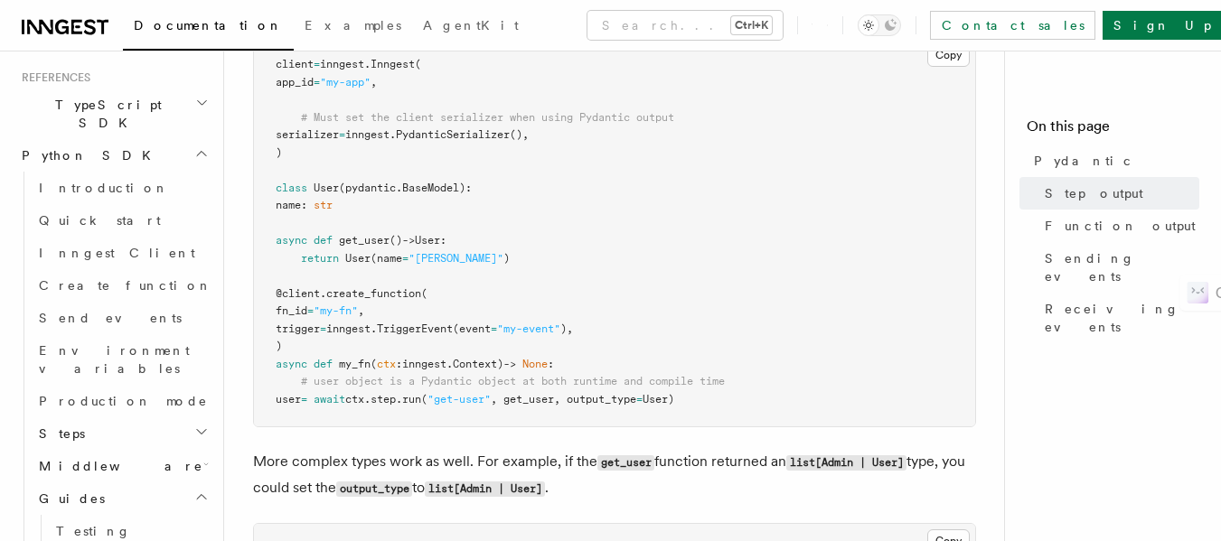
scroll to position [1177, 0]
click at [96, 398] on span "Production mode" at bounding box center [123, 405] width 169 height 14
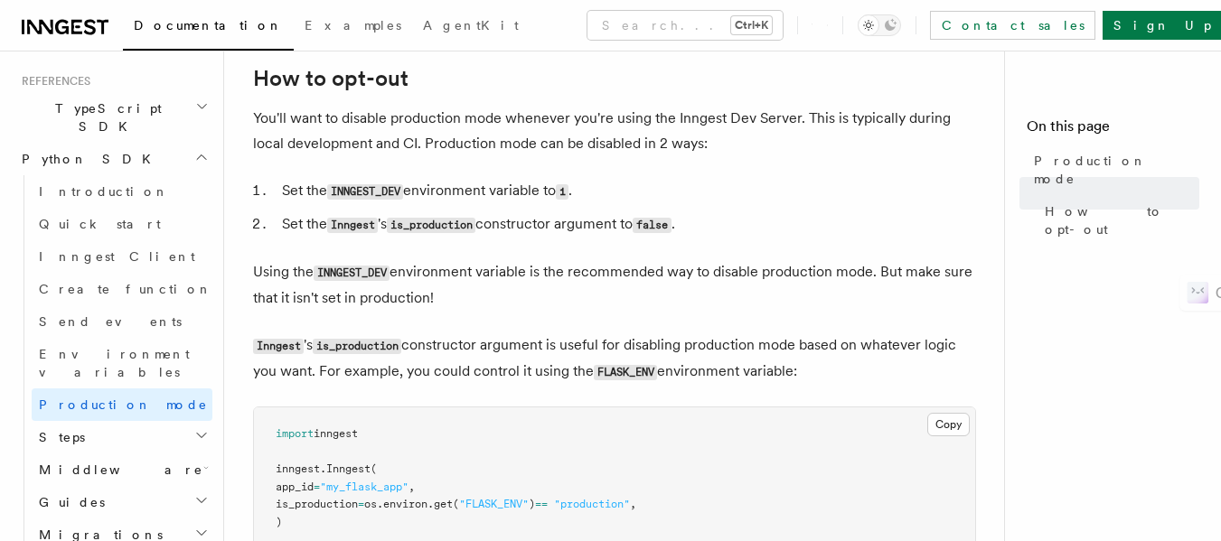
scroll to position [205, 0]
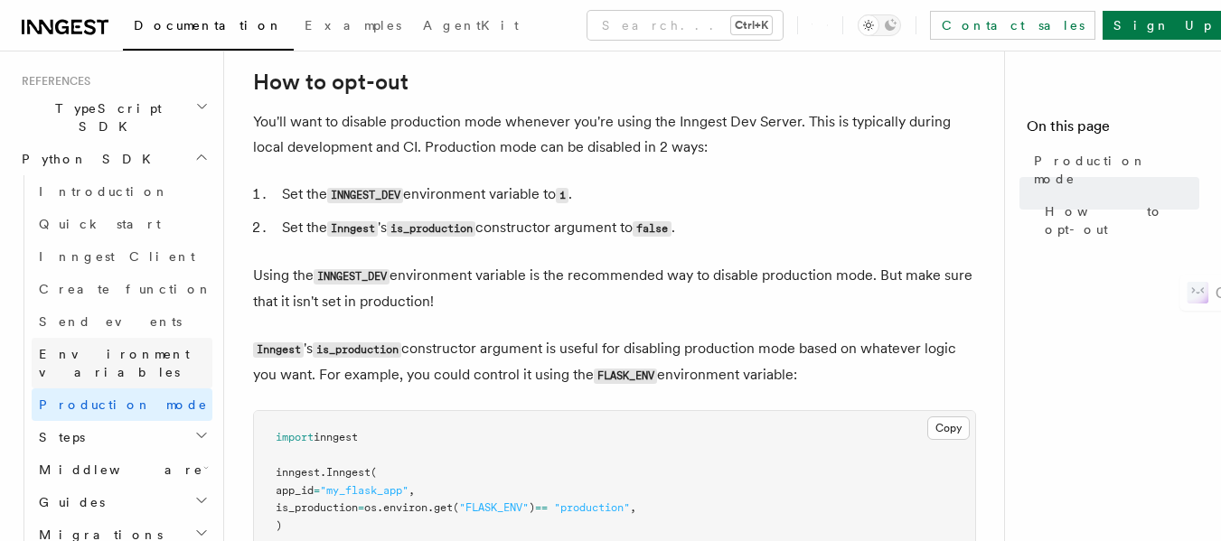
click at [98, 347] on span "Environment variables" at bounding box center [114, 363] width 151 height 33
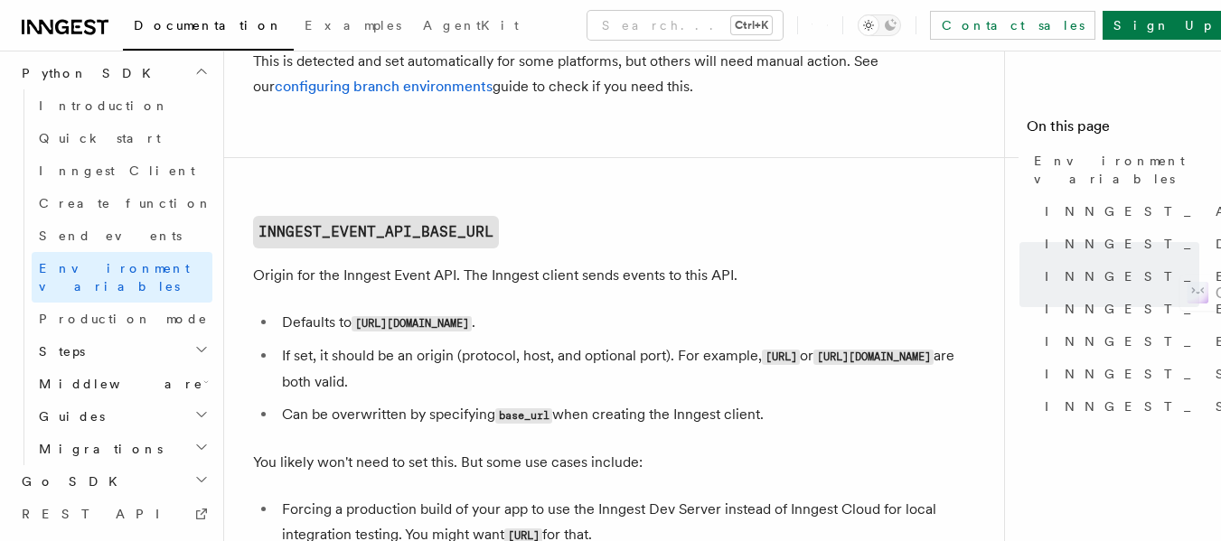
scroll to position [995, 0]
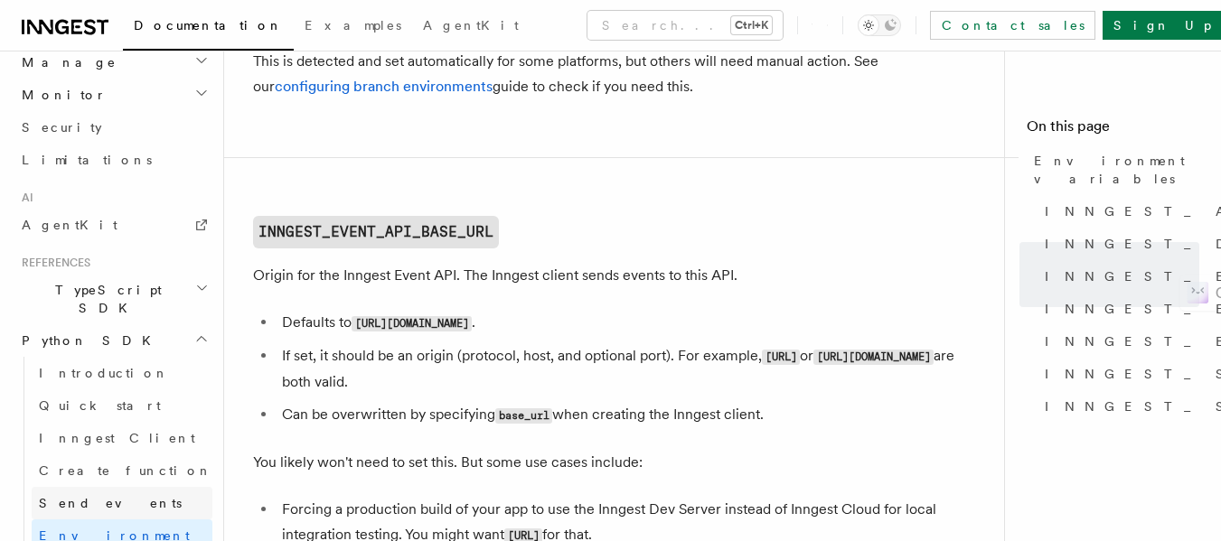
click at [80, 487] on link "Send events" at bounding box center [122, 503] width 181 height 33
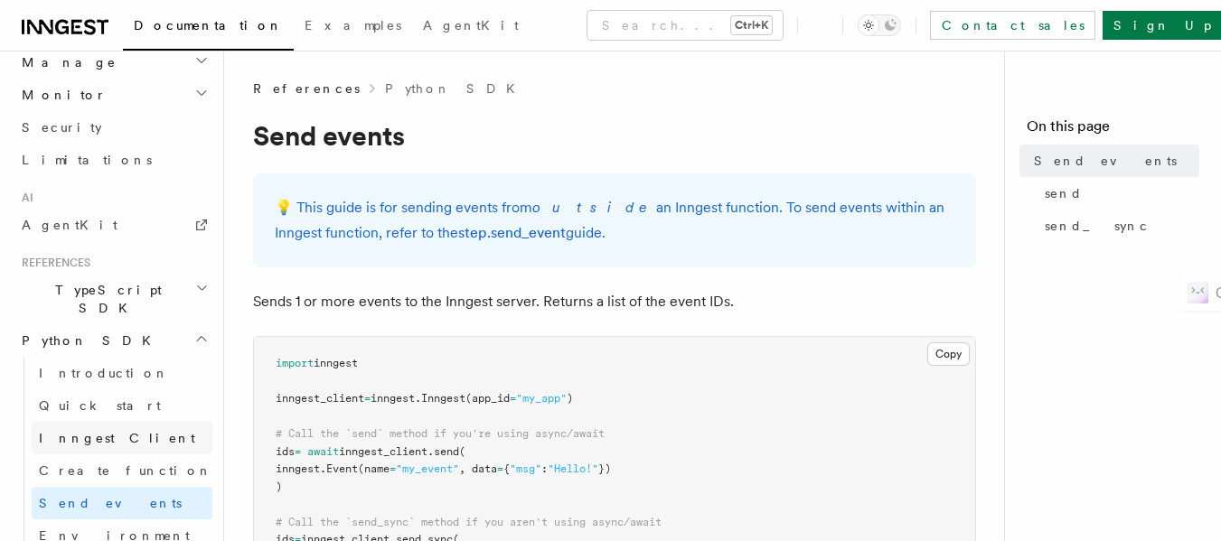
click at [100, 431] on span "Inngest Client" at bounding box center [117, 438] width 156 height 14
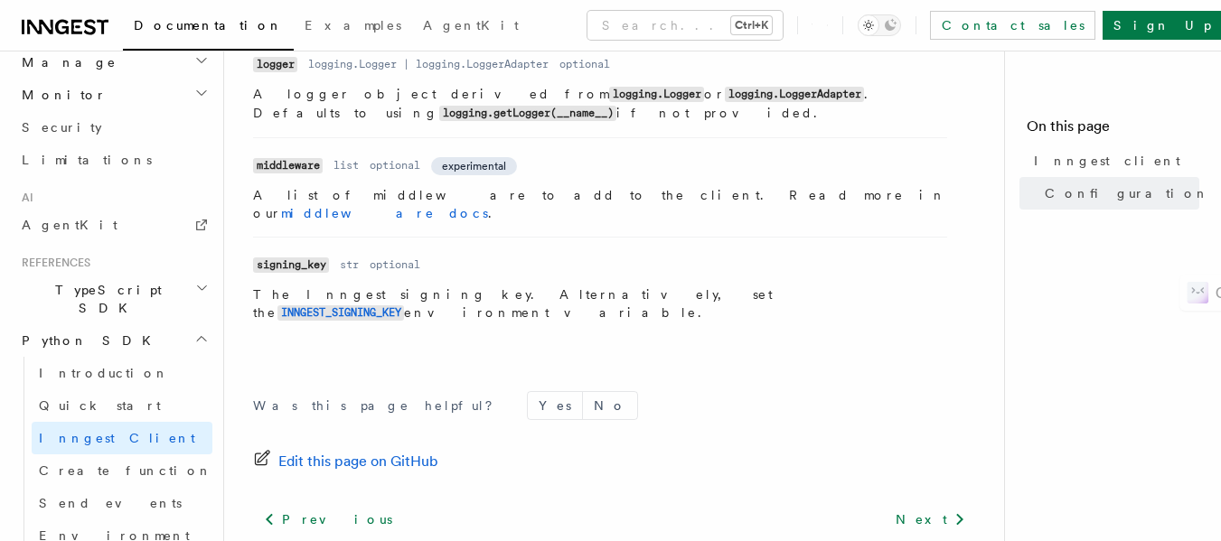
scroll to position [1094, 0]
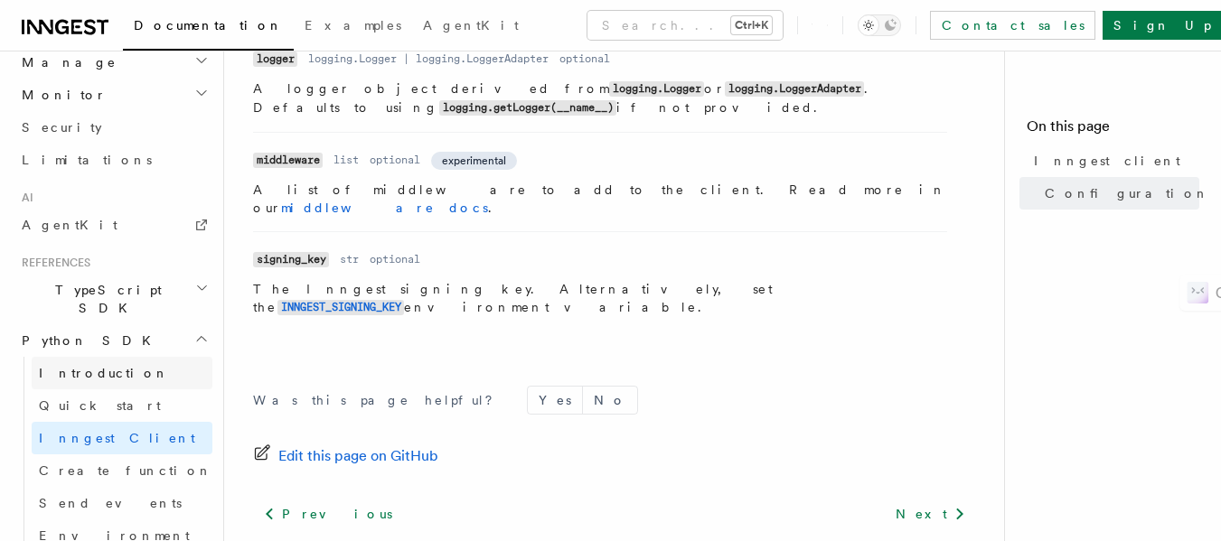
click at [107, 357] on link "Introduction" at bounding box center [122, 373] width 181 height 33
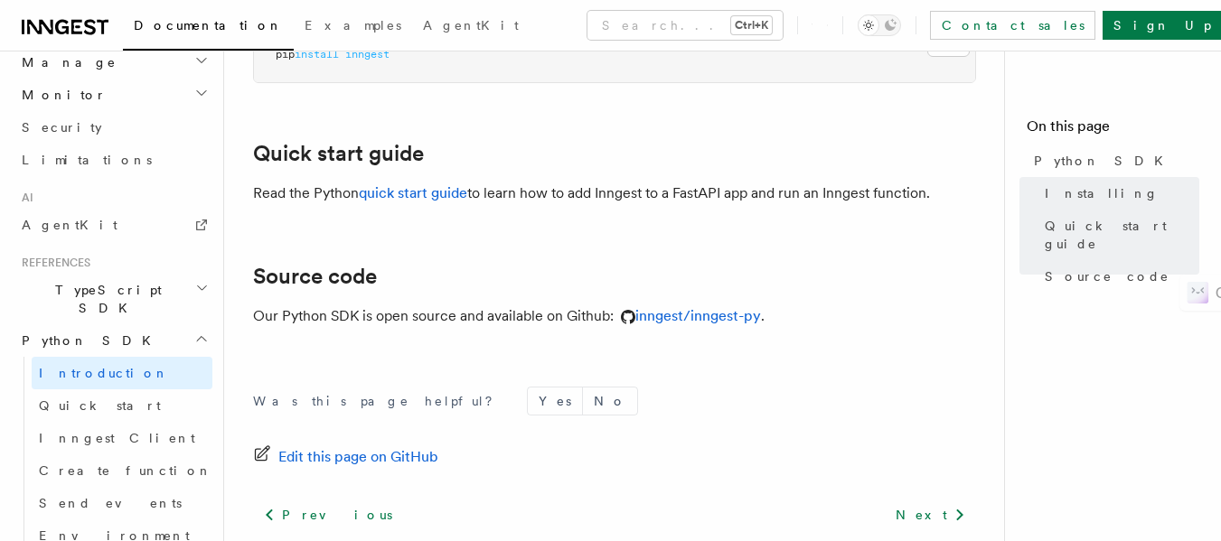
scroll to position [333, 0]
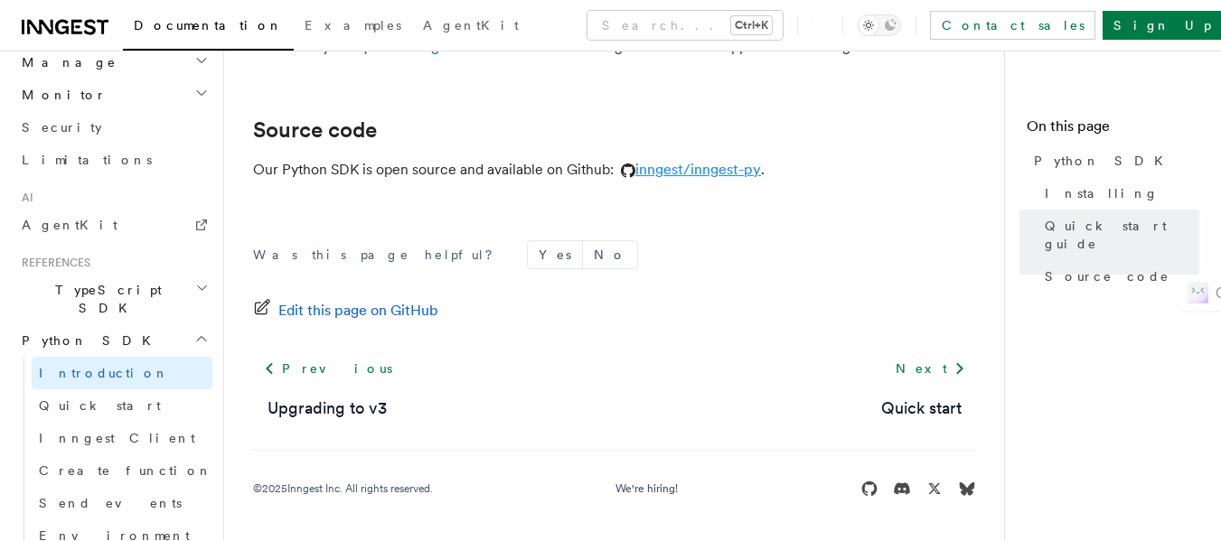
click at [655, 169] on link "inngest/inngest-py" at bounding box center [687, 169] width 147 height 17
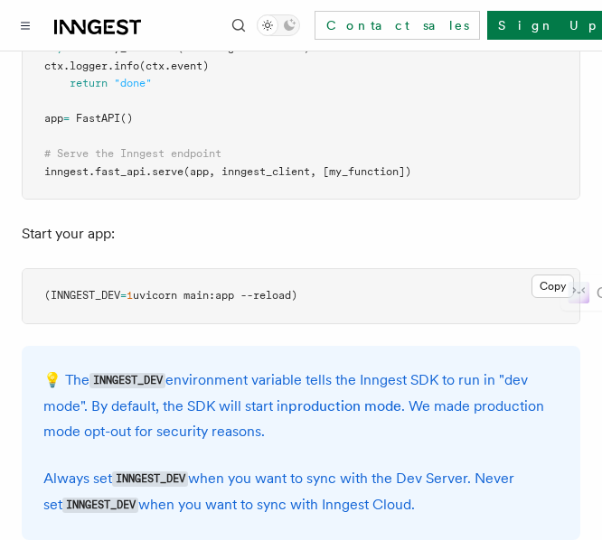
scroll to position [1734, 0]
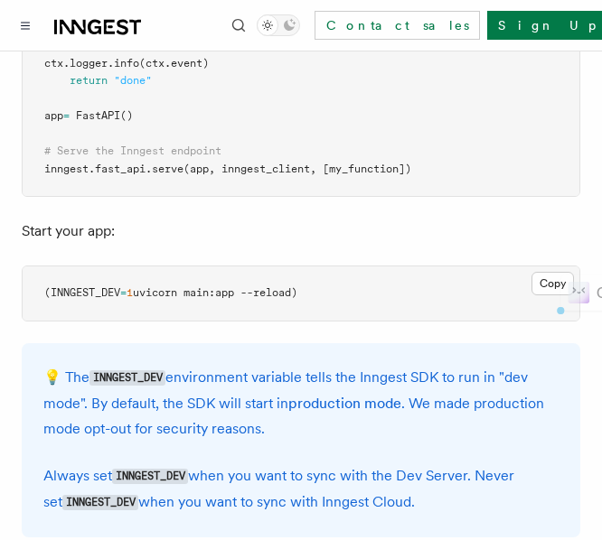
drag, startPoint x: 328, startPoint y: 266, endPoint x: 37, endPoint y: 258, distance: 291.1
click at [37, 267] on pre "(INNGEST_DEV = 1 uvicorn main:app --reload)" at bounding box center [301, 294] width 557 height 54
copy span "(INNGEST_DEV = 1 uvicorn main:app --reload)"
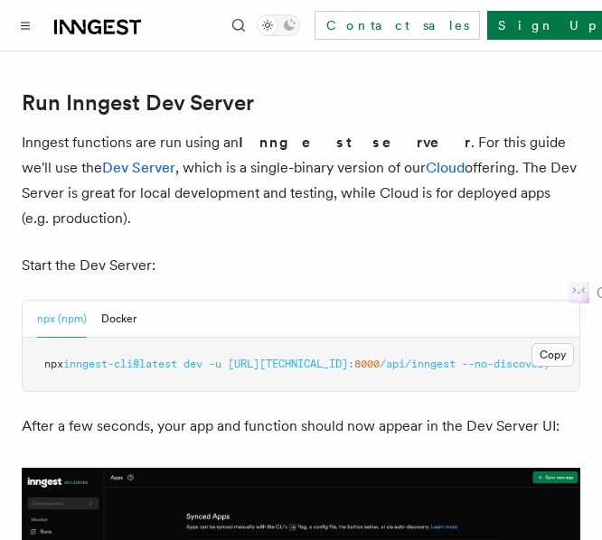
scroll to position [2299, 0]
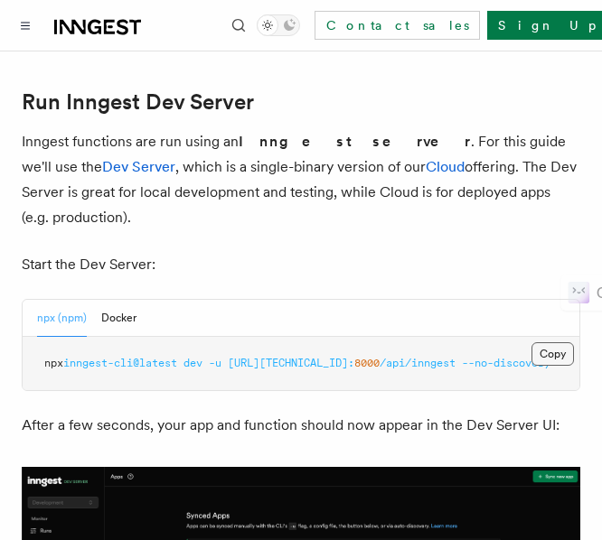
click at [557, 343] on button "Copy Copied" at bounding box center [552, 354] width 42 height 23
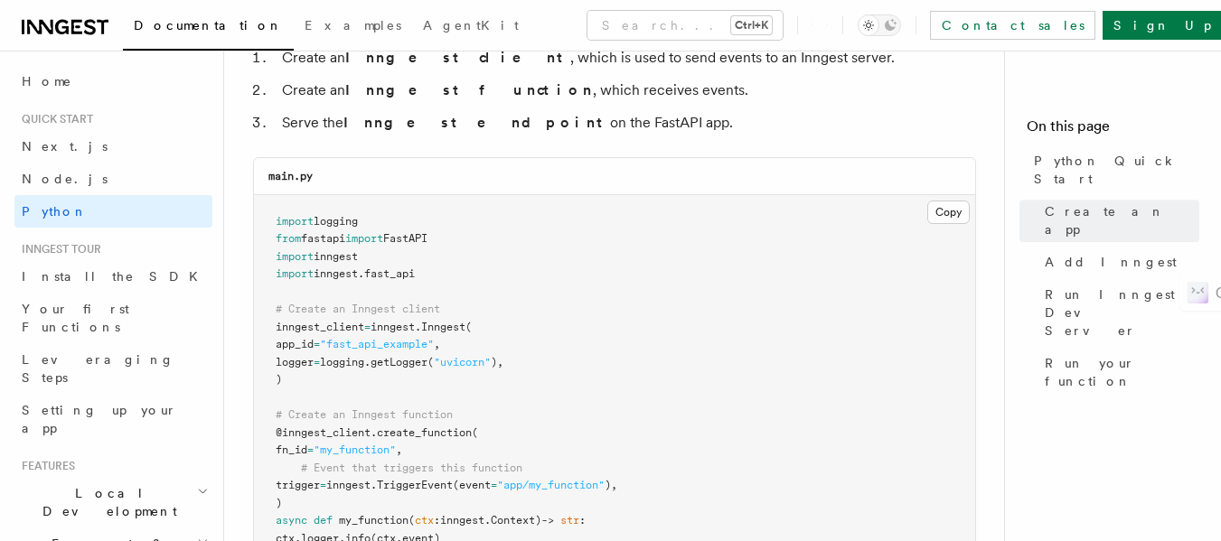
scroll to position [1191, 0]
click at [296, 171] on code "main.py" at bounding box center [290, 175] width 44 height 13
click at [297, 176] on code "main.py" at bounding box center [290, 175] width 44 height 13
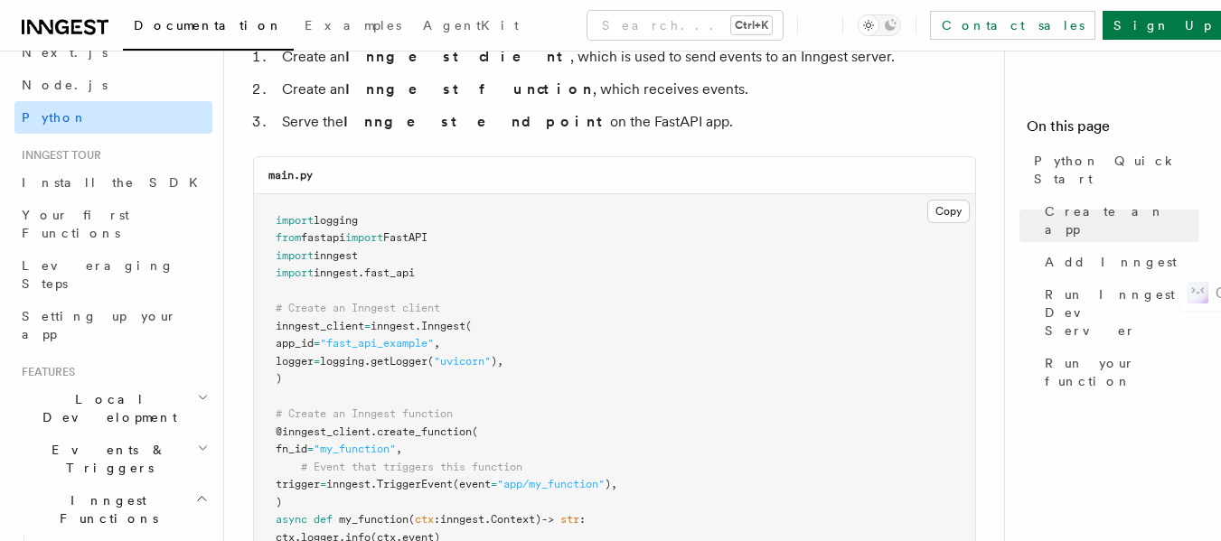
scroll to position [95, 0]
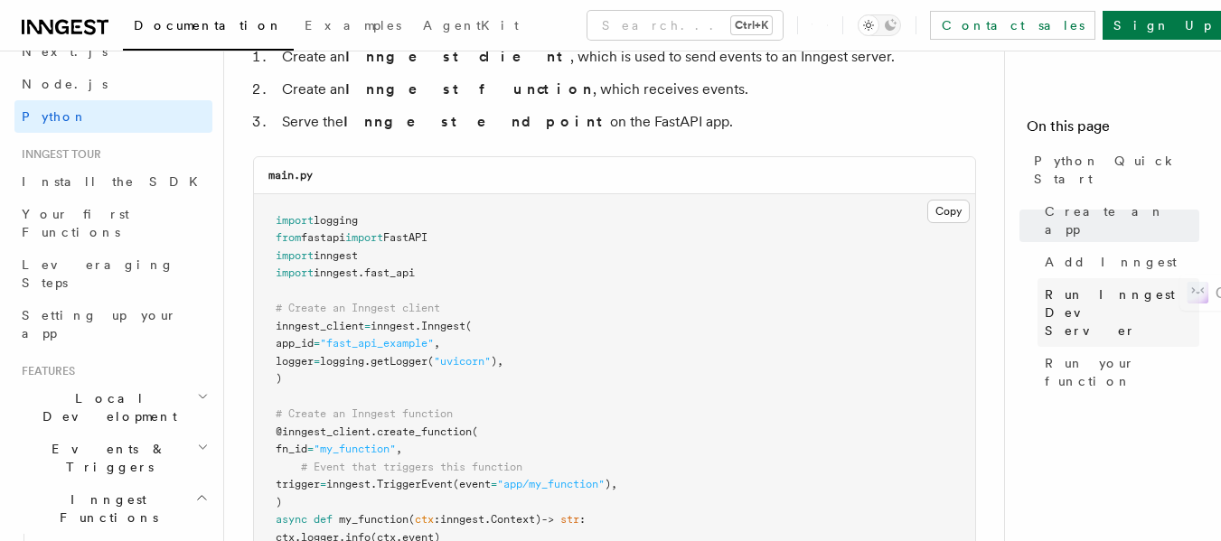
click at [601, 286] on span "Run Inngest Dev Server" at bounding box center [1122, 313] width 155 height 54
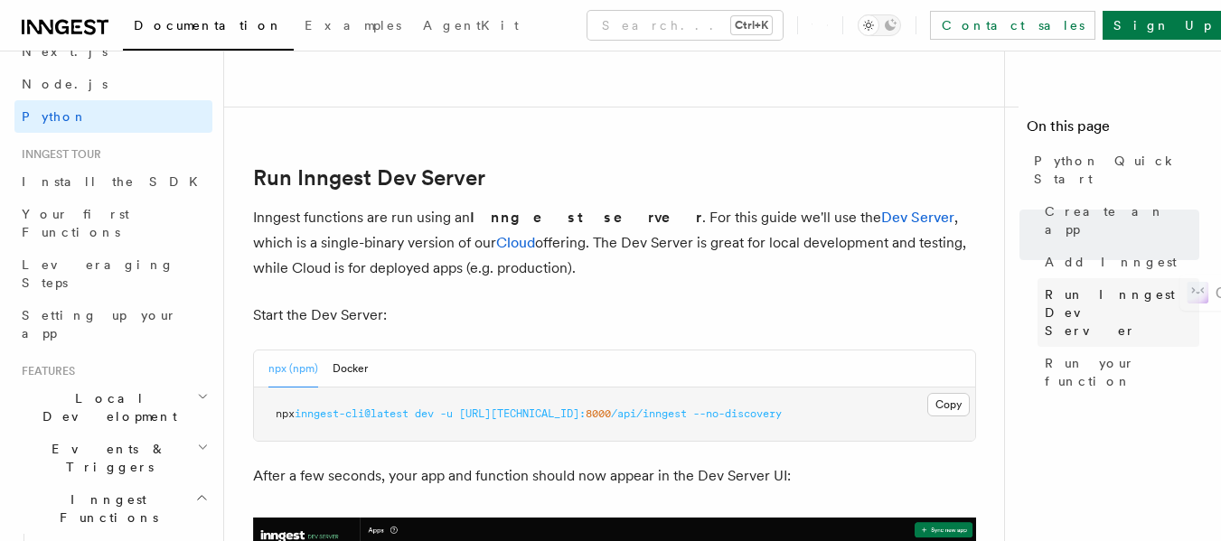
scroll to position [2207, 0]
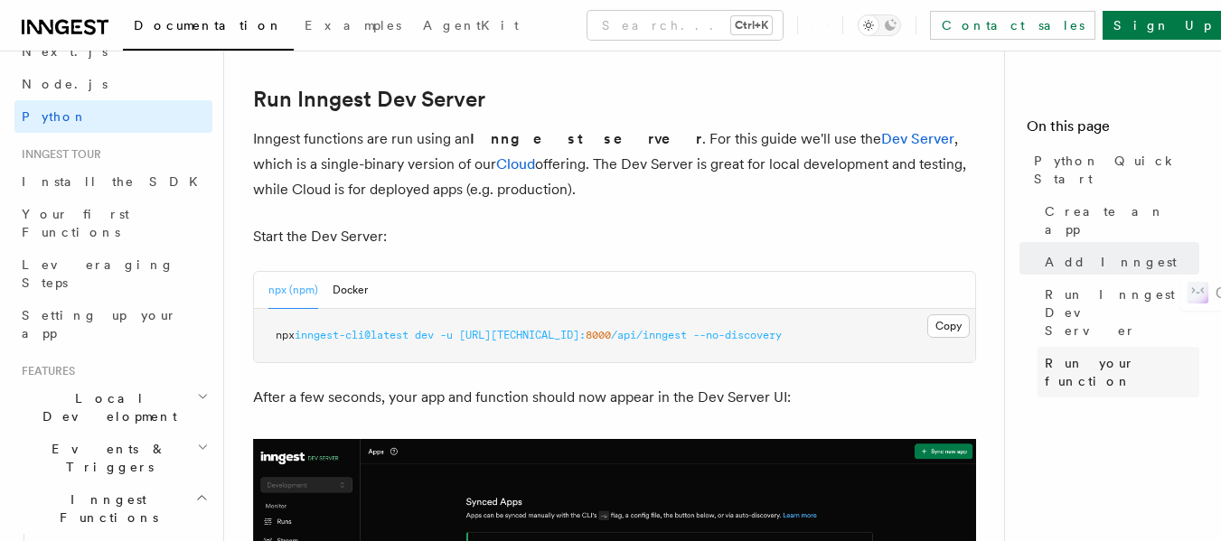
click at [601, 354] on span "Run your function" at bounding box center [1122, 372] width 155 height 36
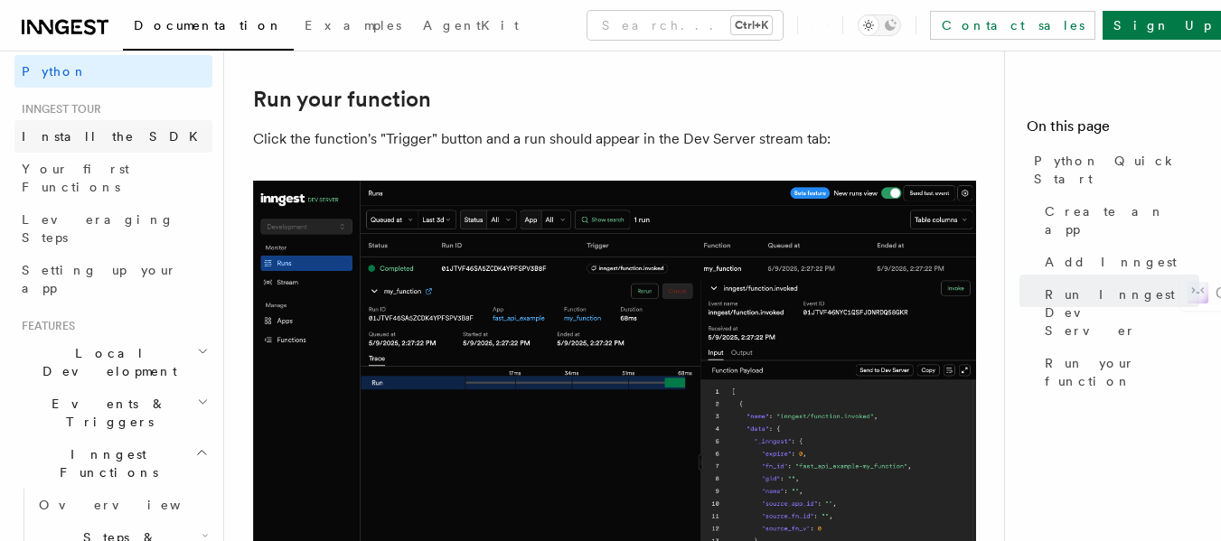
scroll to position [141, 0]
click at [73, 140] on span "Install the SDK" at bounding box center [115, 135] width 187 height 14
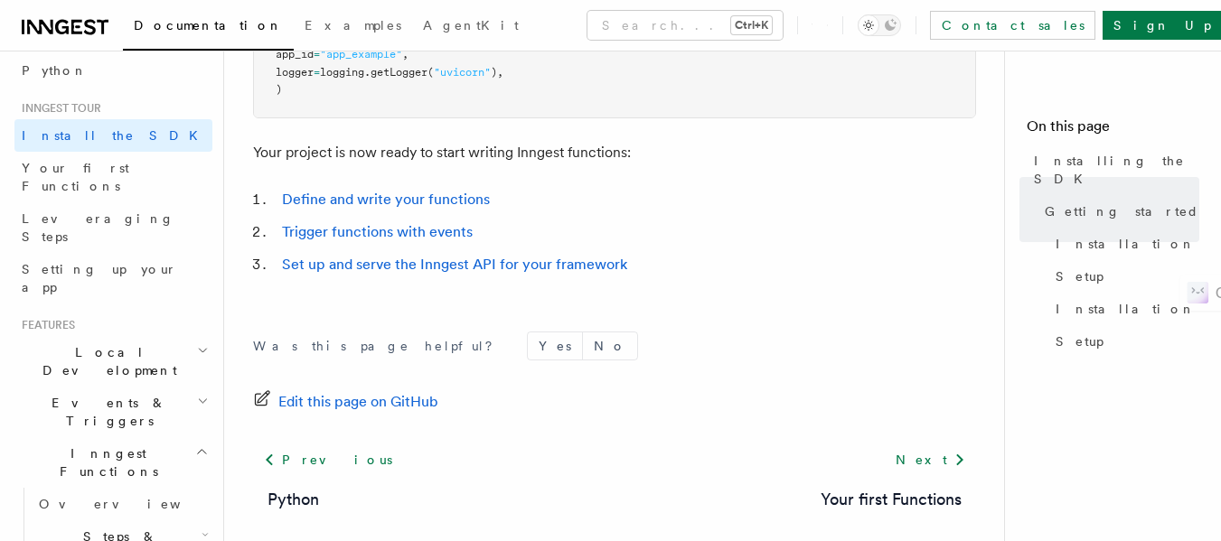
scroll to position [979, 0]
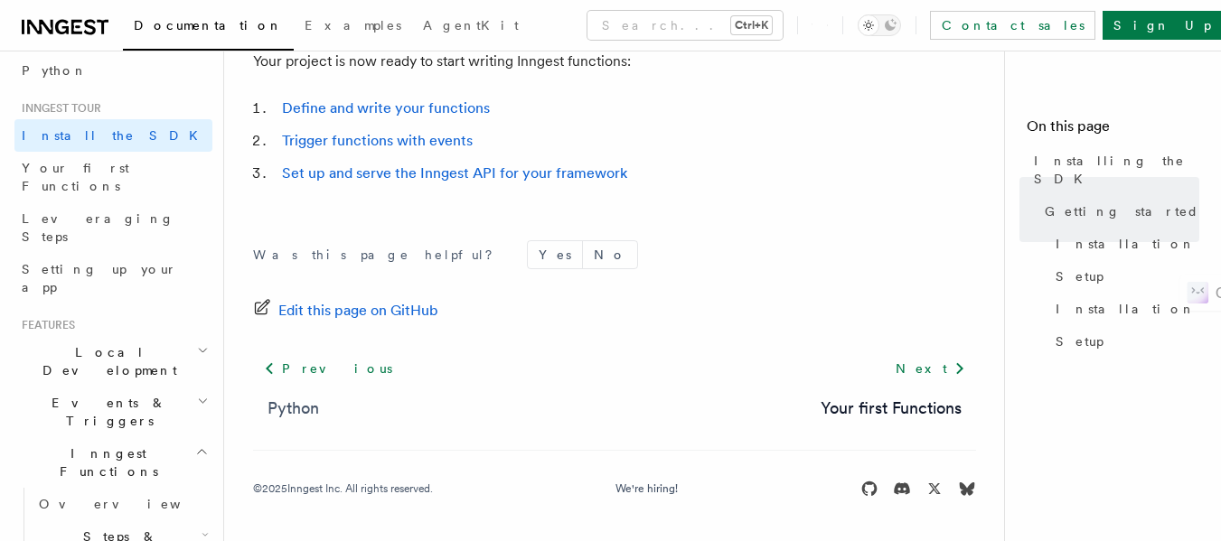
click at [296, 404] on link "Python" at bounding box center [294, 408] width 52 height 25
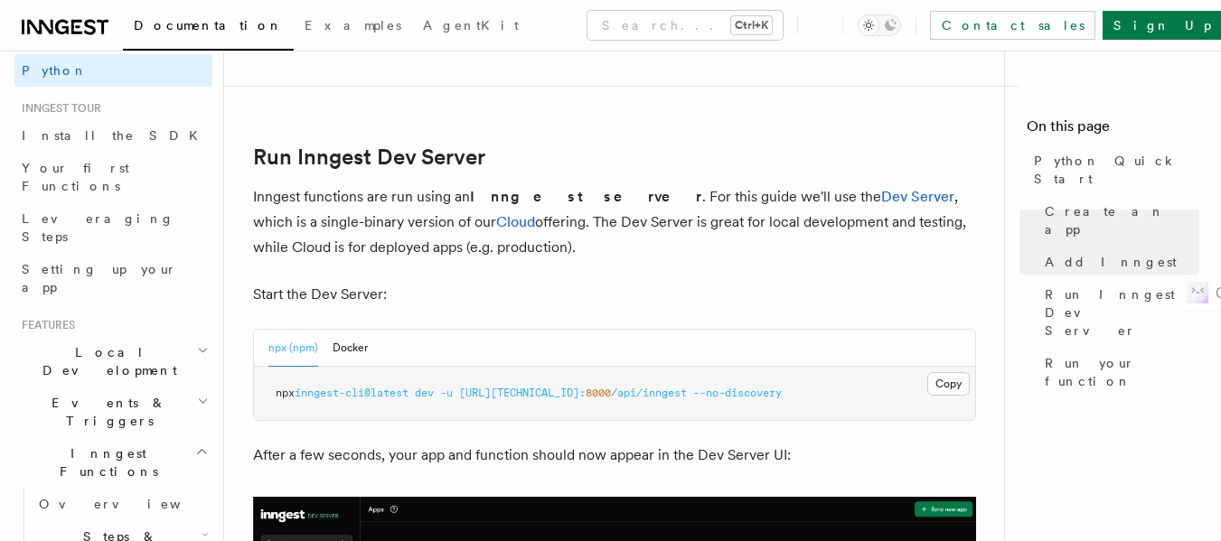
scroll to position [2150, 0]
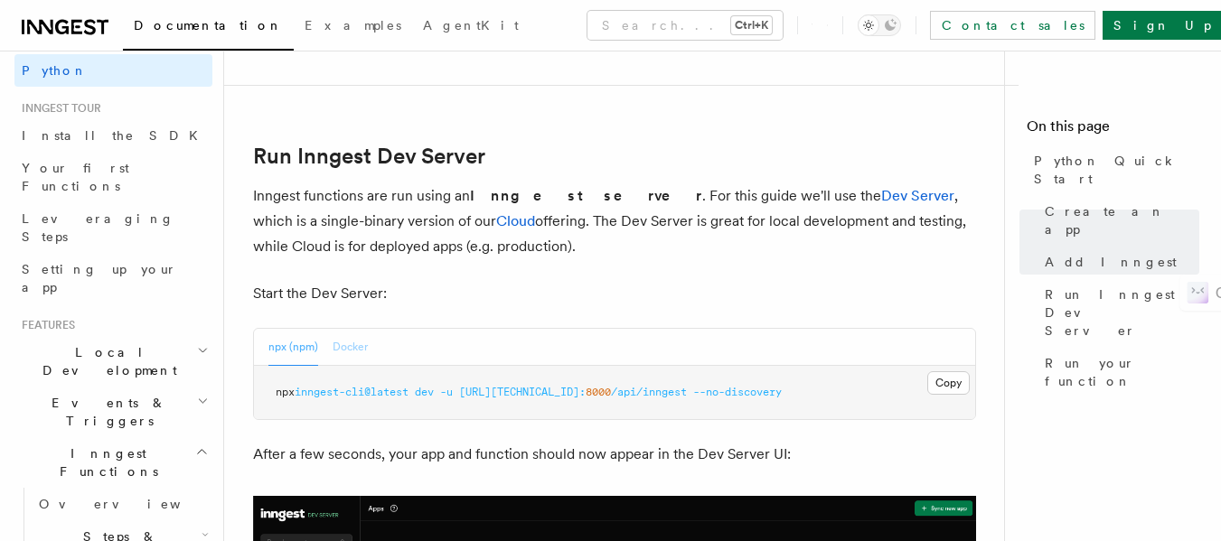
click at [356, 343] on button "Docker" at bounding box center [350, 347] width 35 height 37
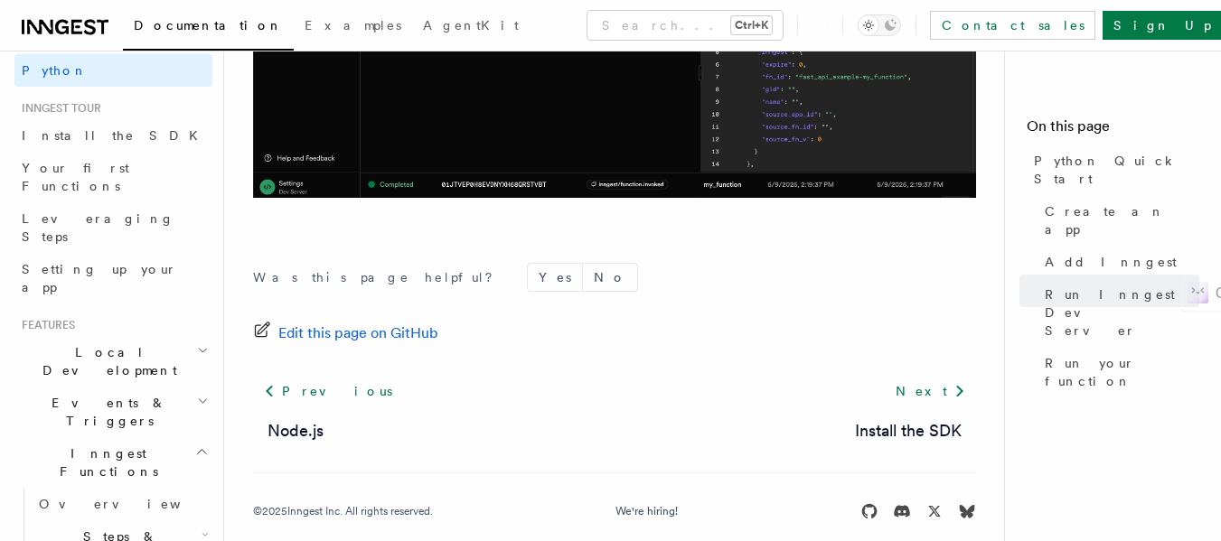
scroll to position [4046, 0]
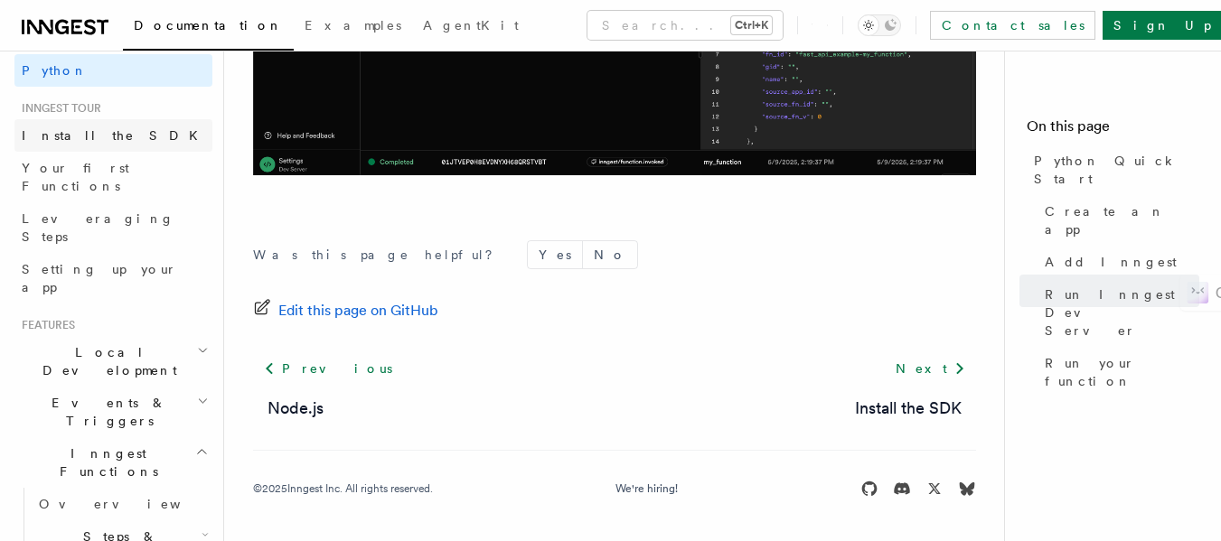
click at [124, 140] on link "Install the SDK" at bounding box center [113, 135] width 198 height 33
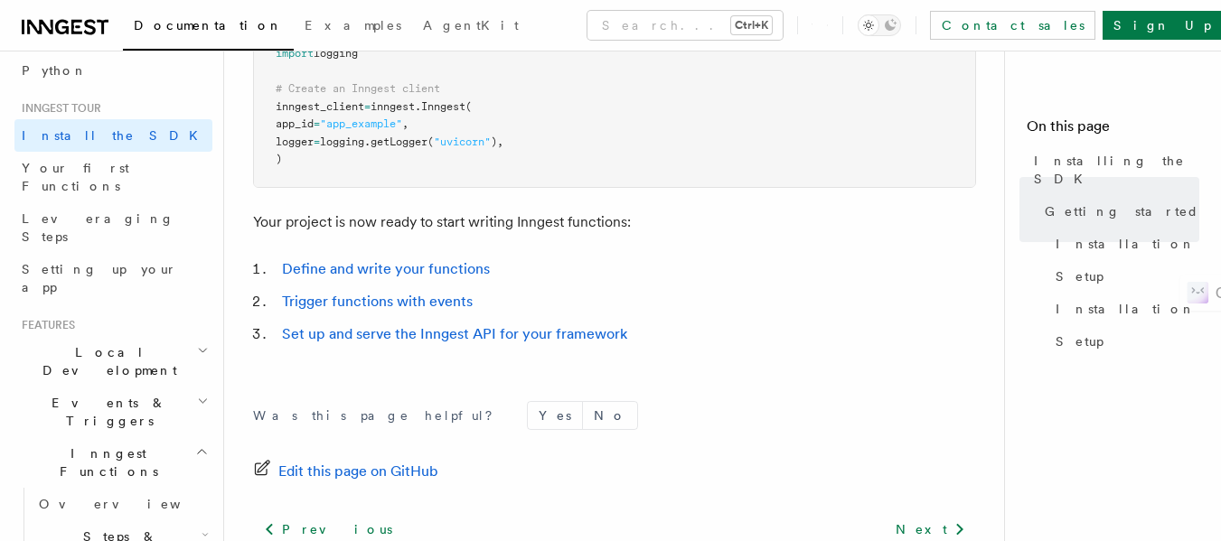
scroll to position [979, 0]
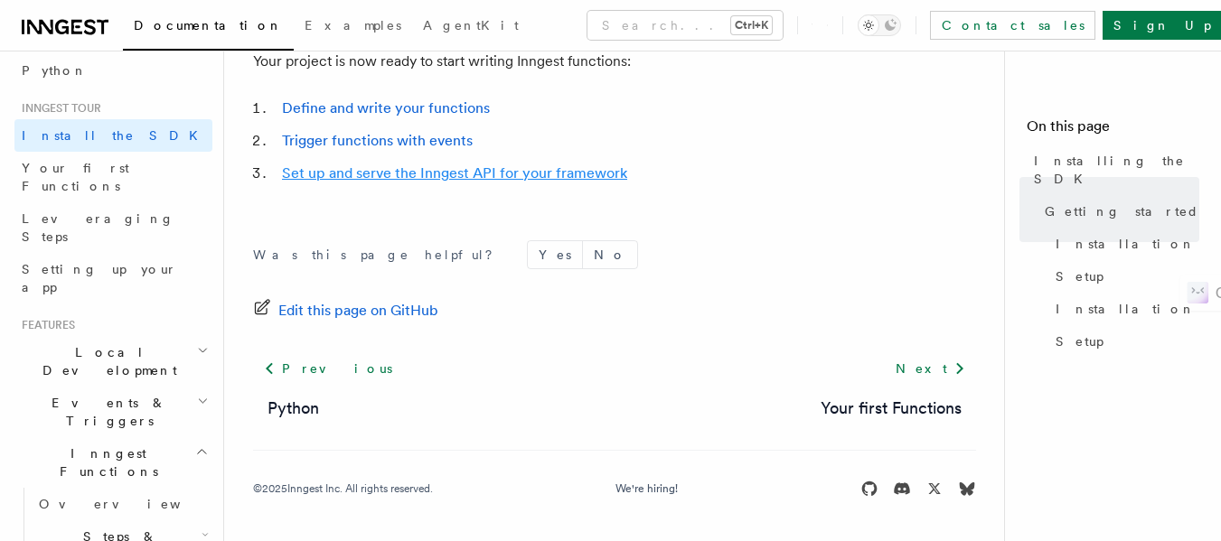
click at [308, 174] on link "Set up and serve the Inngest API for your framework" at bounding box center [454, 172] width 345 height 17
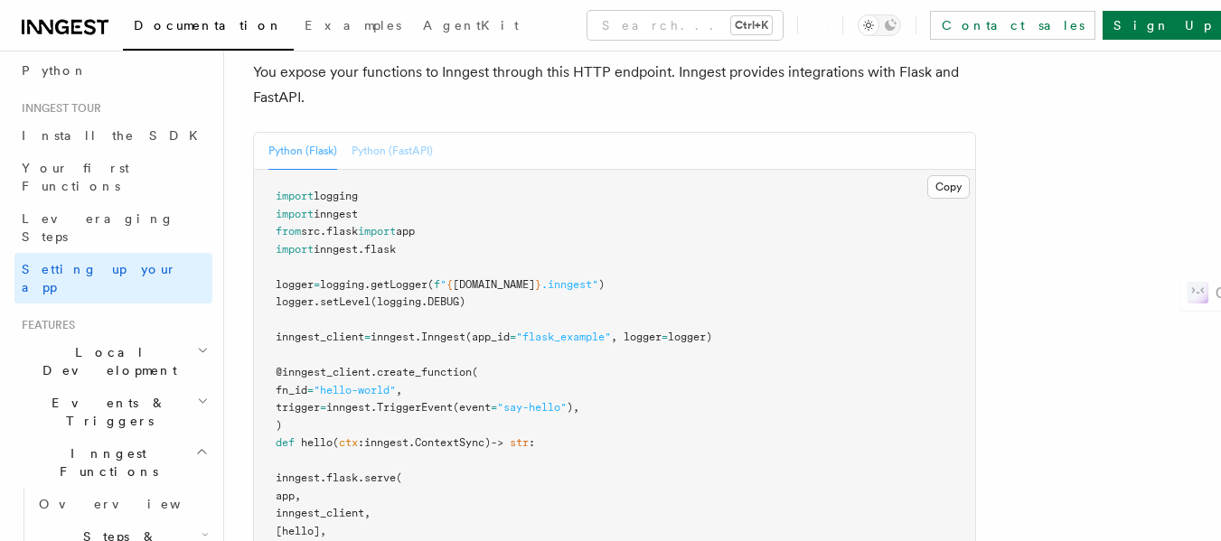
scroll to position [685, 0]
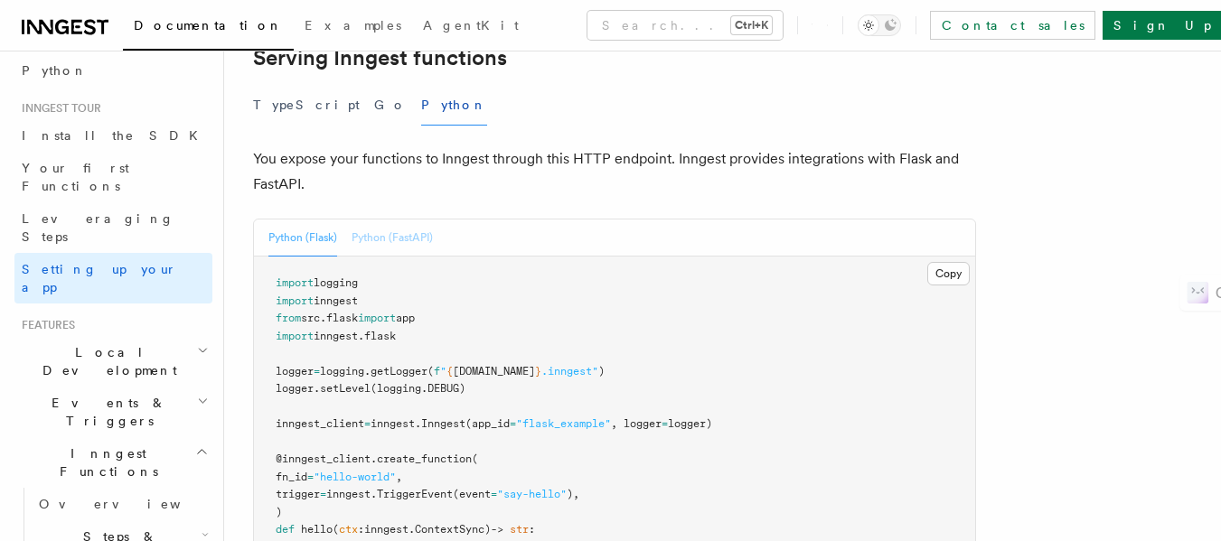
click at [358, 220] on button "Python (FastAPI)" at bounding box center [392, 238] width 81 height 37
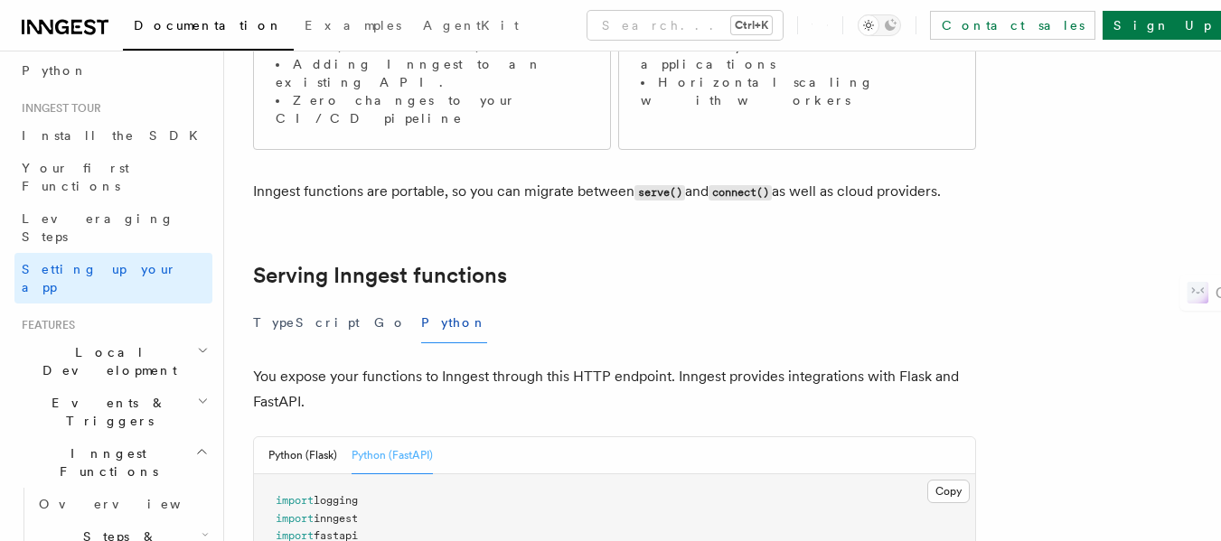
scroll to position [465, 0]
click at [305, 439] on button "Python (Flask)" at bounding box center [302, 457] width 69 height 37
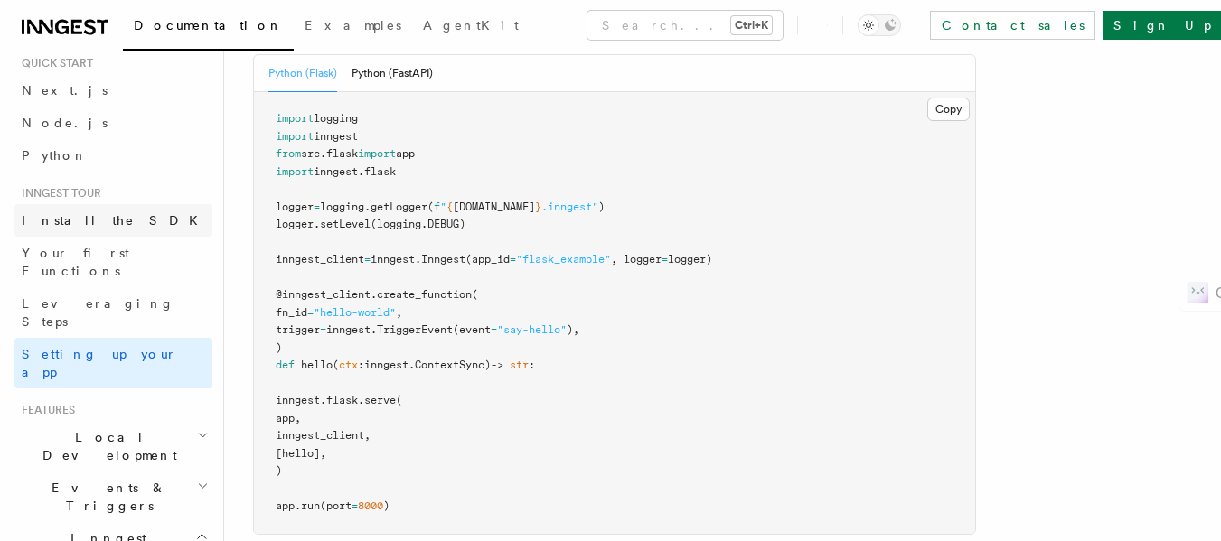
scroll to position [47, 0]
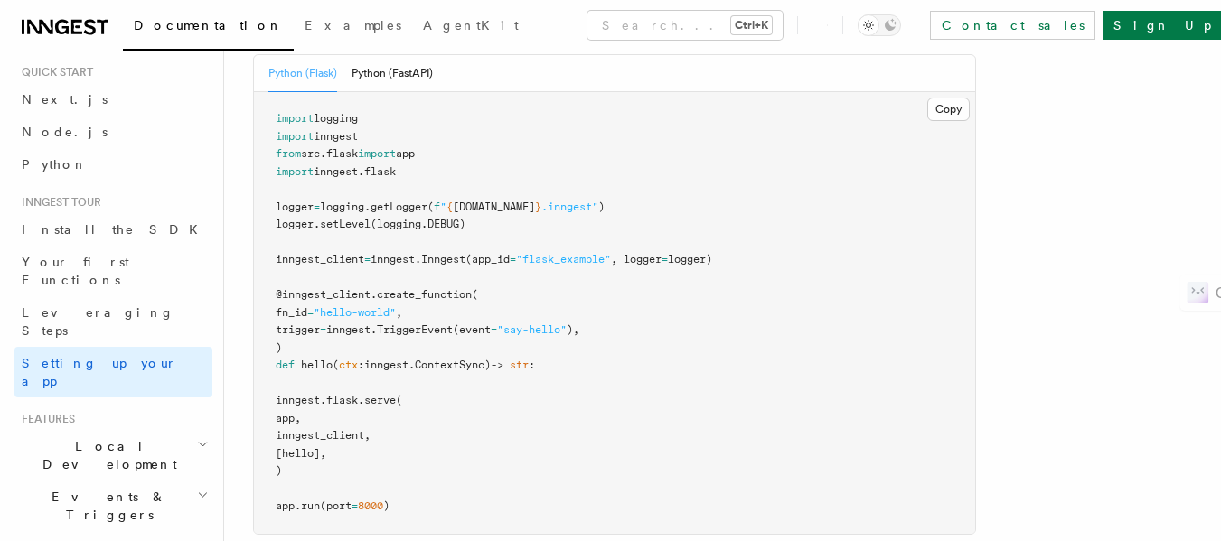
click at [63, 437] on span "Local Development" at bounding box center [105, 455] width 183 height 36
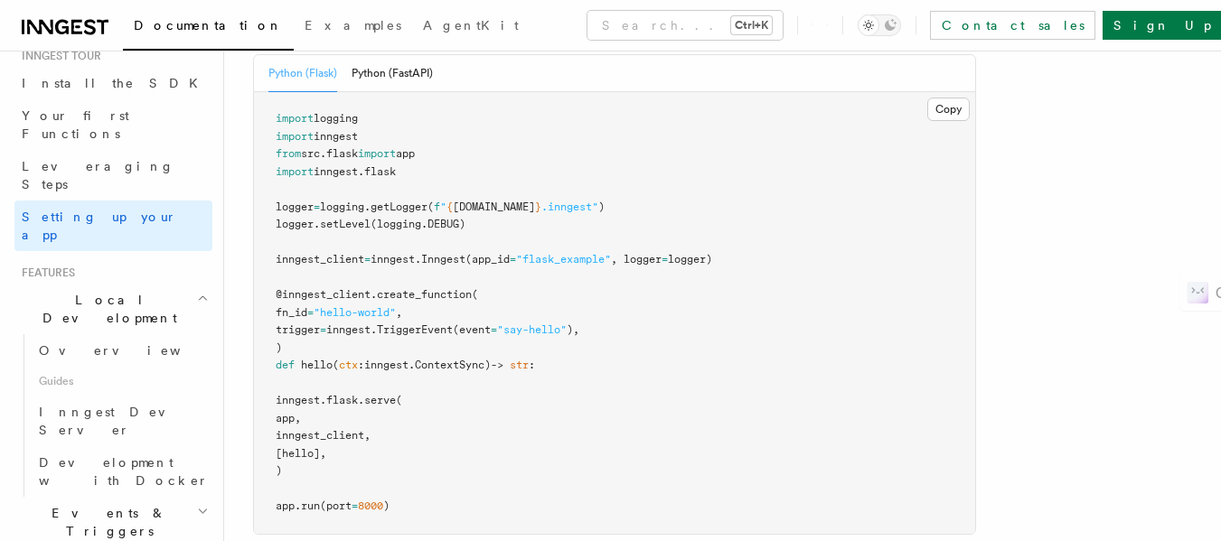
scroll to position [199, 0]
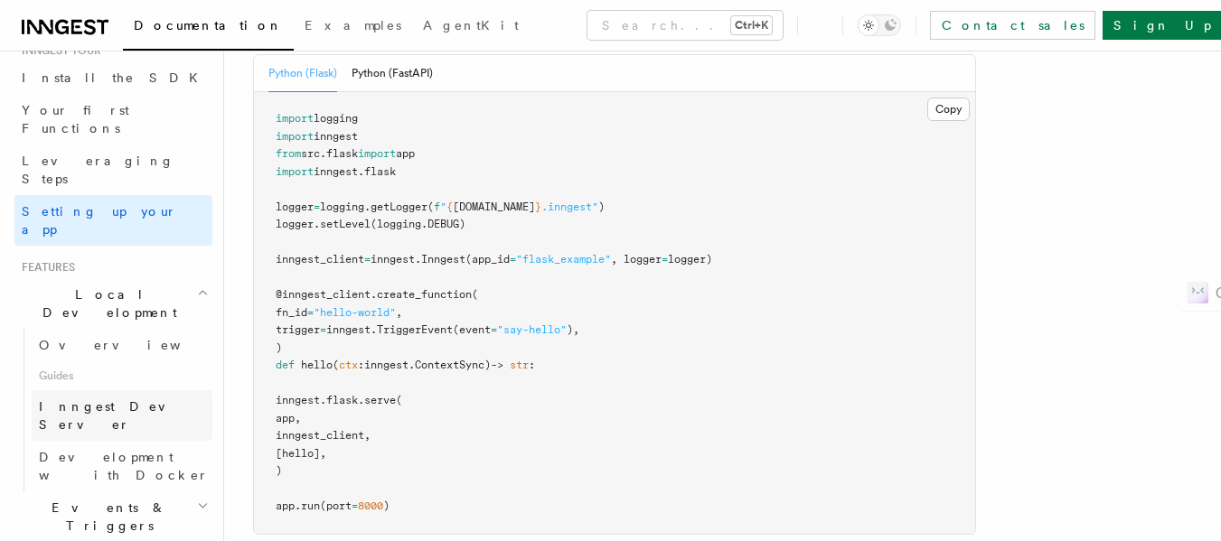
click at [111, 399] on span "Inngest Dev Server" at bounding box center [116, 415] width 155 height 33
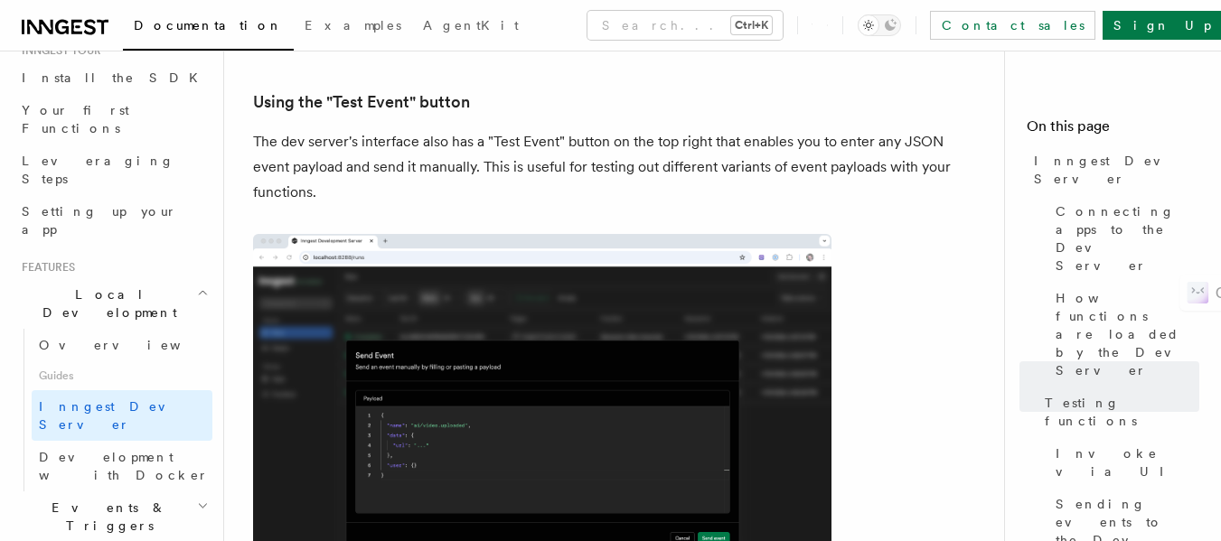
scroll to position [3251, 0]
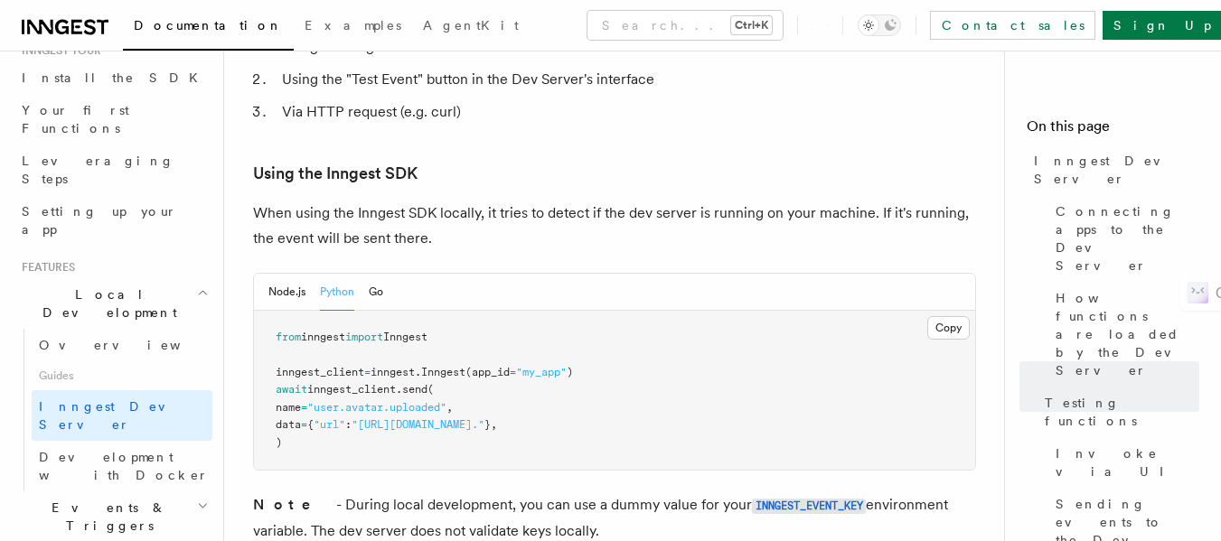
click at [335, 274] on button "Python" at bounding box center [337, 292] width 34 height 37
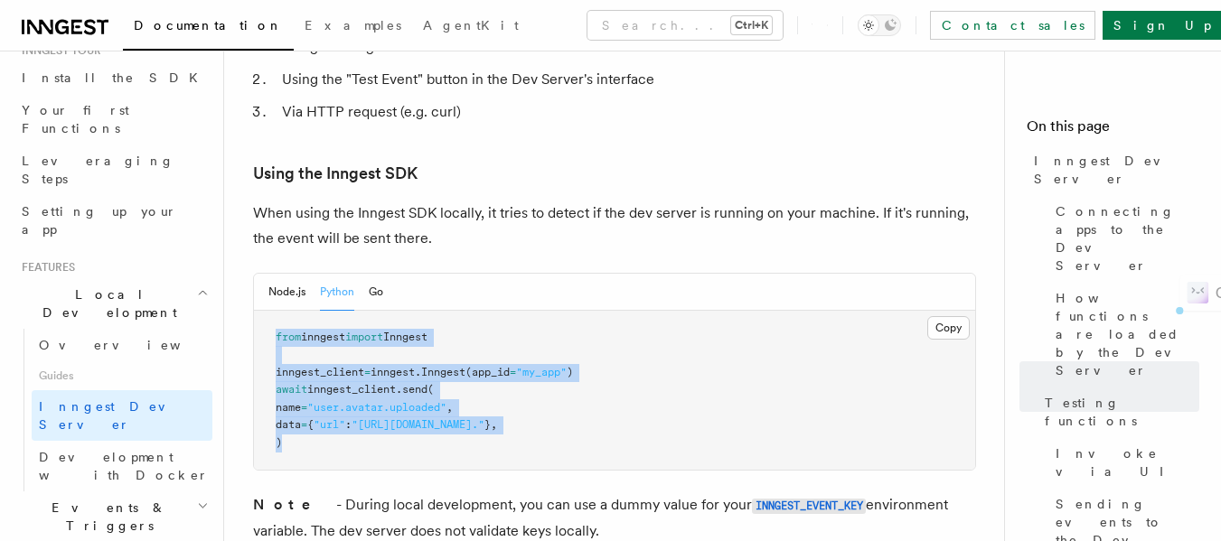
drag, startPoint x: 293, startPoint y: 404, endPoint x: 263, endPoint y: 289, distance: 118.6
click at [263, 311] on pre "from inngest import Inngest inngest_client = inngest . Inngest (app_id = "my_ap…" at bounding box center [614, 391] width 721 height 160
click at [480, 311] on pre "from inngest import Inngest inngest_client = inngest . Inngest (app_id = "my_ap…" at bounding box center [614, 391] width 721 height 160
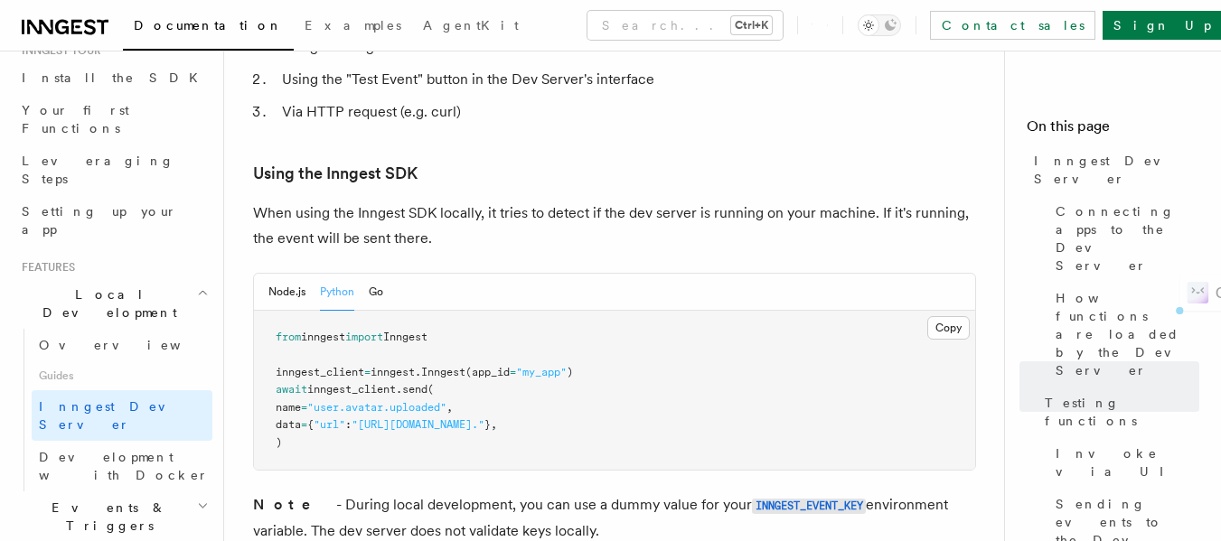
drag, startPoint x: 493, startPoint y: 285, endPoint x: 261, endPoint y: 292, distance: 231.5
click at [261, 311] on pre "from inngest import Inngest inngest_client = inngest . Inngest (app_id = "my_ap…" at bounding box center [614, 391] width 721 height 160
copy span "from inngest import Inngest"
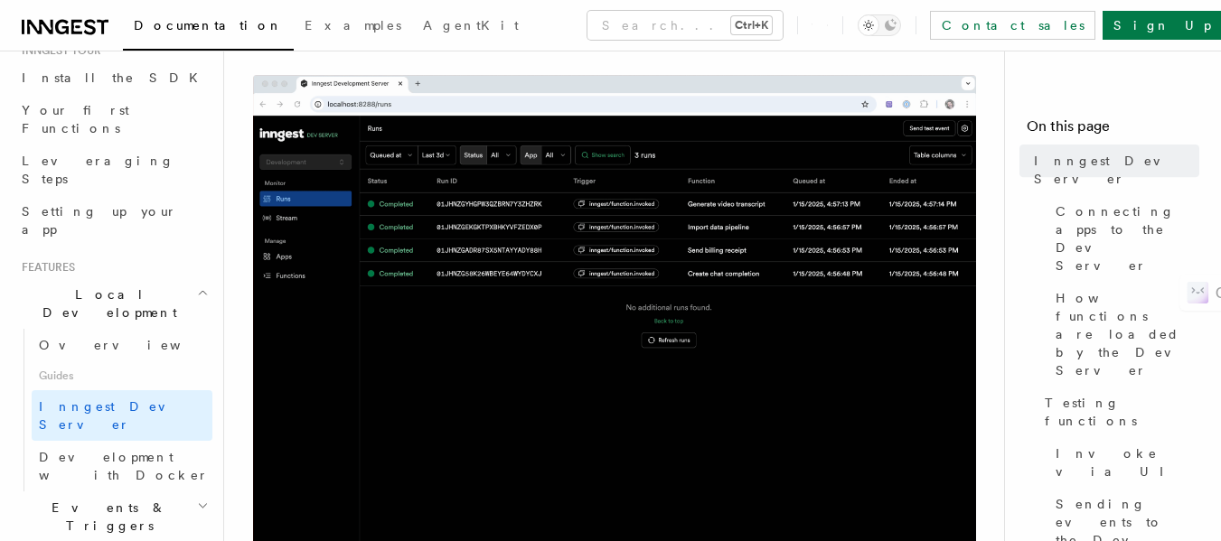
scroll to position [0, 0]
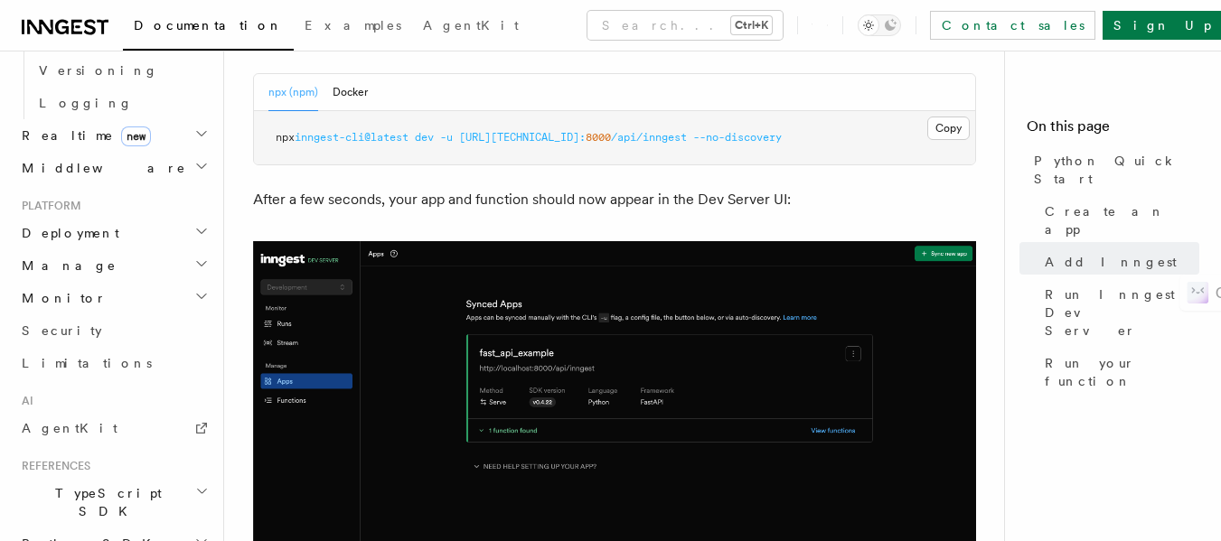
scroll to position [793, 0]
click at [65, 527] on h2 "Python SDK" at bounding box center [113, 543] width 198 height 33
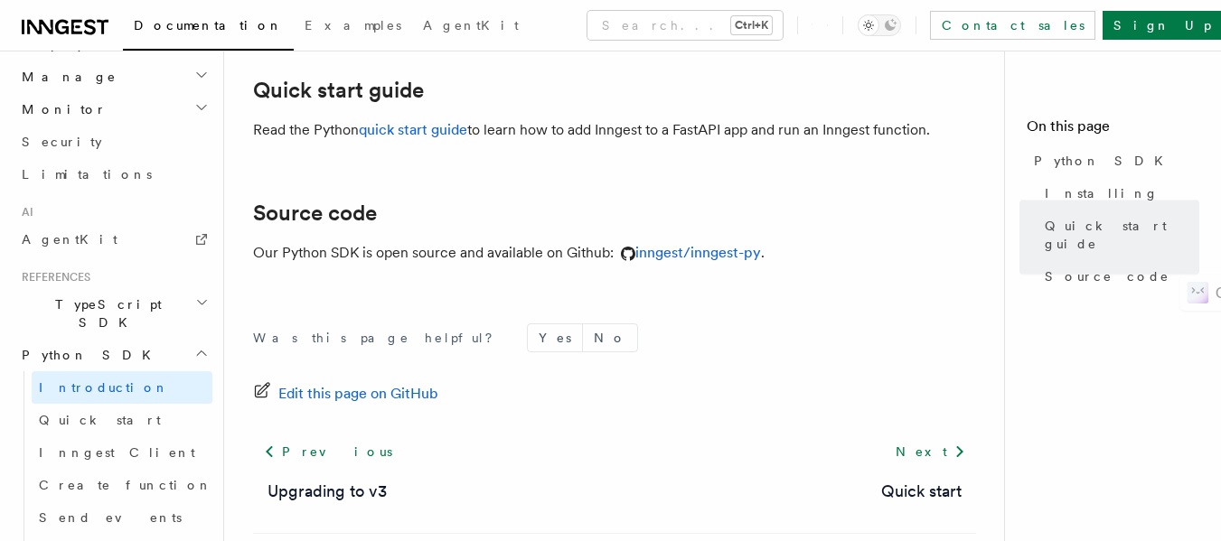
scroll to position [333, 0]
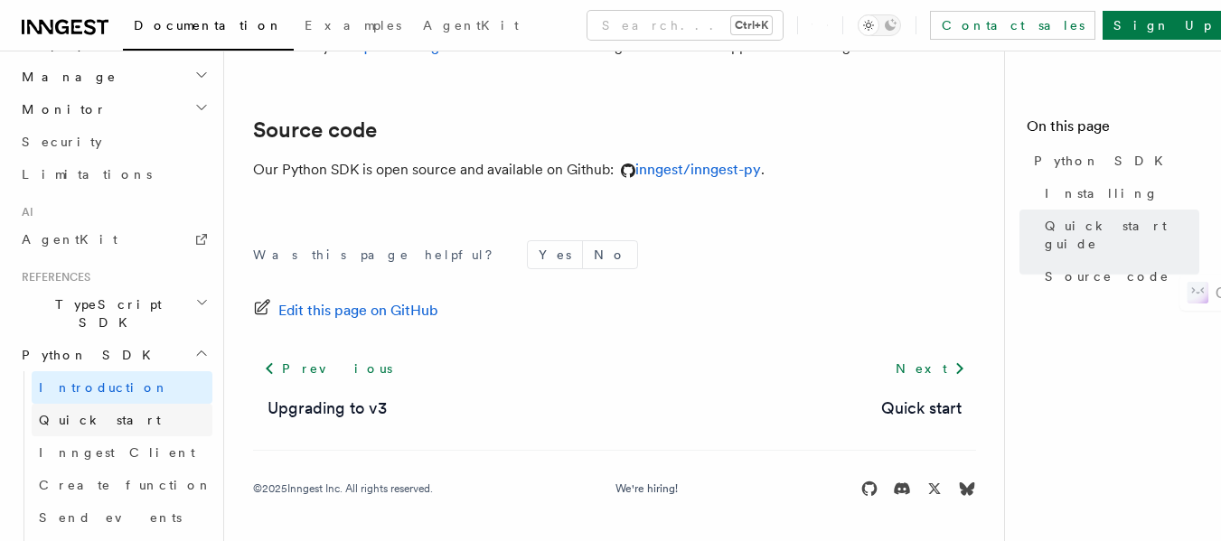
click at [112, 404] on link "Quick start" at bounding box center [122, 420] width 181 height 33
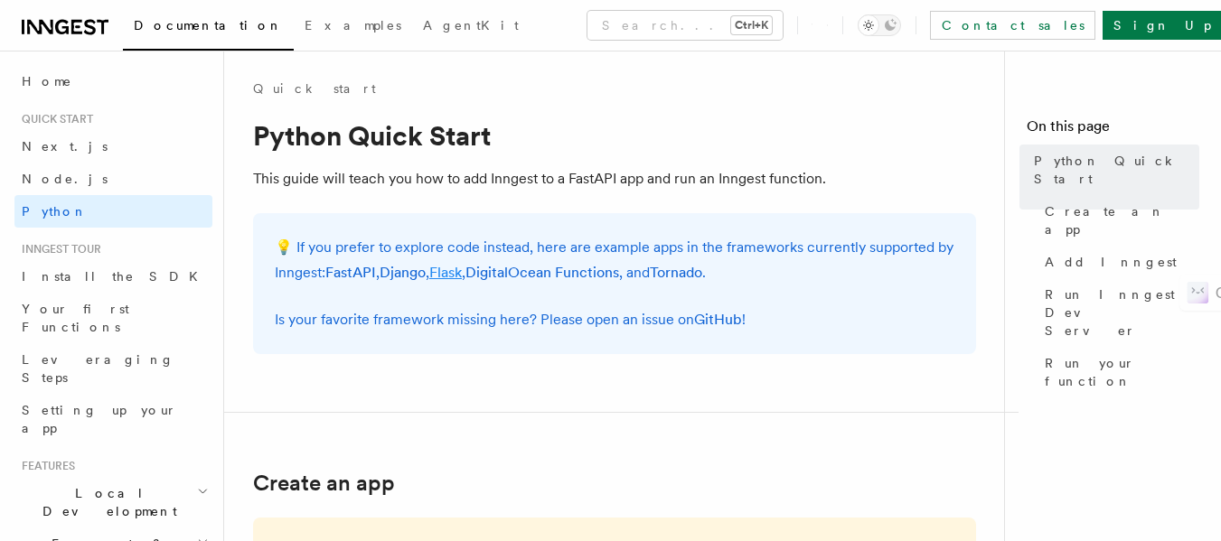
click at [450, 273] on link "Flask" at bounding box center [445, 272] width 33 height 17
click at [369, 269] on link "FastAPI" at bounding box center [350, 272] width 51 height 17
click at [64, 280] on span "Install the SDK" at bounding box center [115, 276] width 187 height 14
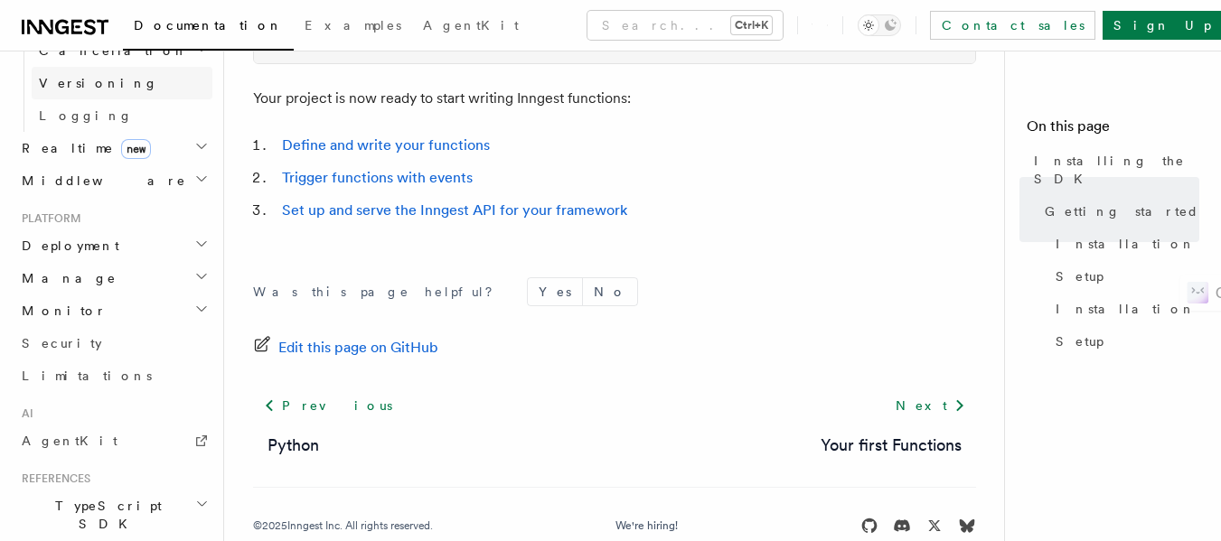
scroll to position [817, 0]
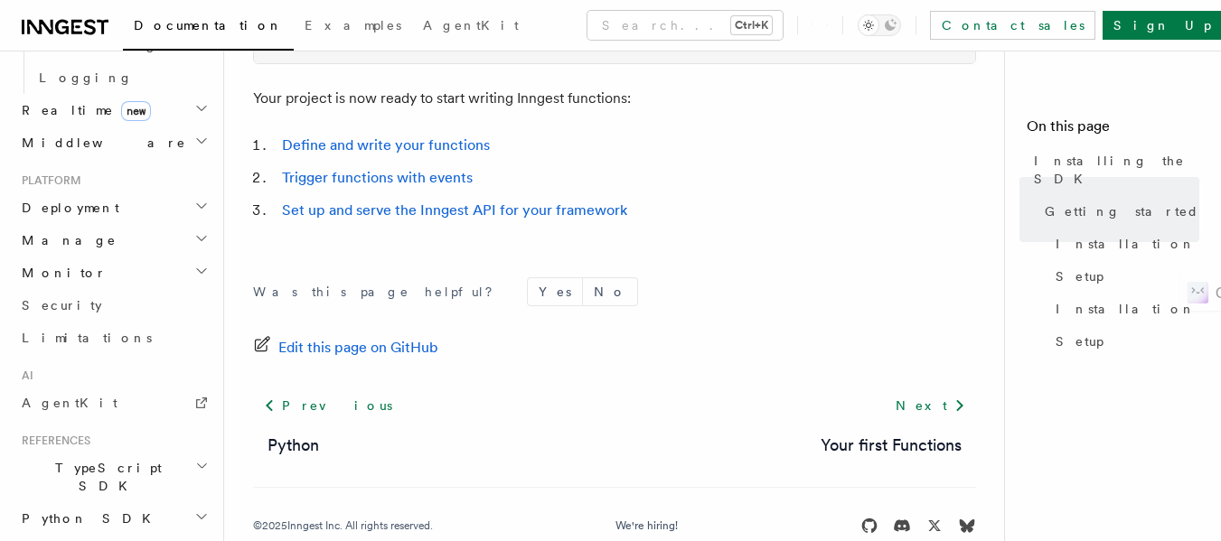
click at [102, 503] on h2 "Python SDK" at bounding box center [113, 519] width 198 height 33
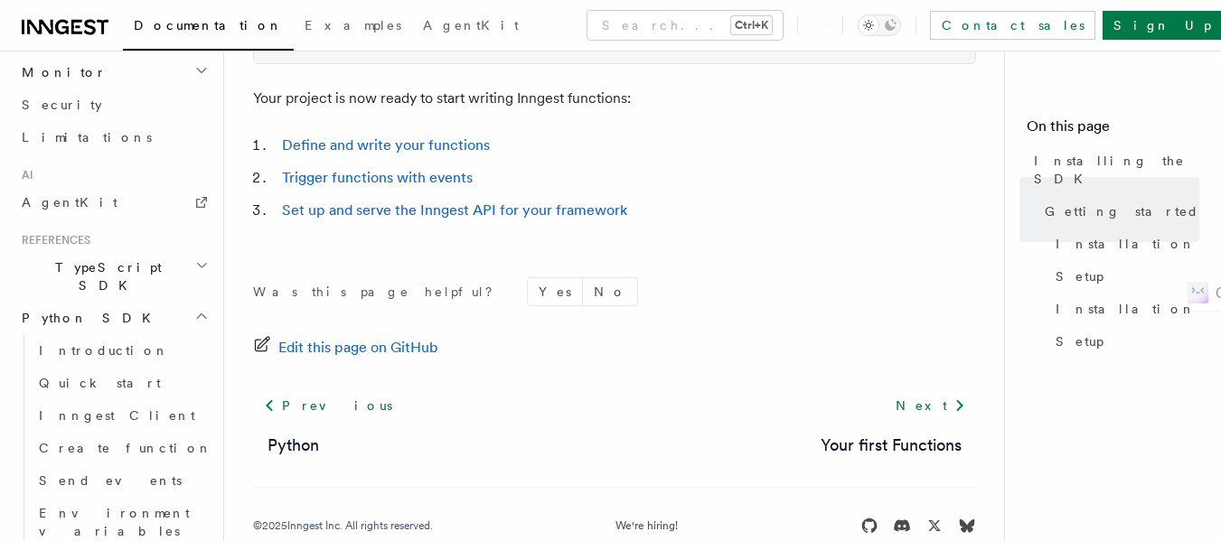
scroll to position [1019, 0]
click at [82, 375] on span "Quick start" at bounding box center [100, 382] width 122 height 14
click at [92, 399] on link "Inngest Client" at bounding box center [122, 415] width 181 height 33
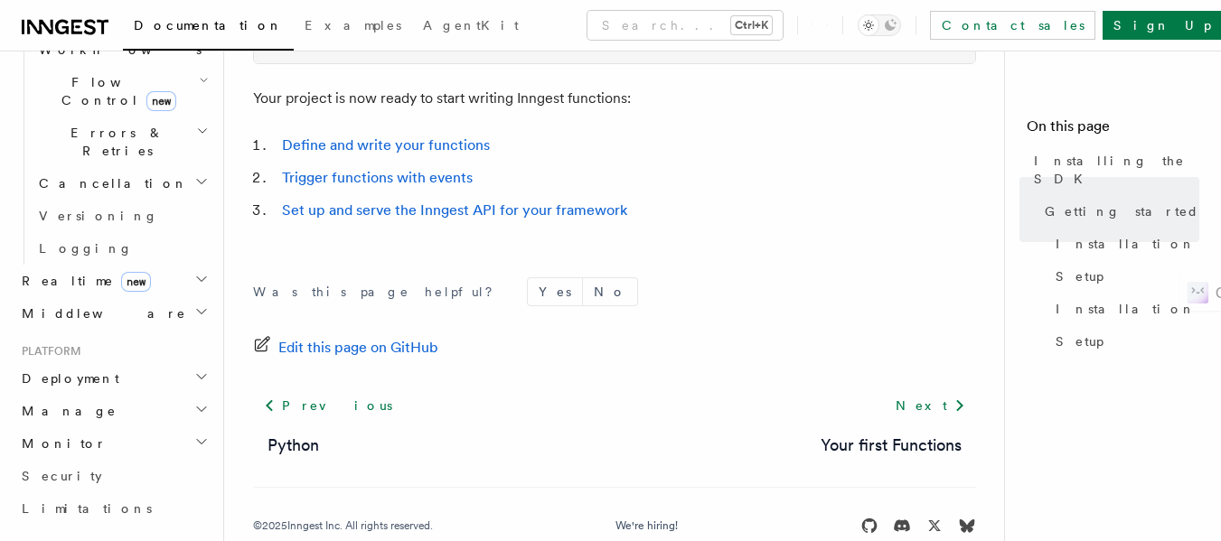
scroll to position [646, 0]
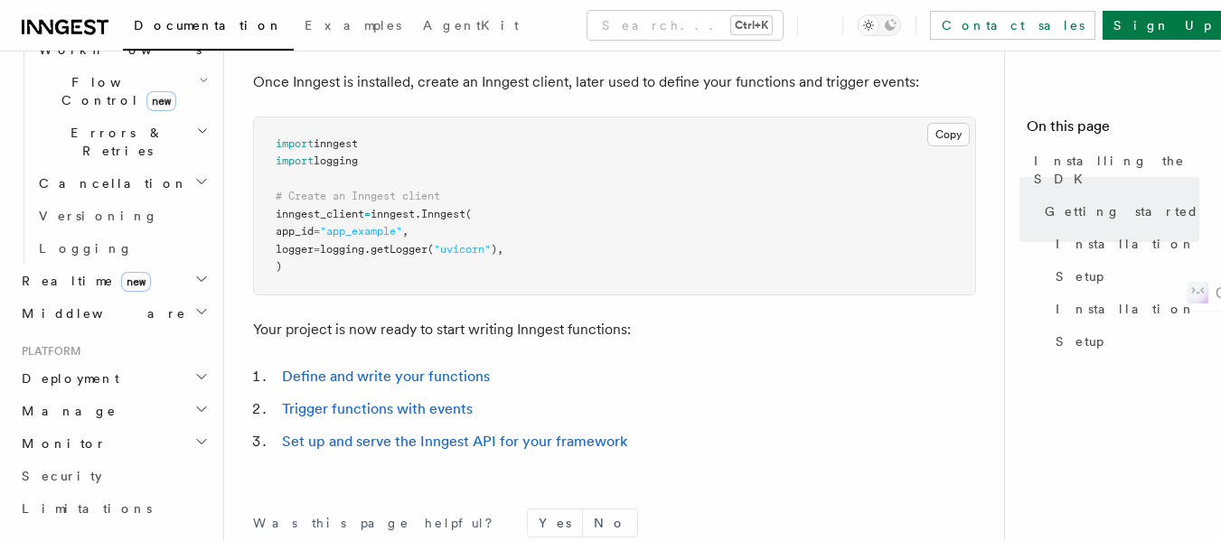
click at [368, 244] on span "logging." at bounding box center [345, 249] width 51 height 13
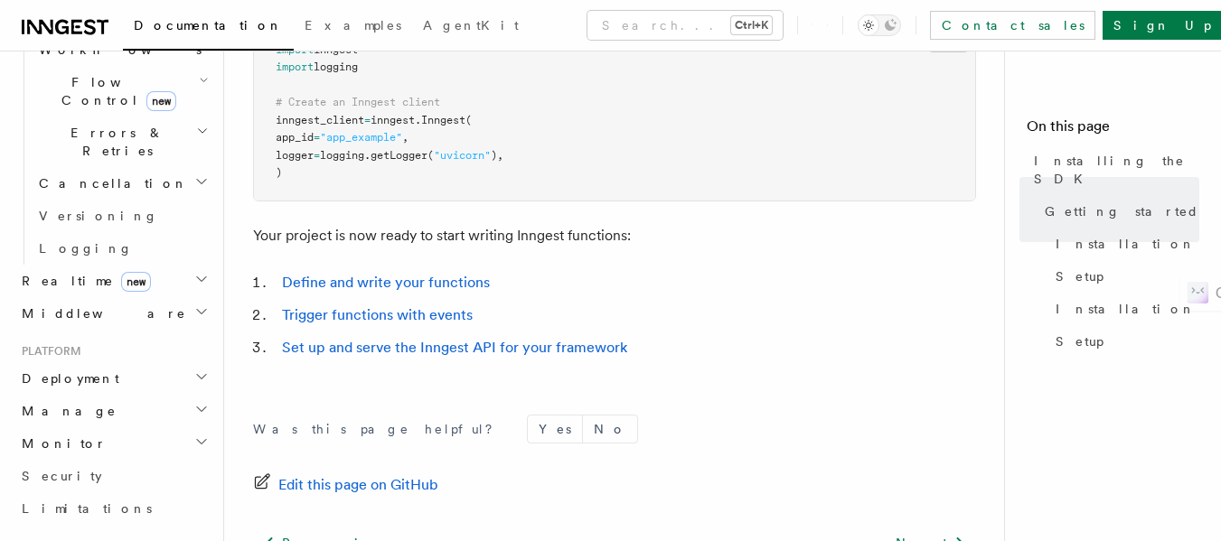
scroll to position [979, 0]
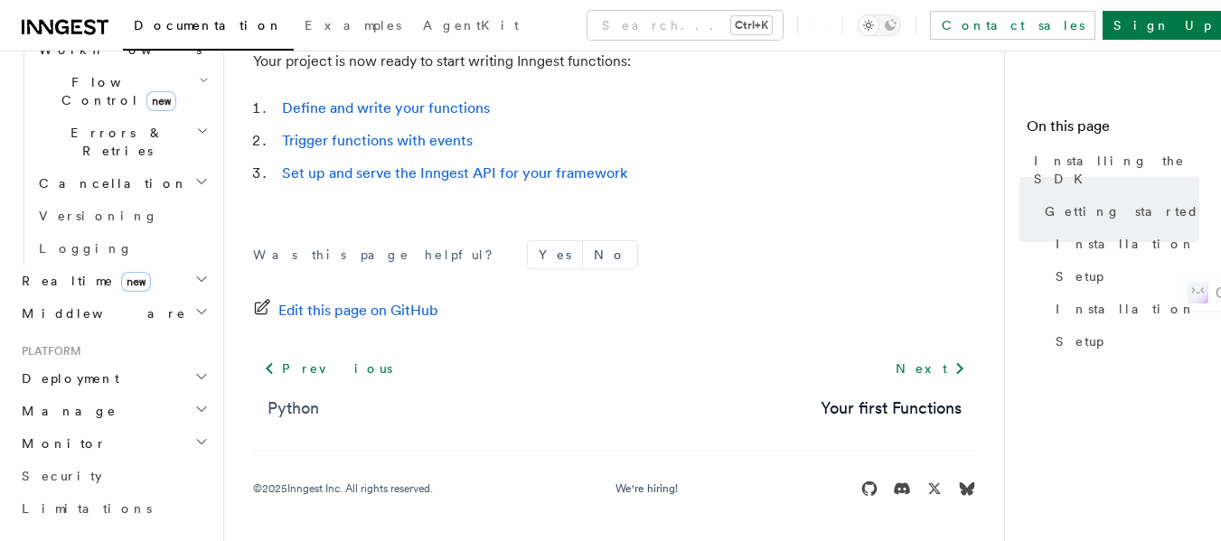
click at [287, 408] on link "Python" at bounding box center [294, 408] width 52 height 25
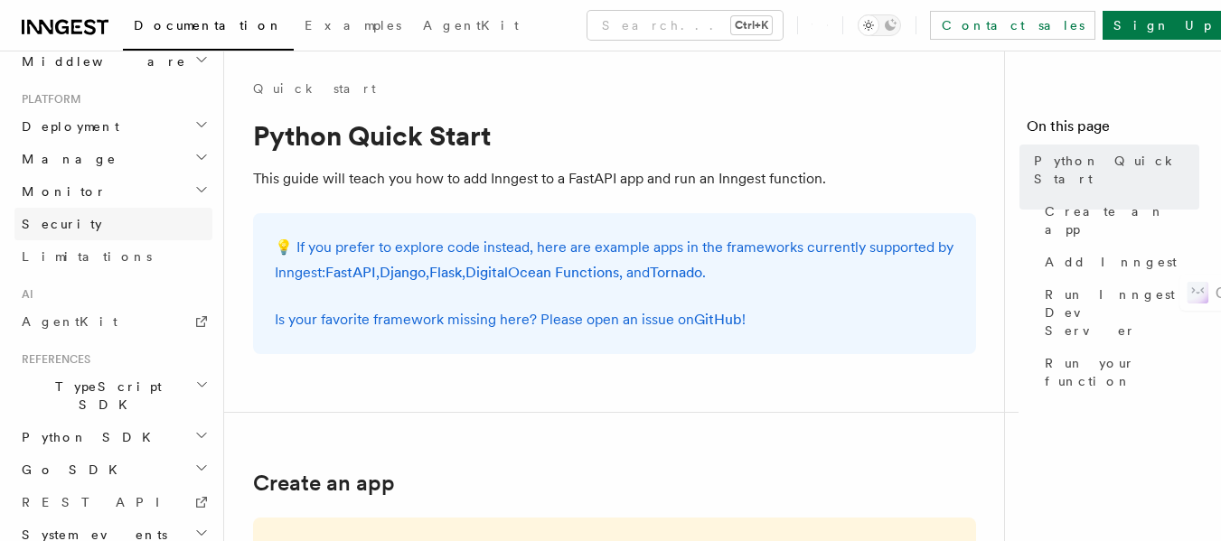
scroll to position [905, 0]
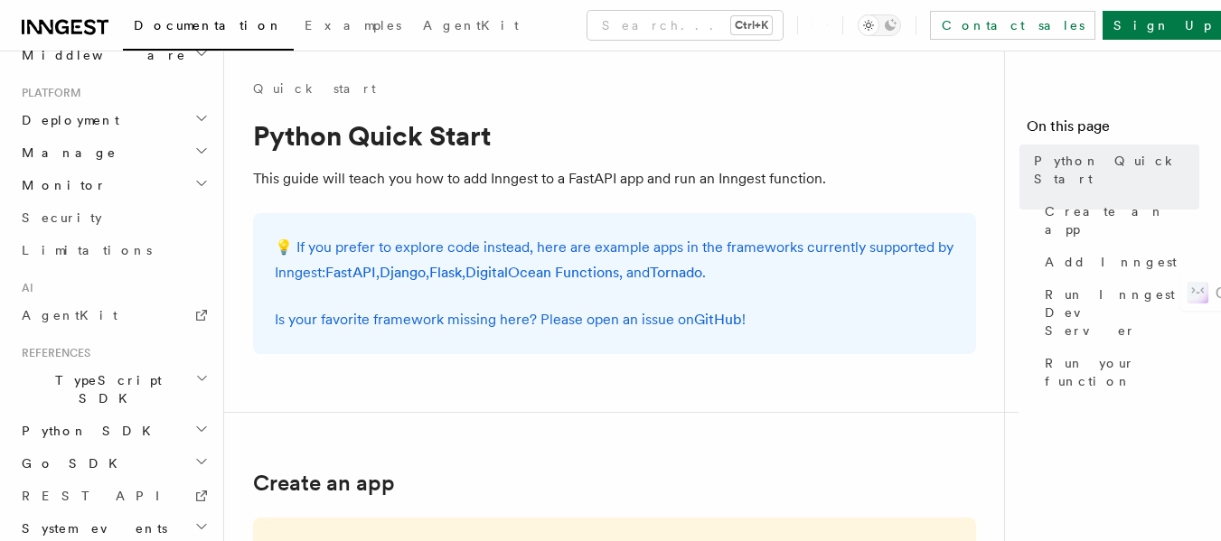
click at [194, 422] on icon "button" at bounding box center [201, 429] width 14 height 14
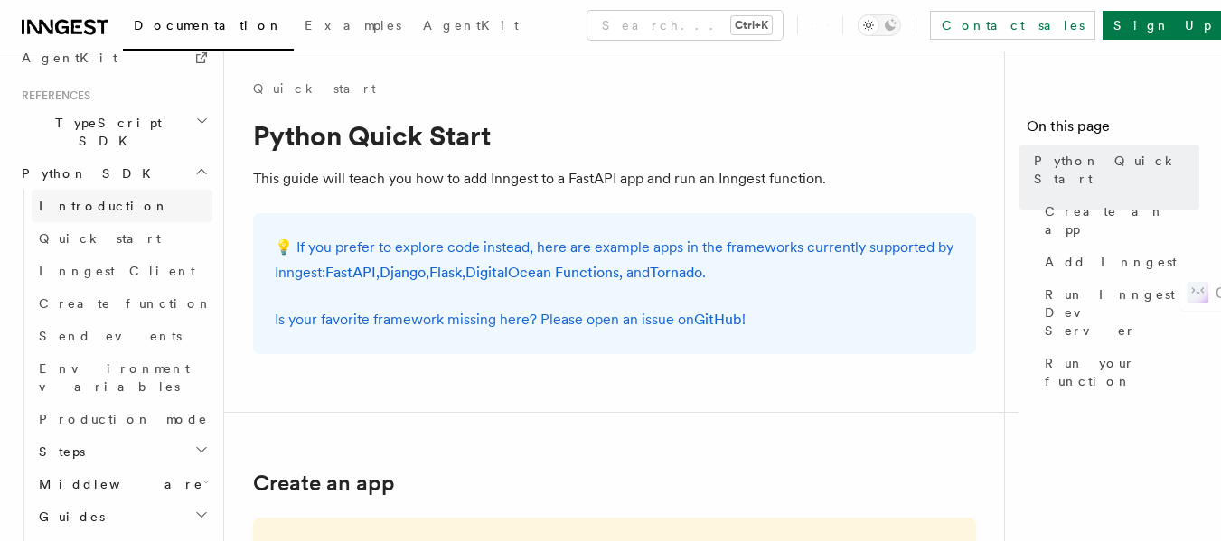
scroll to position [1163, 0]
click at [195, 532] on h2 "Migrations" at bounding box center [122, 548] width 181 height 33
click at [197, 540] on icon "button" at bounding box center [201, 547] width 9 height 5
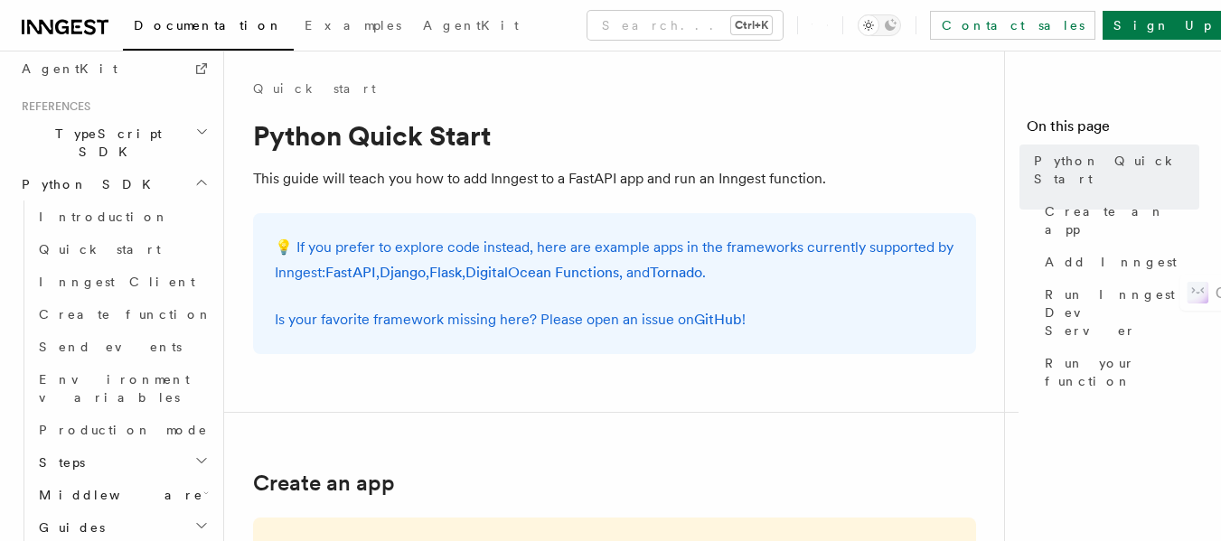
scroll to position [1152, 0]
click at [194, 518] on icon "button" at bounding box center [201, 525] width 14 height 14
click at [203, 485] on icon "button" at bounding box center [205, 492] width 5 height 14
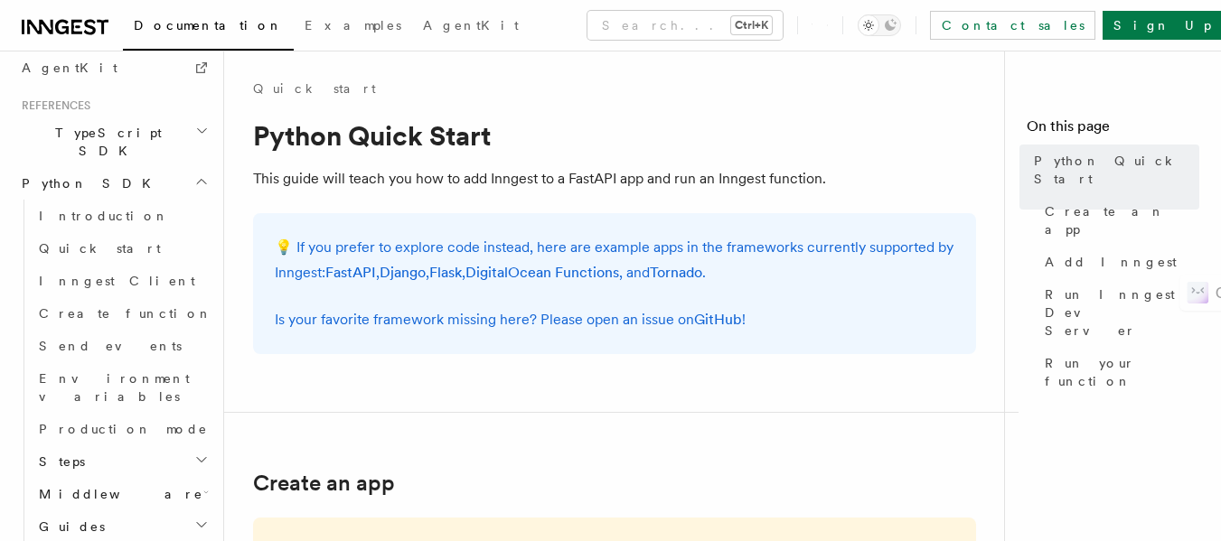
click at [194, 453] on icon "button" at bounding box center [201, 460] width 14 height 14
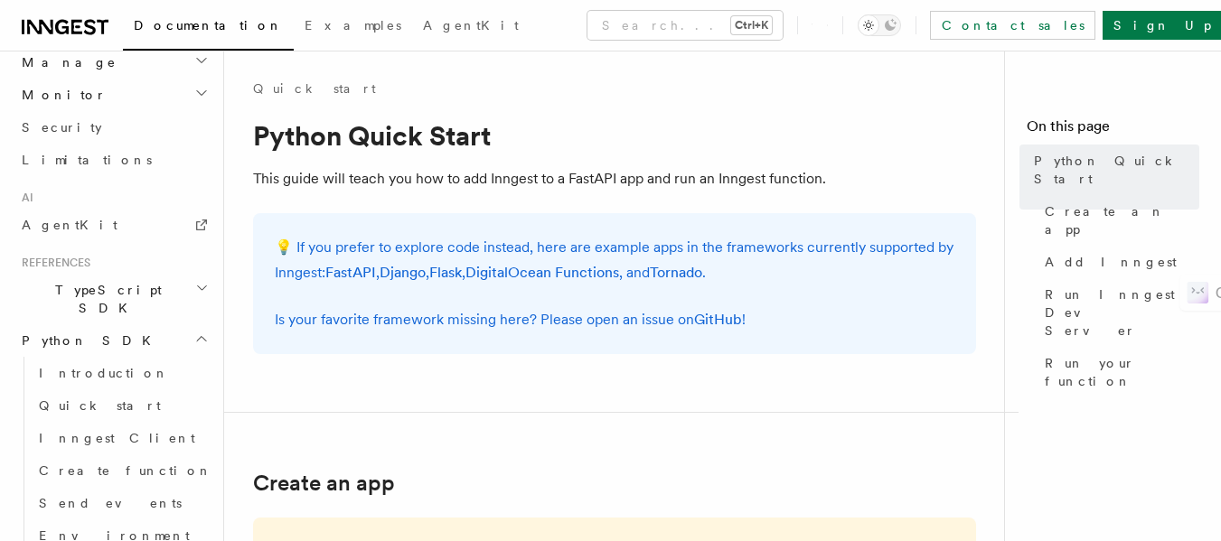
scroll to position [994, 0]
click at [184, 423] on link "Inngest Client" at bounding box center [122, 439] width 181 height 33
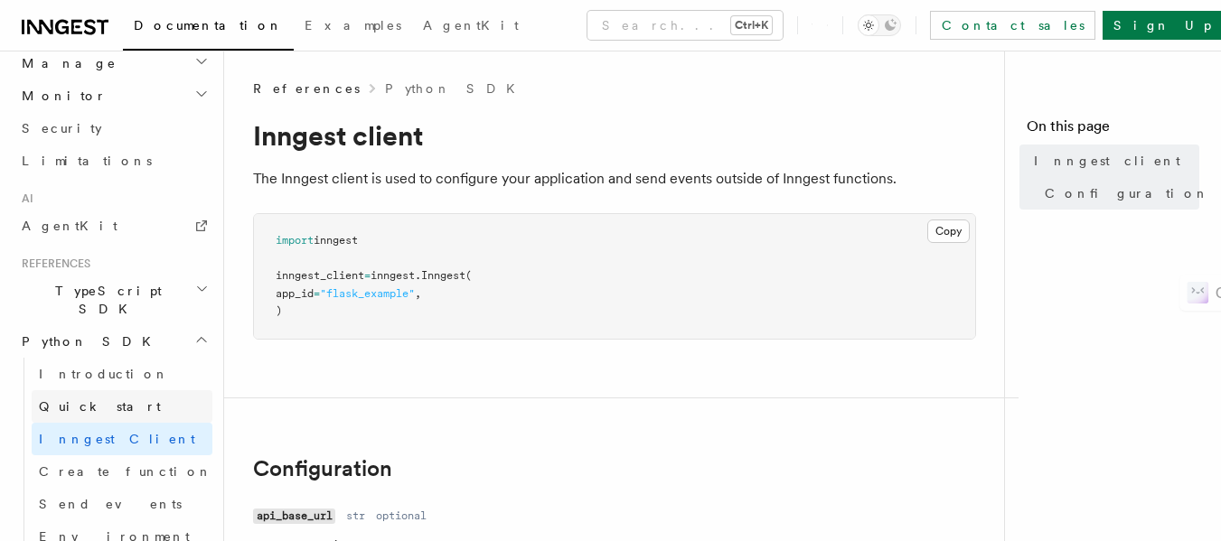
click at [100, 399] on span "Quick start" at bounding box center [100, 406] width 122 height 14
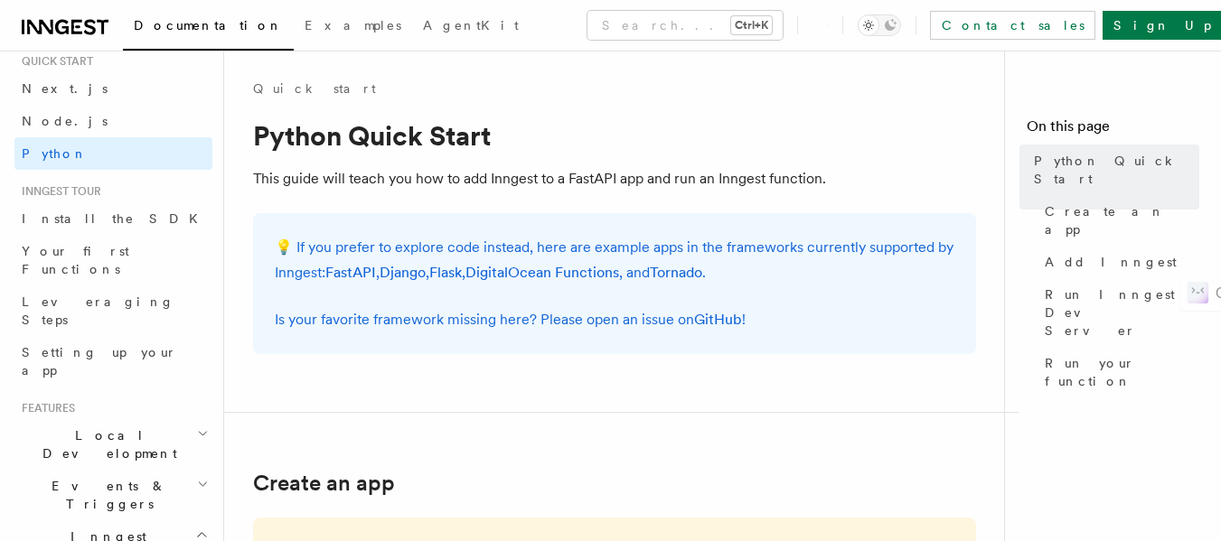
scroll to position [61, 0]
click at [100, 343] on span "Setting up your app" at bounding box center [99, 359] width 155 height 33
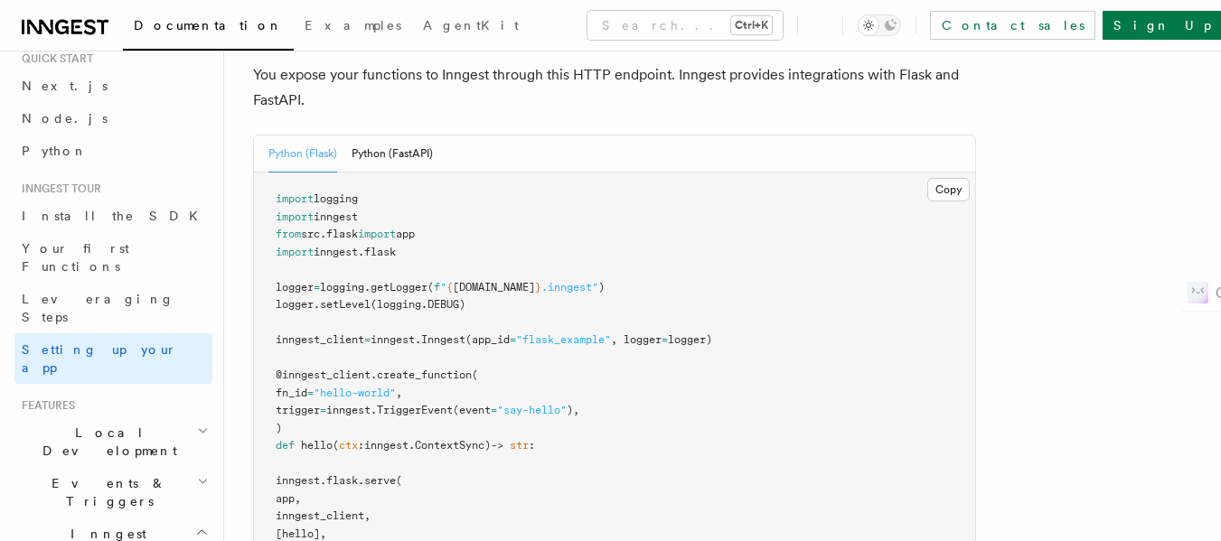
scroll to position [771, 0]
click at [364, 227] on pre "import logging import inngest from src . flask import app import inngest . [GEO…" at bounding box center [614, 392] width 721 height 442
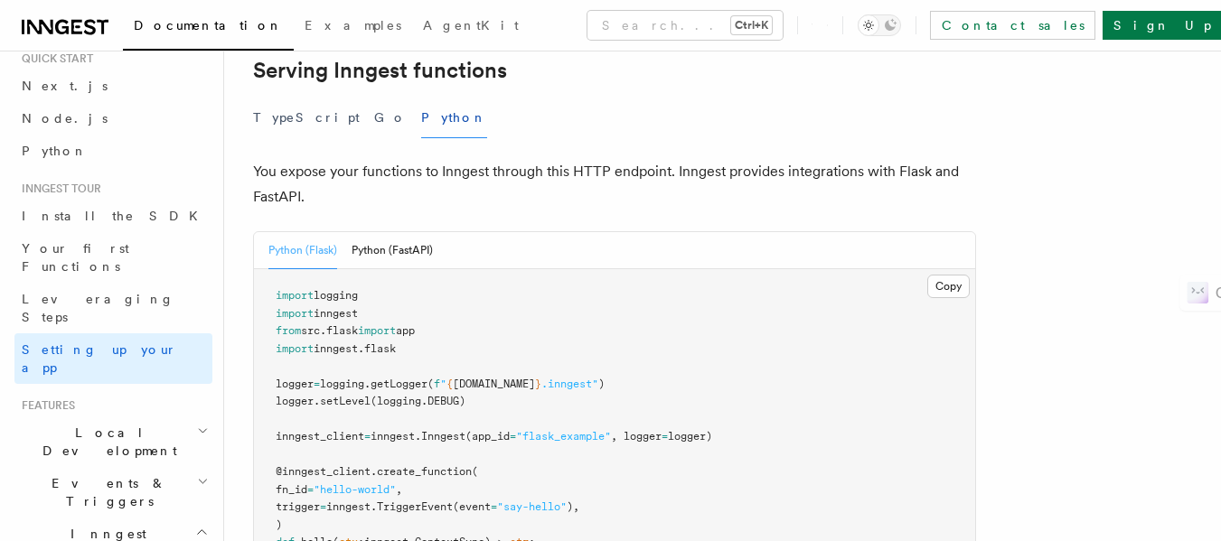
scroll to position [672, 0]
click at [380, 233] on button "Python (FastAPI)" at bounding box center [392, 251] width 81 height 37
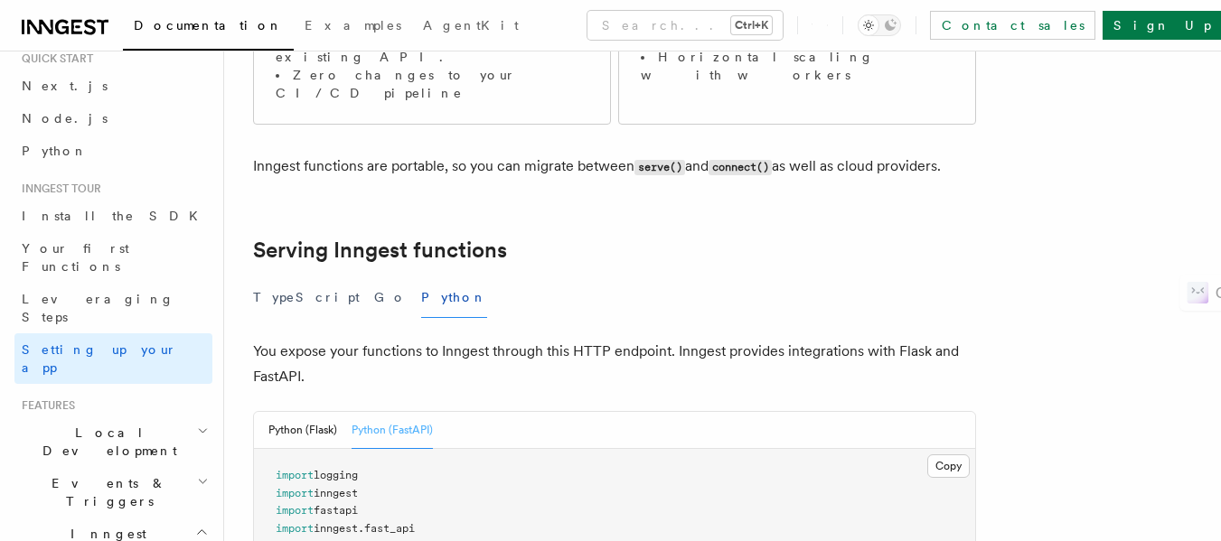
scroll to position [492, 0]
click at [283, 278] on button "TypeScript" at bounding box center [306, 298] width 107 height 41
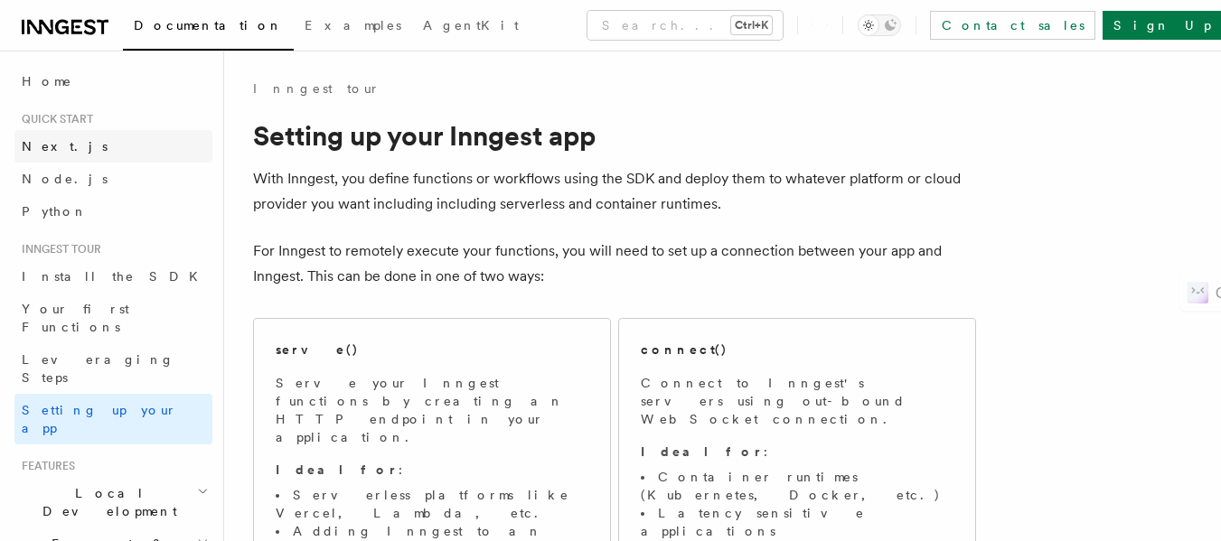
click at [74, 142] on link "Next.js" at bounding box center [113, 146] width 198 height 33
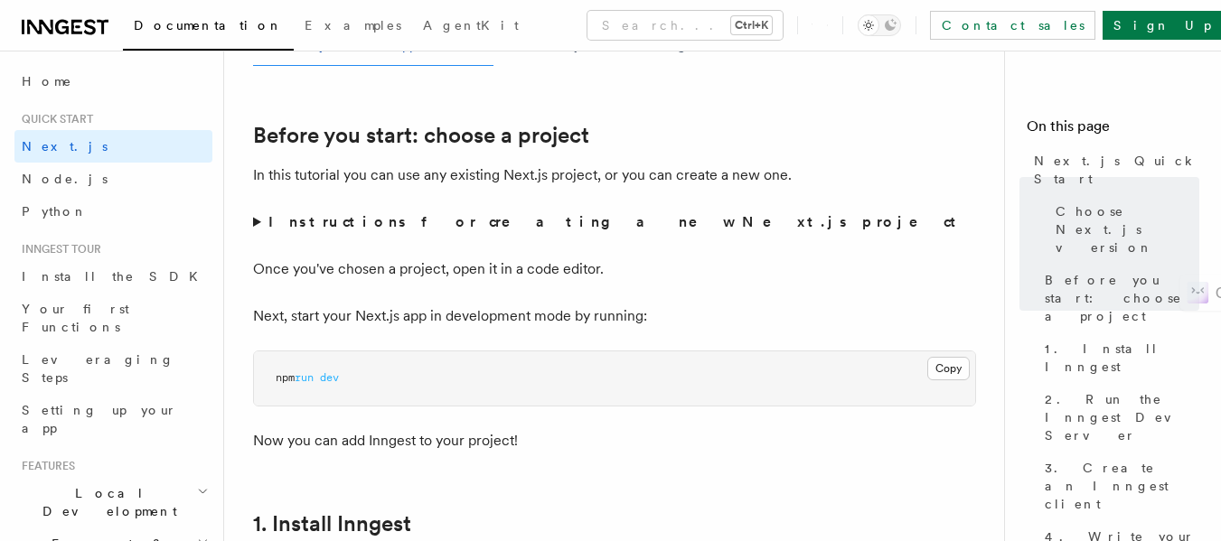
scroll to position [568, 0]
click at [258, 228] on summary "Instructions for creating a new Next.js project" at bounding box center [614, 221] width 723 height 25
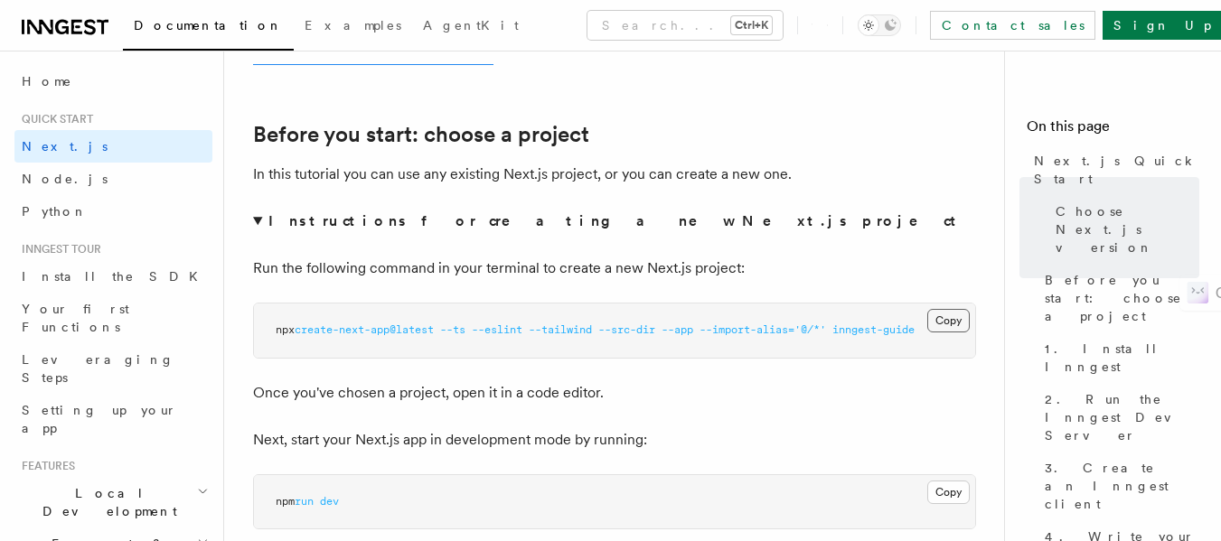
click at [940, 315] on button "Copy Copied" at bounding box center [948, 320] width 42 height 23
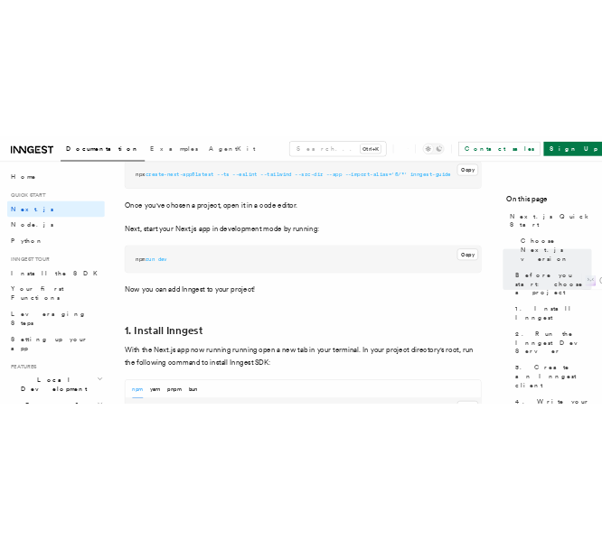
scroll to position [822, 0]
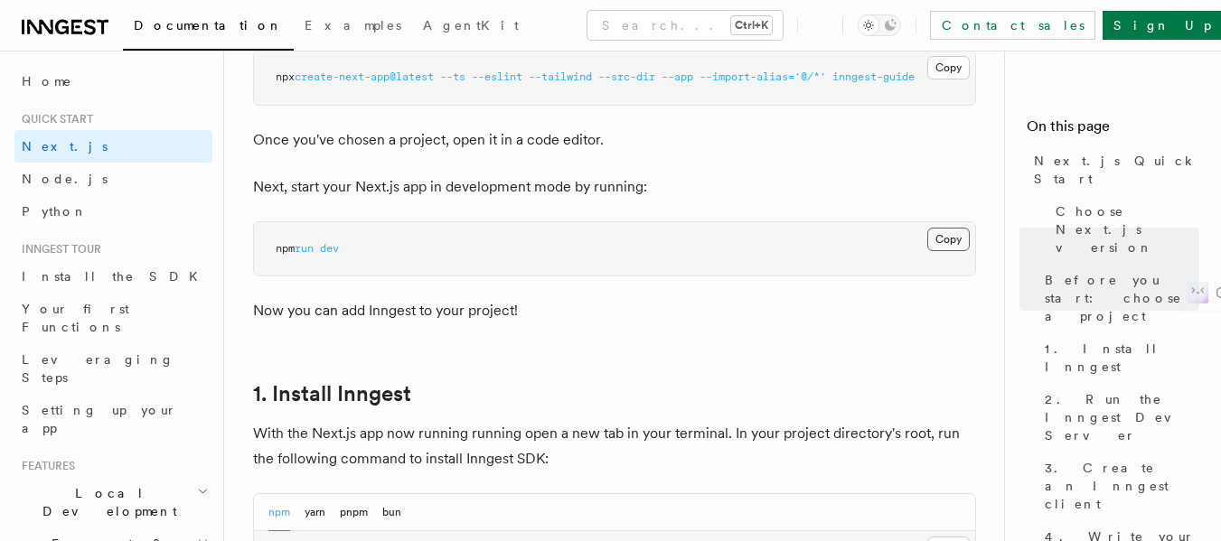
click at [944, 233] on button "Copy Copied" at bounding box center [948, 239] width 42 height 23
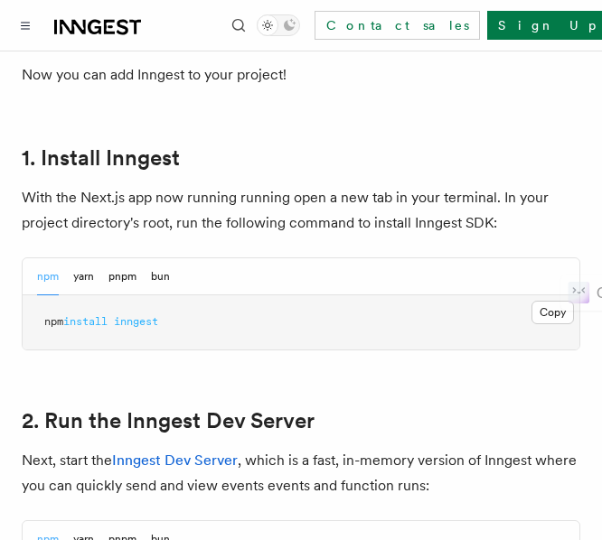
scroll to position [1174, 0]
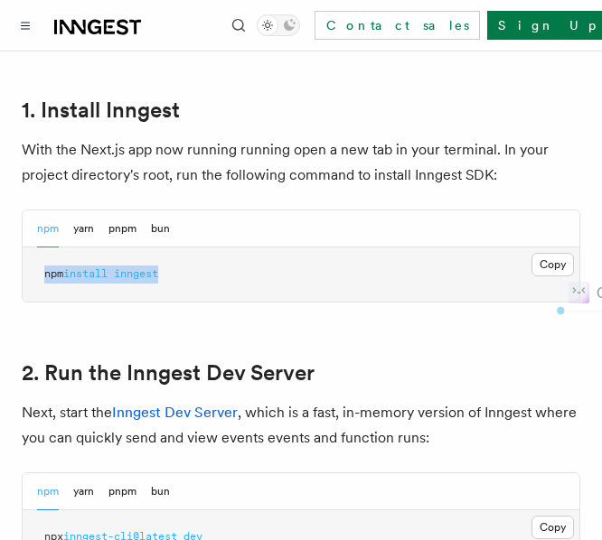
drag, startPoint x: 187, startPoint y: 261, endPoint x: 42, endPoint y: 268, distance: 144.8
click at [42, 268] on pre "npm install inngest" at bounding box center [301, 275] width 557 height 54
copy span "npm install inngest"
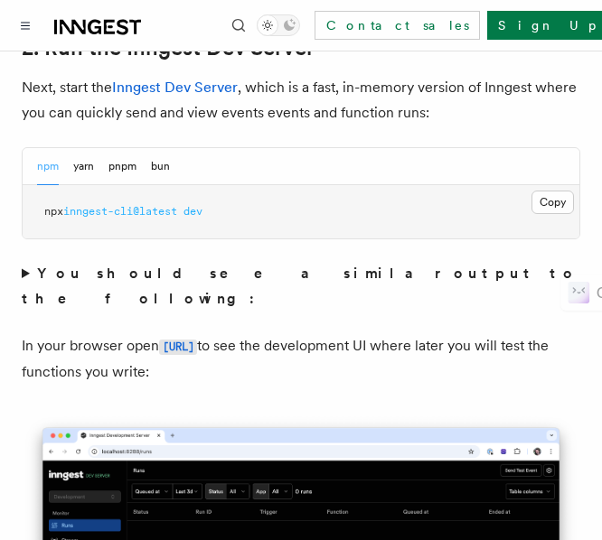
scroll to position [1501, 0]
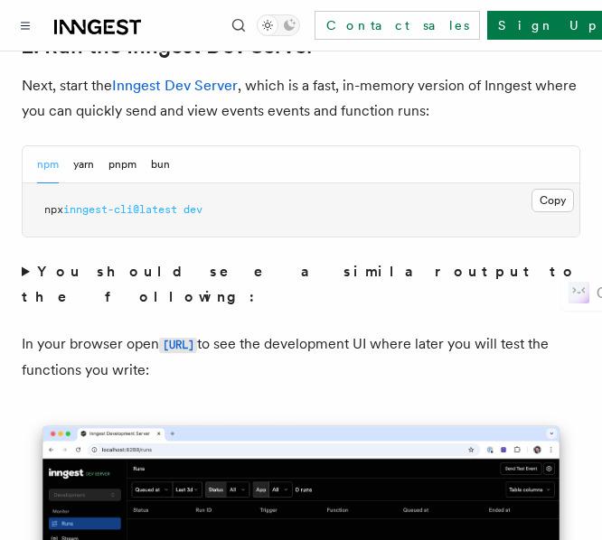
click at [108, 263] on strong "You should see a similar output to the following:" at bounding box center [300, 284] width 556 height 42
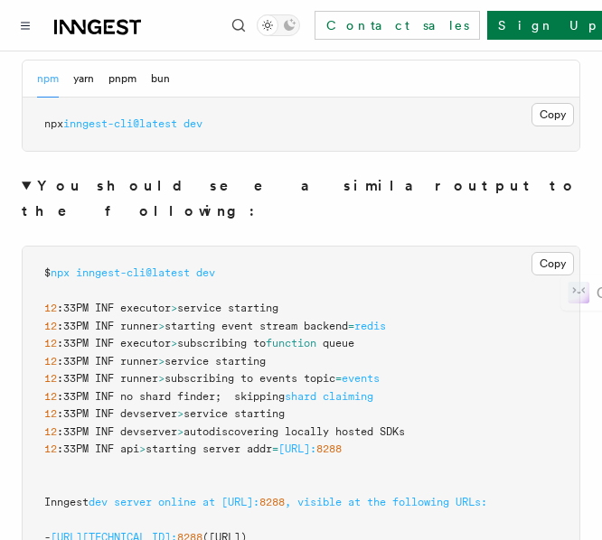
scroll to position [1586, 0]
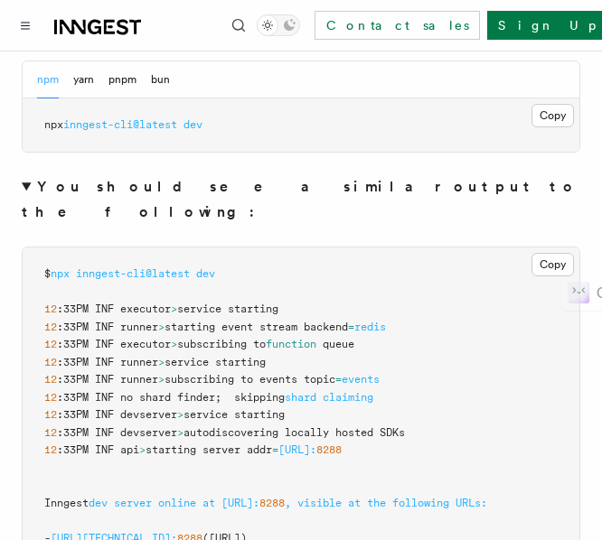
click at [61, 178] on strong "You should see a similar output to the following:" at bounding box center [300, 199] width 556 height 42
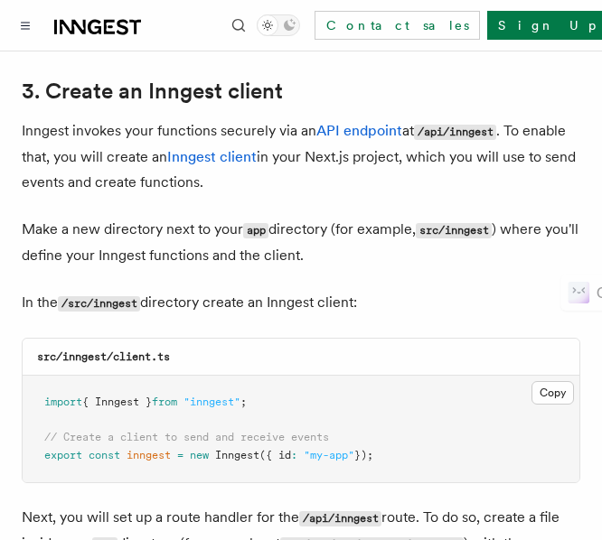
scroll to position [2244, 0]
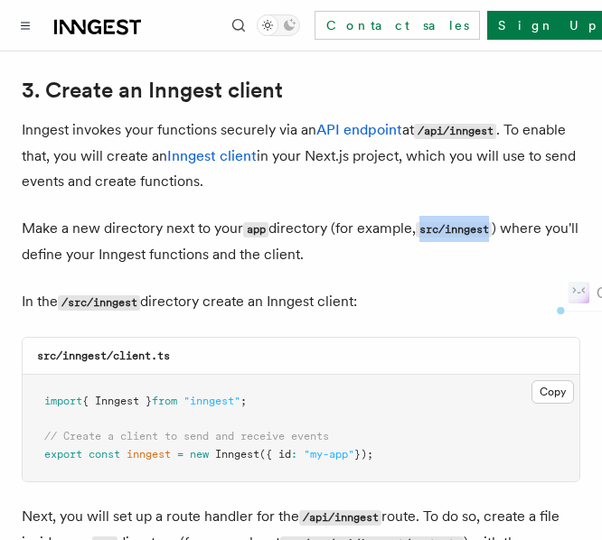
drag, startPoint x: 425, startPoint y: 190, endPoint x: 497, endPoint y: 195, distance: 72.5
click at [492, 222] on code "src/inngest" at bounding box center [454, 229] width 76 height 15
copy code "src/inngest"
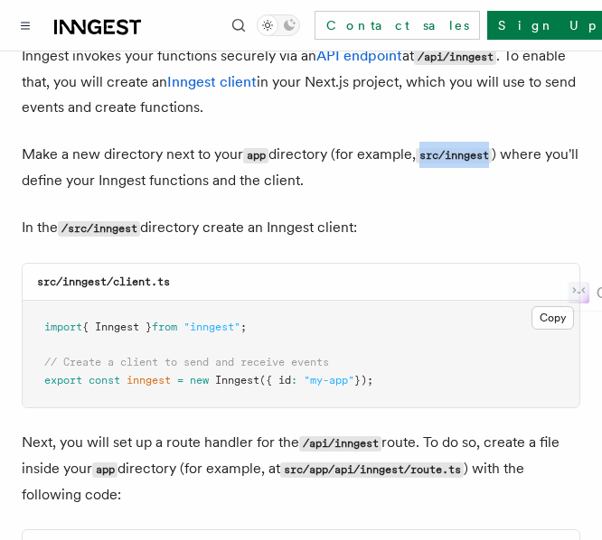
scroll to position [2319, 0]
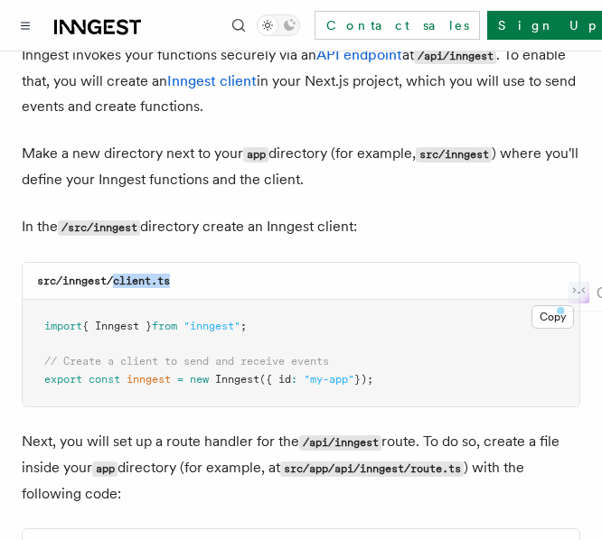
drag, startPoint x: 179, startPoint y: 244, endPoint x: 114, endPoint y: 243, distance: 65.1
click at [114, 263] on div "src/inngest/client.ts" at bounding box center [301, 281] width 557 height 37
copy code "client.ts"
click at [221, 300] on pre "import { Inngest } from "inngest" ; // Create a client to send and receive even…" at bounding box center [301, 353] width 557 height 107
drag, startPoint x: 216, startPoint y: 239, endPoint x: 26, endPoint y: 230, distance: 190.0
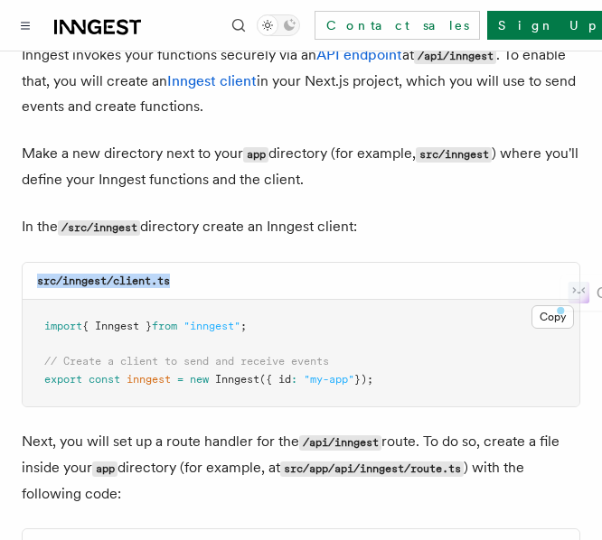
click at [26, 263] on div "src/inngest/client.ts" at bounding box center [301, 281] width 557 height 37
copy code "src/inngest/client.ts"
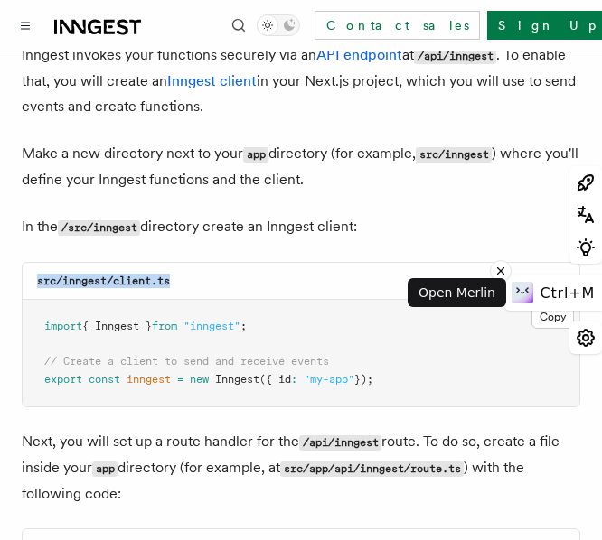
click at [556, 275] on div "Ctrl+M" at bounding box center [553, 293] width 98 height 36
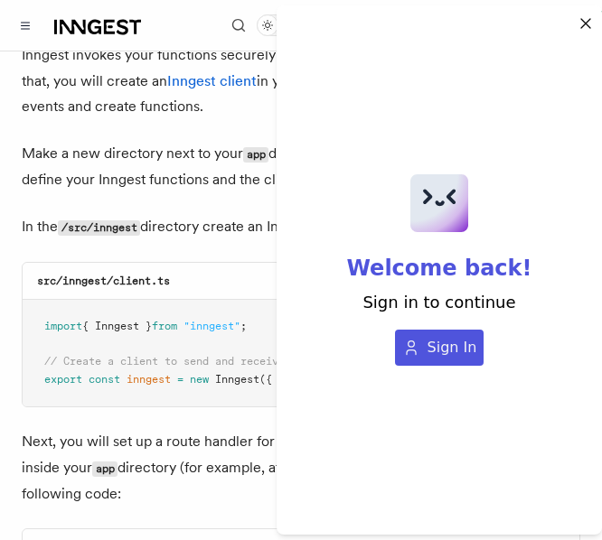
click at [578, 30] on icon "button" at bounding box center [586, 24] width 18 height 22
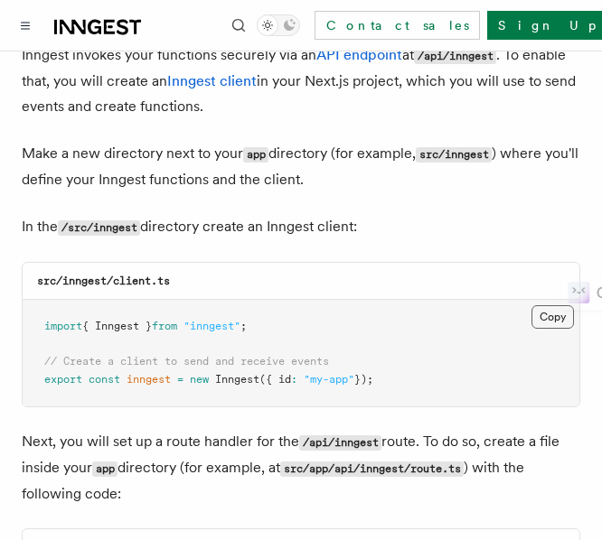
click at [548, 305] on button "Copy Copied" at bounding box center [552, 316] width 42 height 23
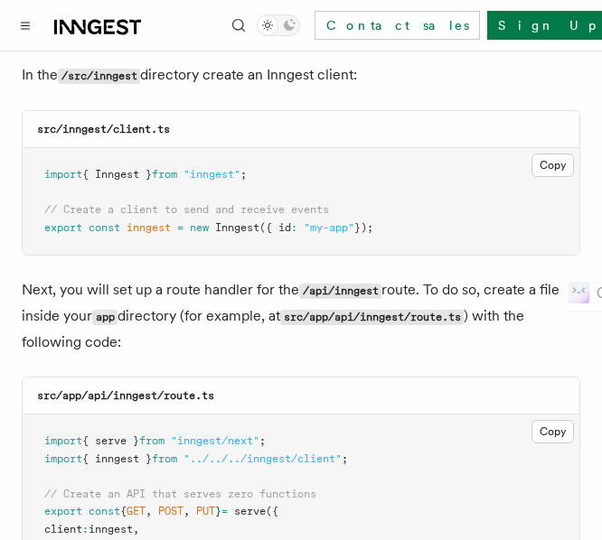
scroll to position [2473, 0]
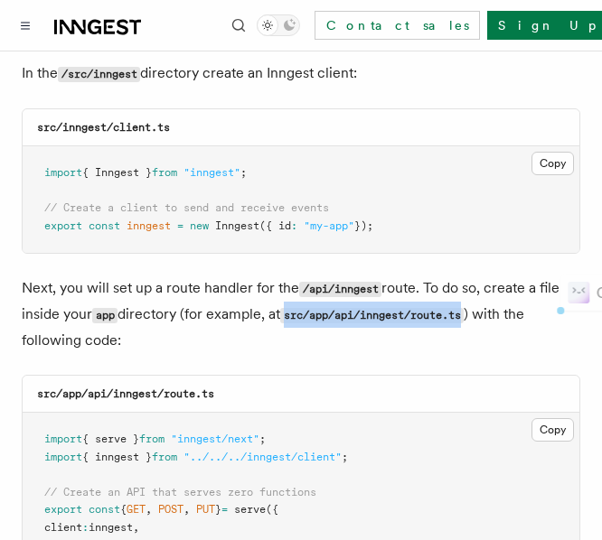
drag, startPoint x: 292, startPoint y: 276, endPoint x: 475, endPoint y: 276, distance: 183.5
click at [464, 308] on code "src/app/api/inngest/route.ts" at bounding box center [371, 315] width 183 height 15
copy code "src/app/api/inngest/route.ts"
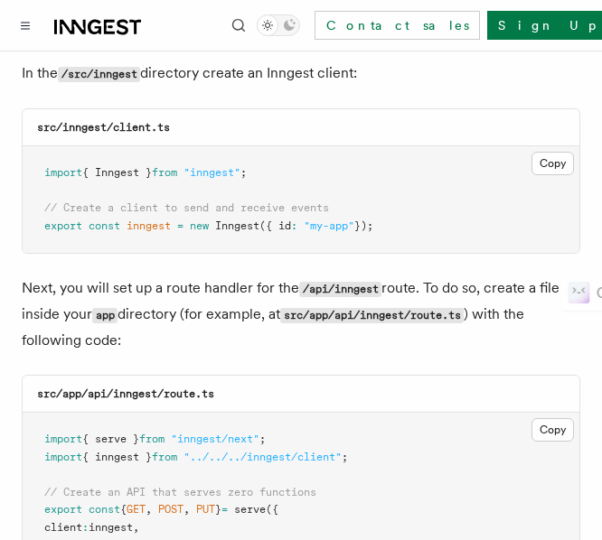
click at [434, 276] on p "Next, you will set up a route handler for the /api/inngest route. To do so, cre…" at bounding box center [301, 315] width 559 height 78
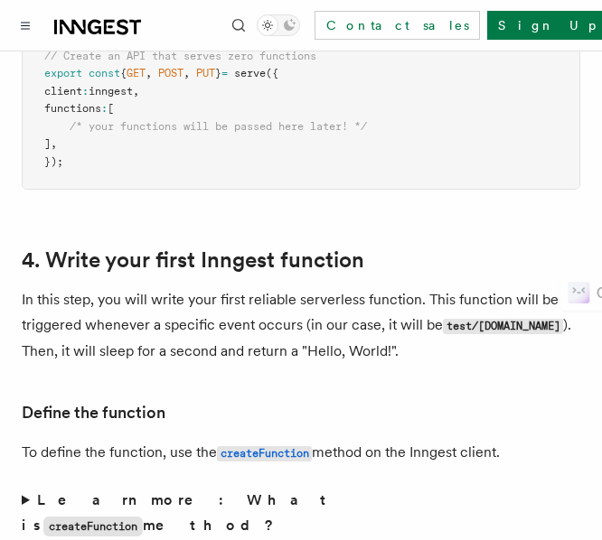
scroll to position [2945, 0]
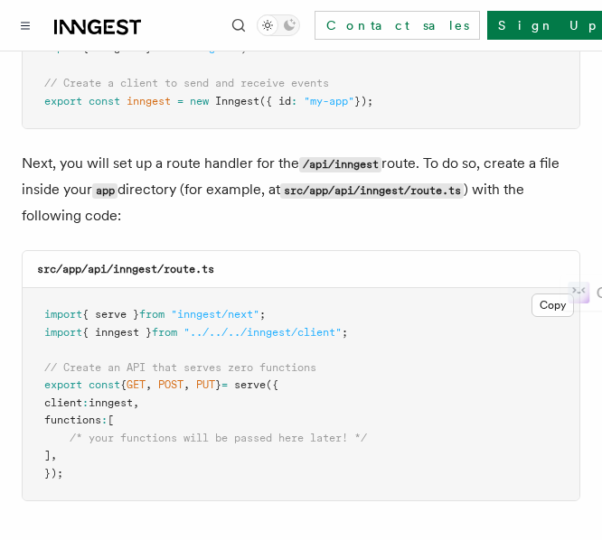
scroll to position [2598, 0]
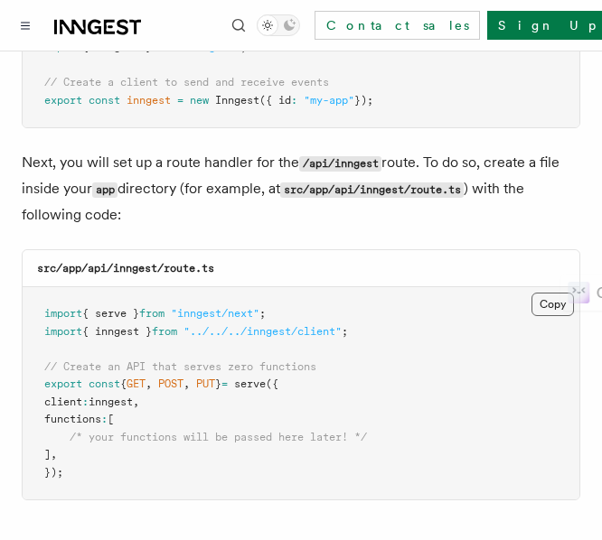
click at [547, 293] on button "Copy Copied" at bounding box center [552, 304] width 42 height 23
click at [234, 307] on span ""inngest/next"" at bounding box center [215, 313] width 89 height 13
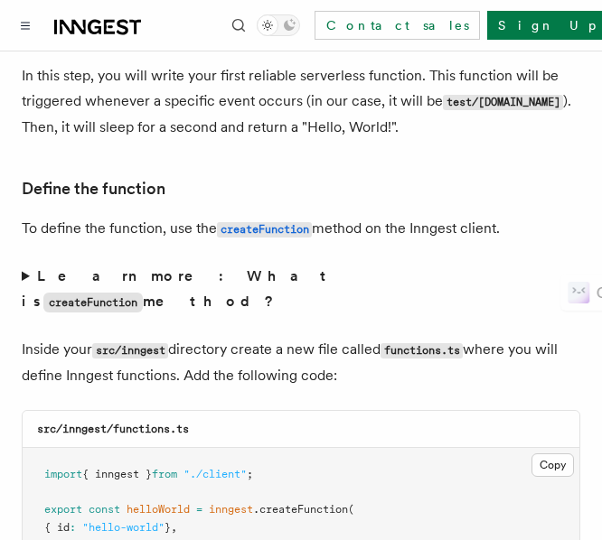
scroll to position [3133, 0]
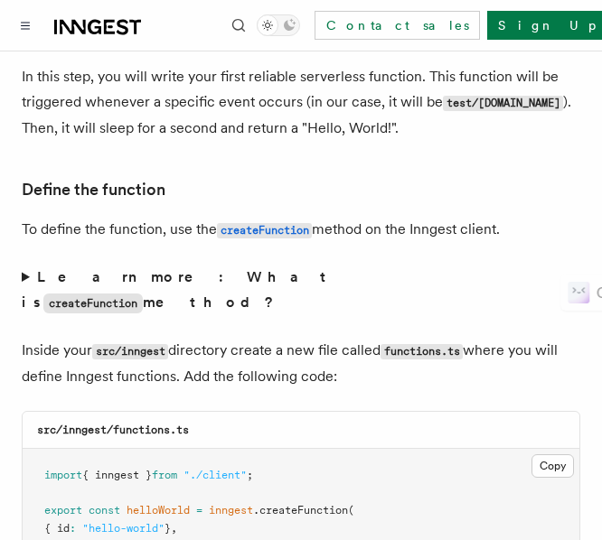
click at [33, 265] on summary "Learn more: What is createFunction method?" at bounding box center [301, 291] width 559 height 52
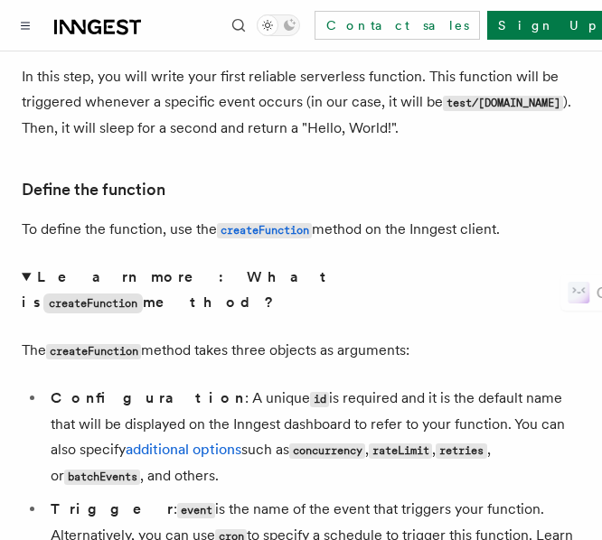
click at [33, 265] on summary "Learn more: What is createFunction method?" at bounding box center [301, 291] width 559 height 52
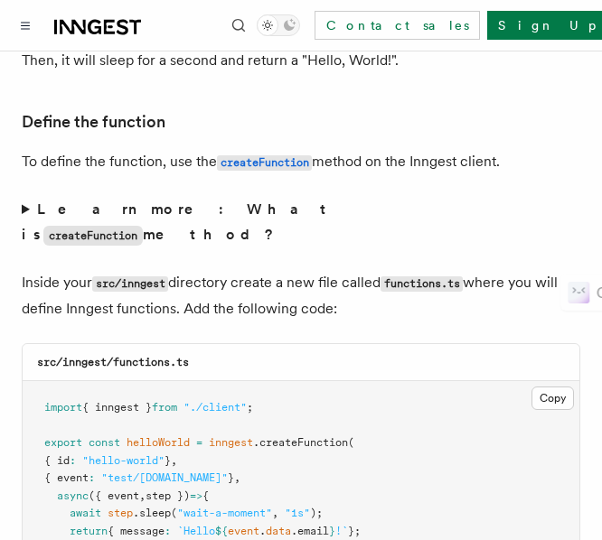
scroll to position [3201, 0]
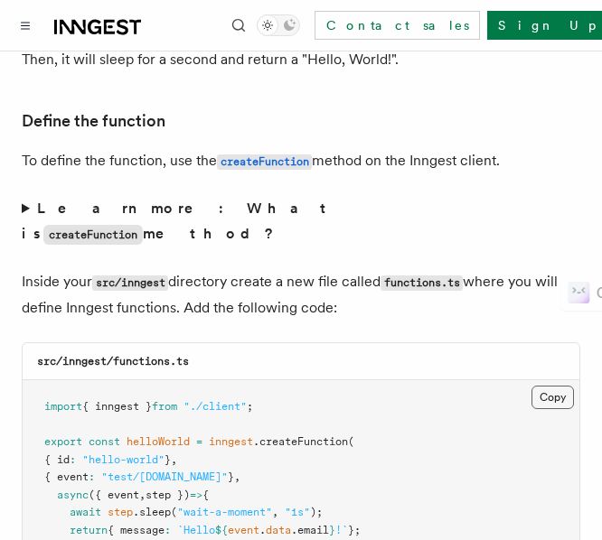
click at [544, 386] on button "Copy Copied" at bounding box center [552, 397] width 42 height 23
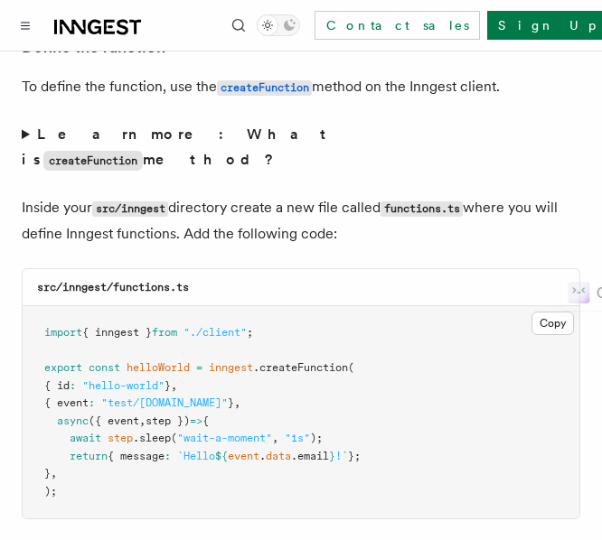
scroll to position [3278, 0]
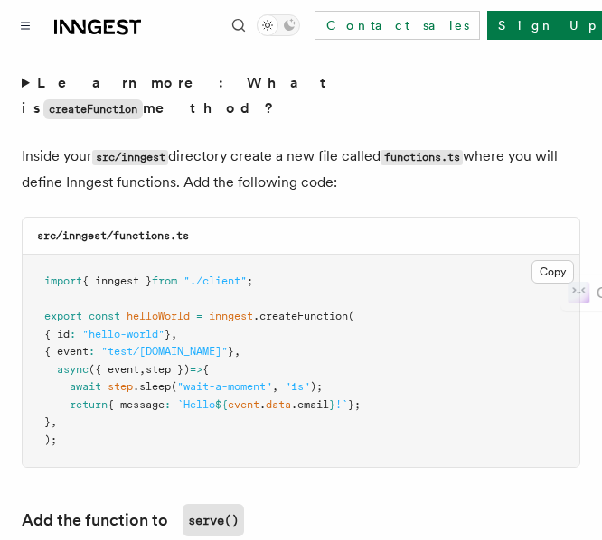
click at [210, 380] on span ""wait-a-moment"" at bounding box center [224, 386] width 95 height 13
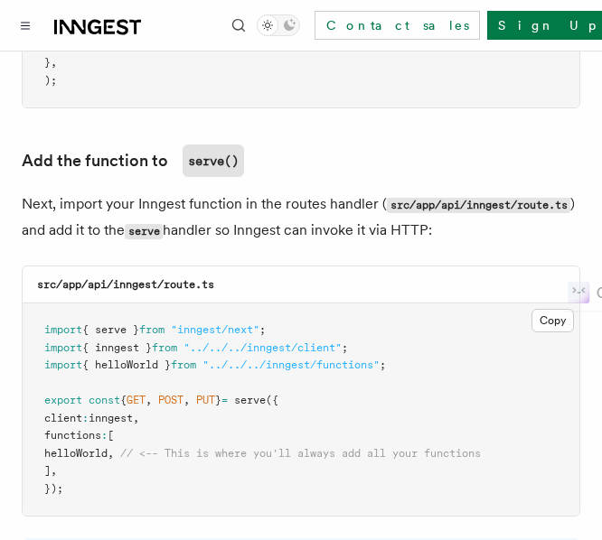
scroll to position [3687, 0]
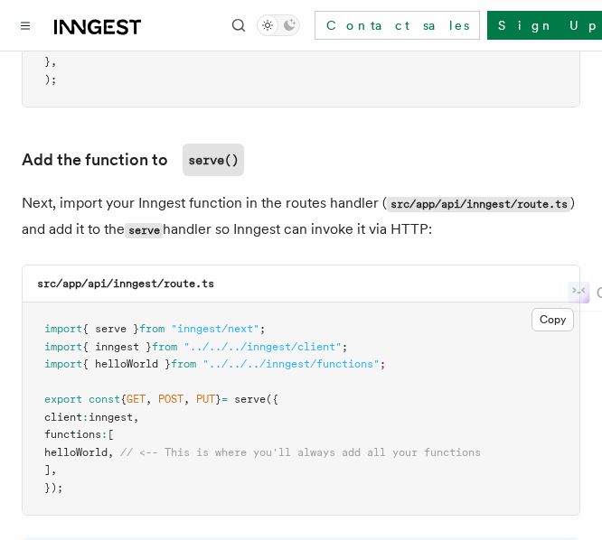
click at [171, 377] on pre "import { serve } from "inngest/next" ; import { inngest } from "../../../innges…" at bounding box center [301, 409] width 557 height 212
click at [550, 308] on button "Copy Copied" at bounding box center [552, 319] width 42 height 23
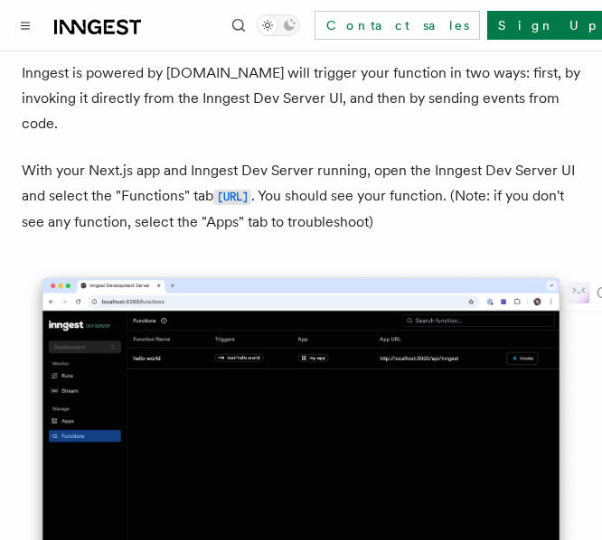
scroll to position [4431, 0]
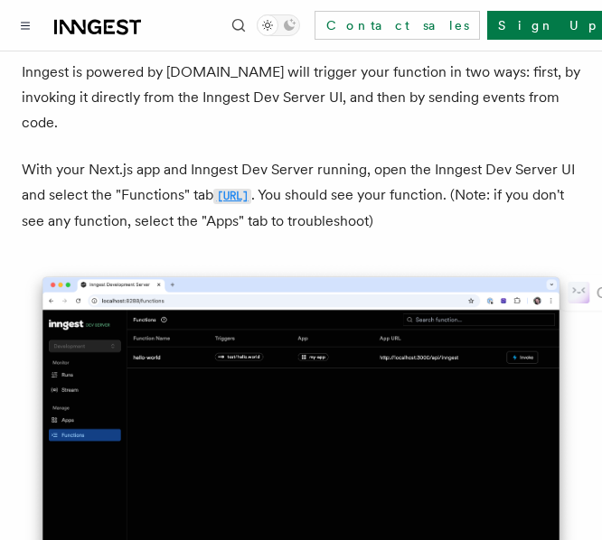
click at [251, 189] on code "[URL]" at bounding box center [232, 196] width 38 height 15
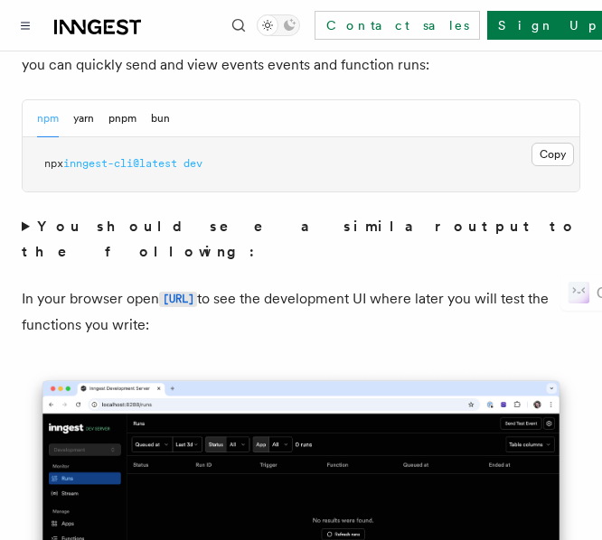
scroll to position [1422, 0]
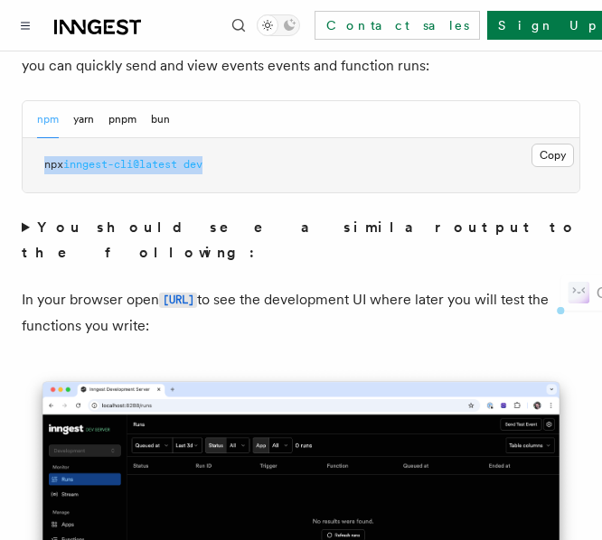
drag, startPoint x: 240, startPoint y: 144, endPoint x: 46, endPoint y: 153, distance: 194.5
click at [46, 153] on pre "npx inngest-cli@latest dev" at bounding box center [301, 165] width 557 height 54
copy span "npx inngest-cli@latest dev"
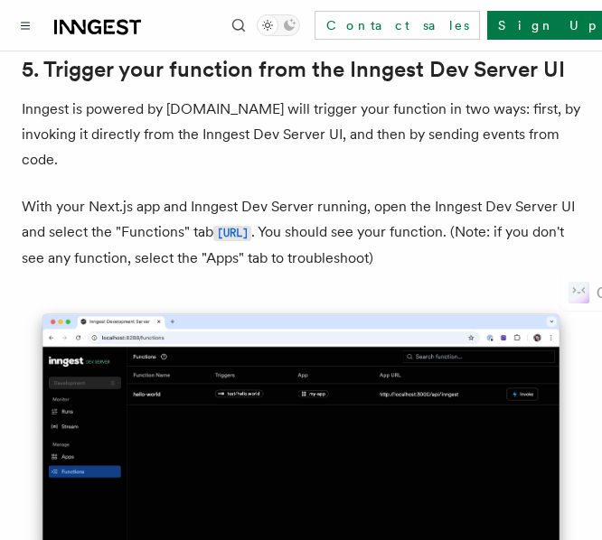
scroll to position [4271, 0]
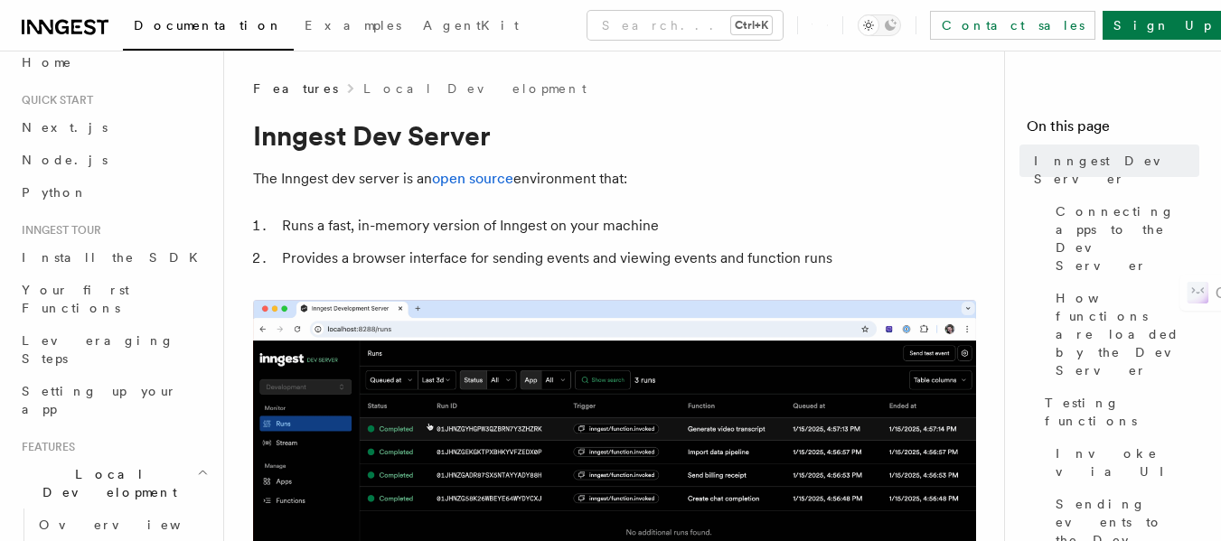
scroll to position [17, 0]
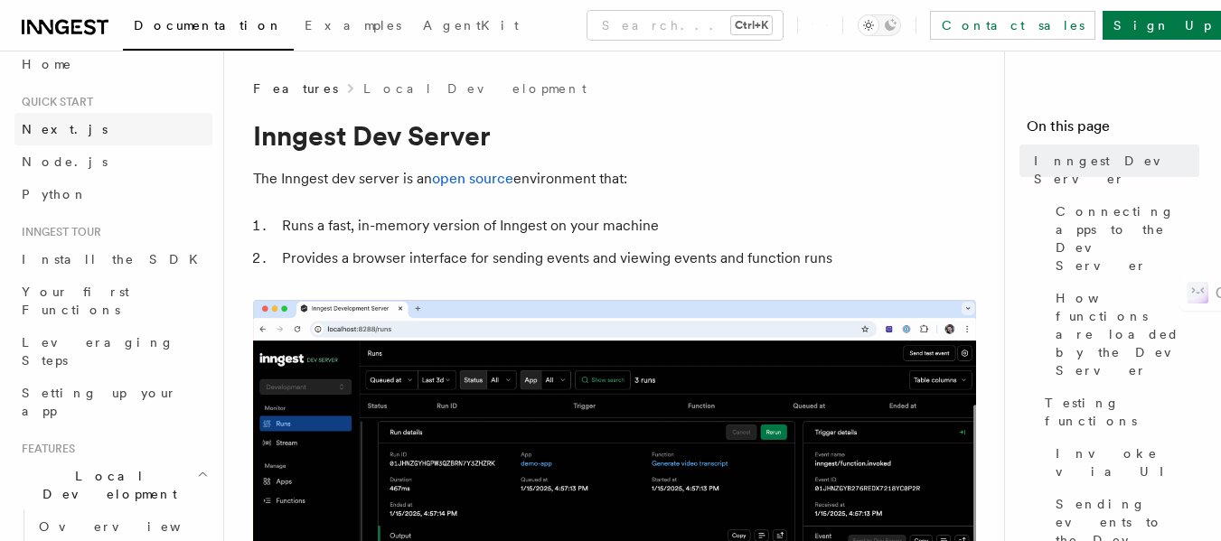
click at [37, 127] on span "Next.js" at bounding box center [65, 129] width 86 height 14
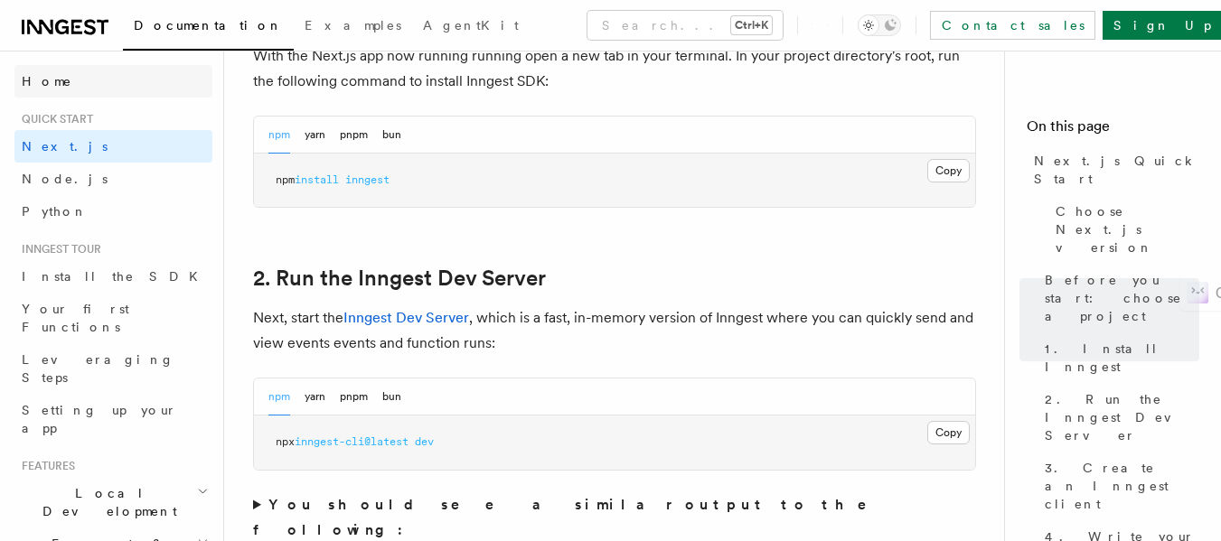
click at [52, 80] on span "Home" at bounding box center [47, 81] width 51 height 18
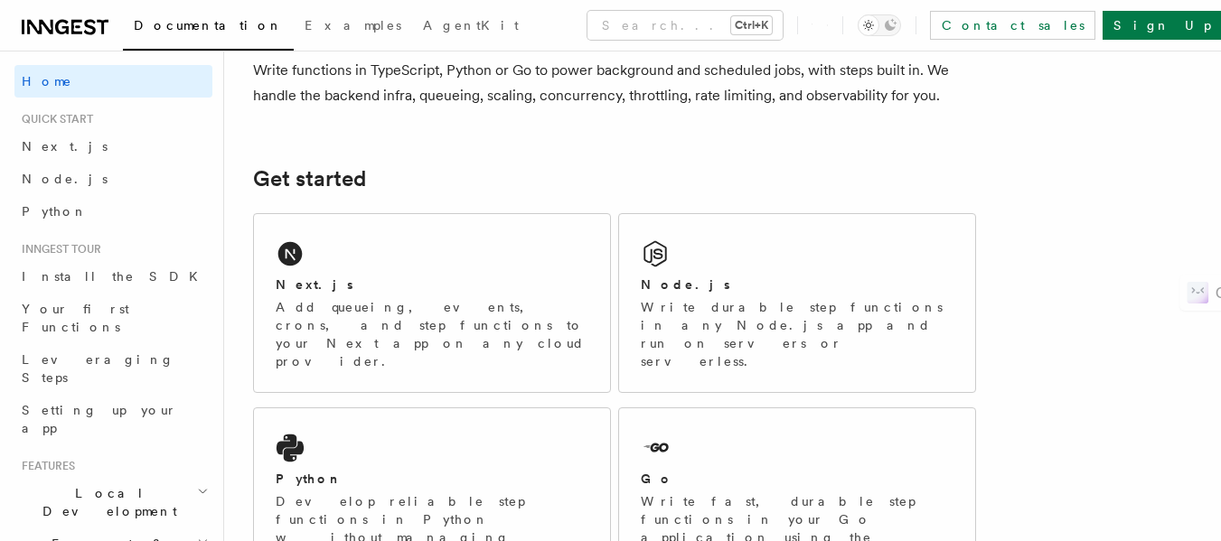
scroll to position [164, 0]
click at [365, 253] on div "Next.js Add queueing, events, crons, and step functions to your Next app on any…" at bounding box center [432, 302] width 356 height 178
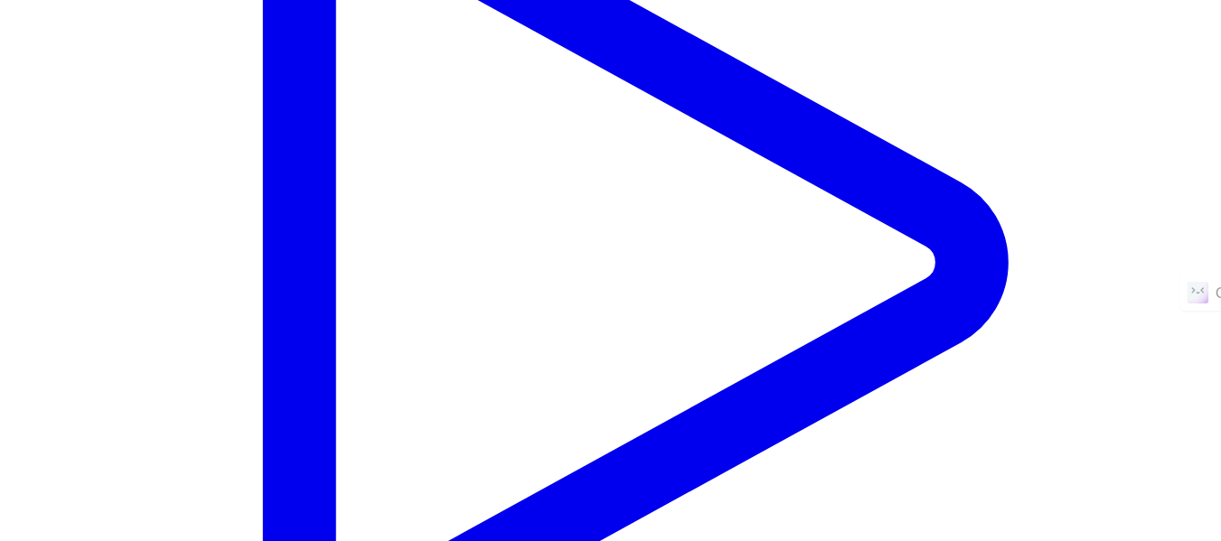
scroll to position [652, 0]
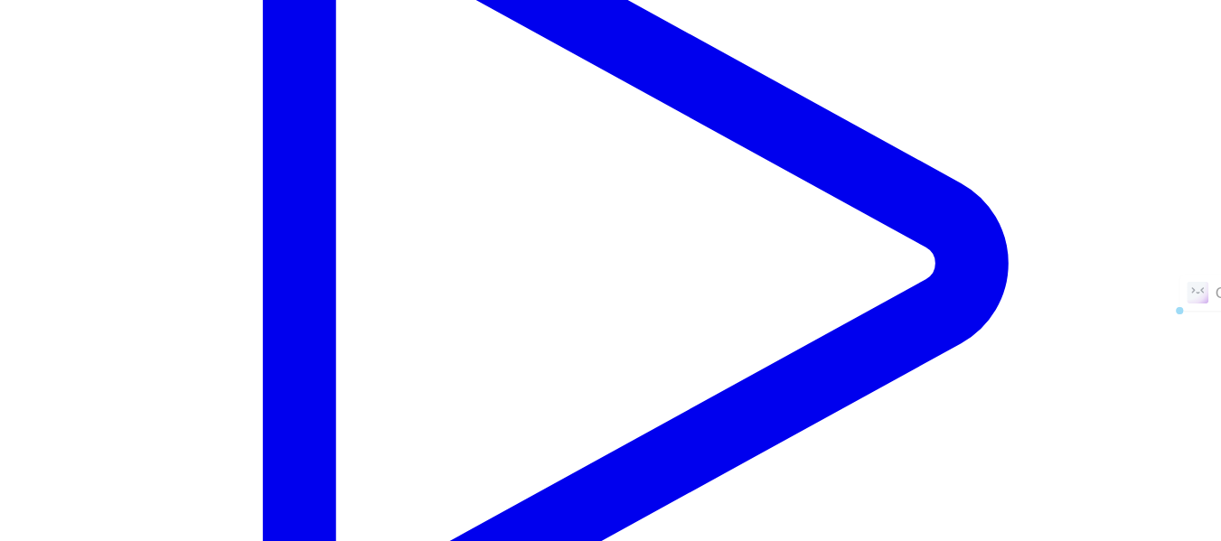
drag, startPoint x: 352, startPoint y: 297, endPoint x: 244, endPoint y: 295, distance: 108.5
copy span "npm run dev"
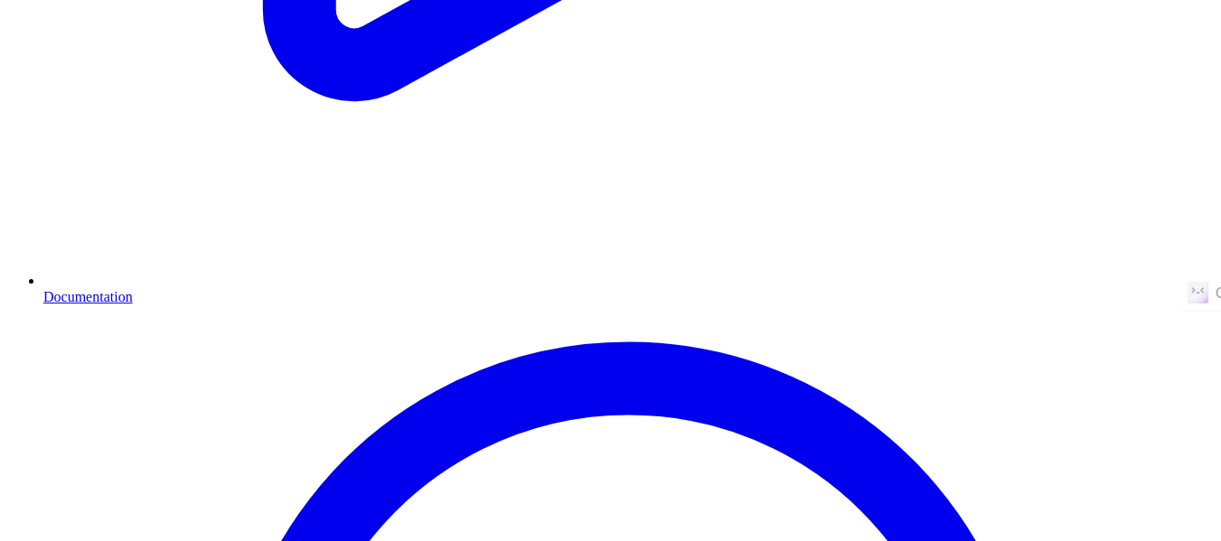
scroll to position [1221, 0]
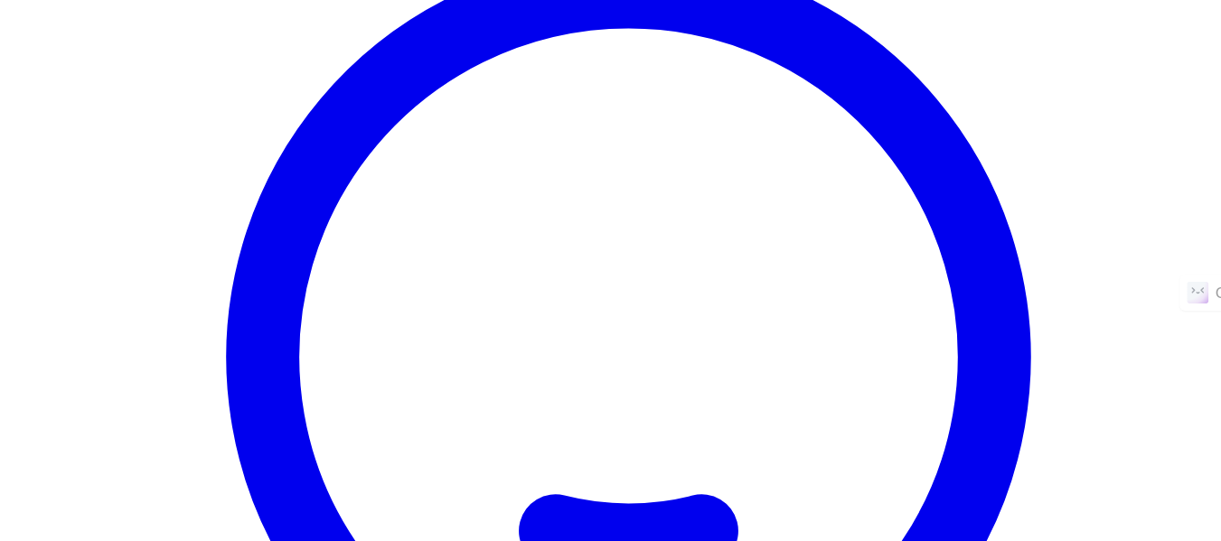
scroll to position [195, 0]
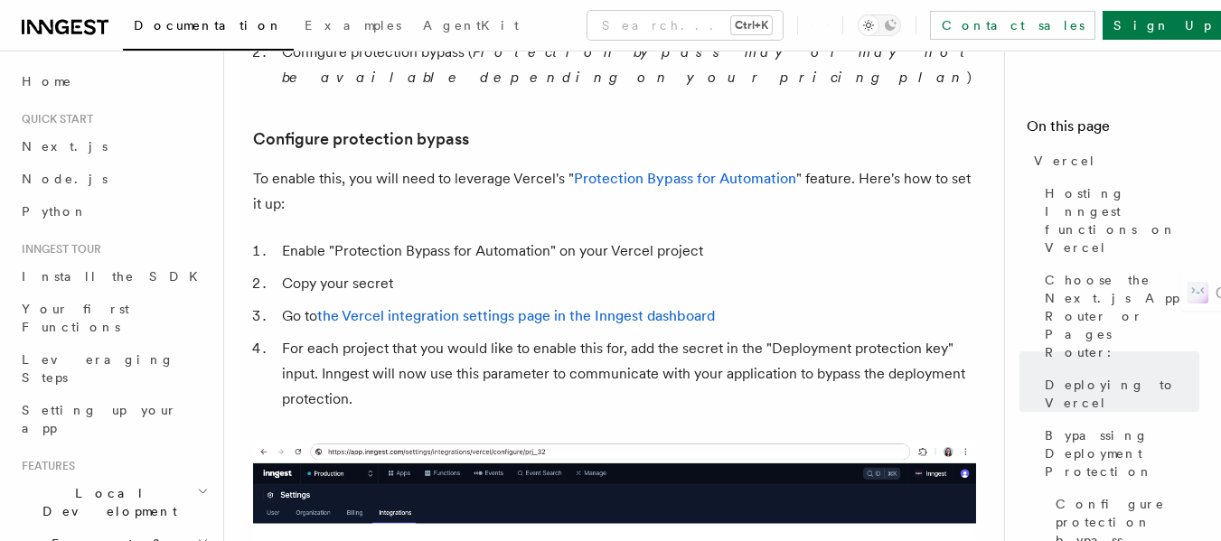
scroll to position [1683, 0]
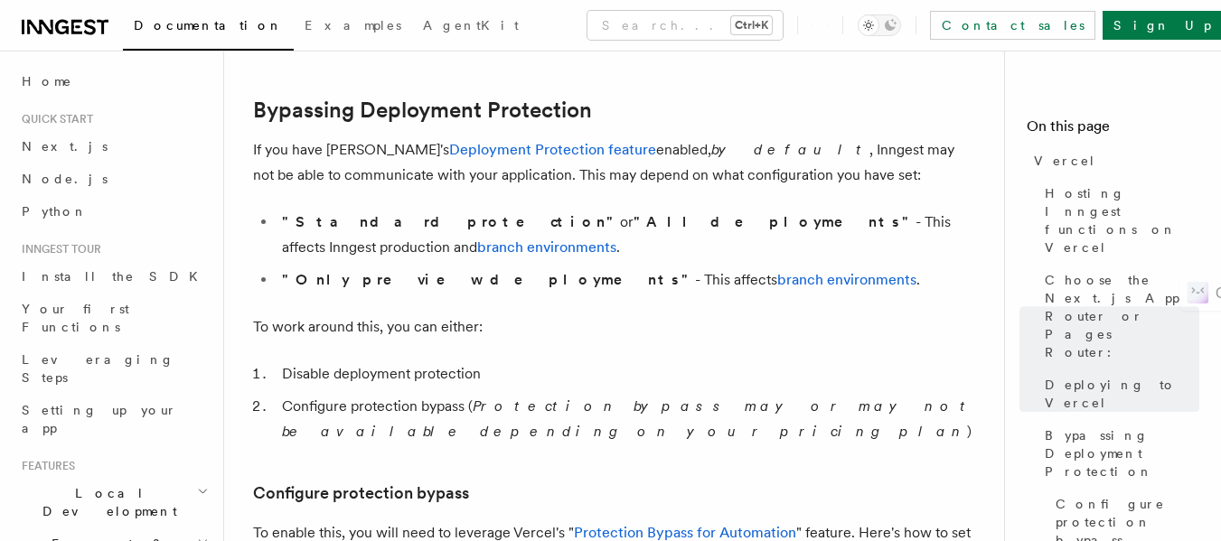
scroll to position [1323, 0]
click at [515, 155] on link "Deployment Protection feature" at bounding box center [552, 150] width 207 height 17
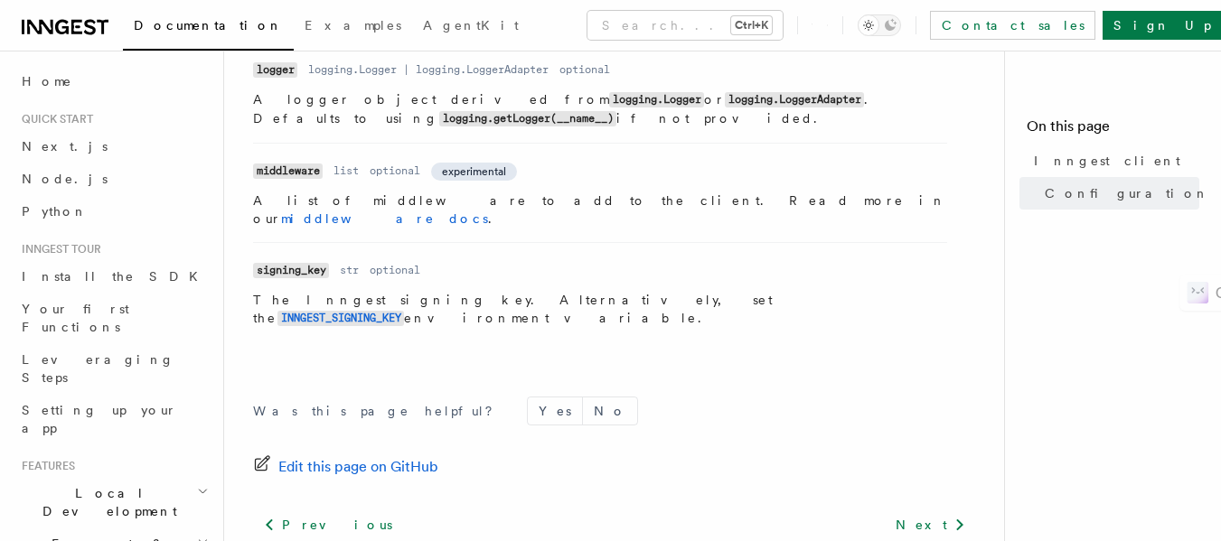
scroll to position [1094, 0]
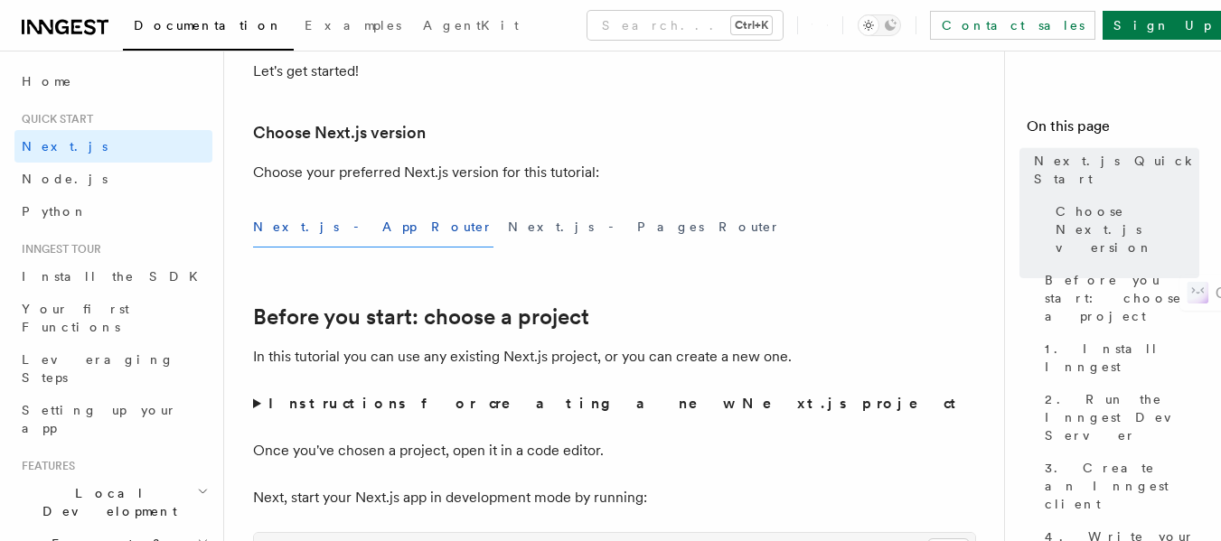
scroll to position [383, 0]
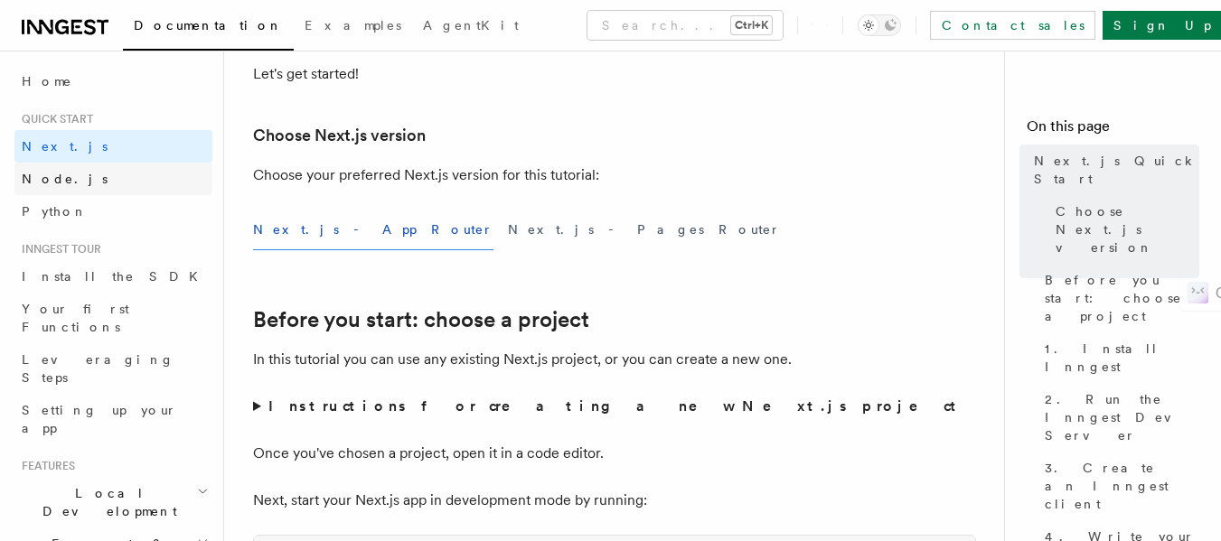
click at [101, 175] on link "Node.js" at bounding box center [113, 179] width 198 height 33
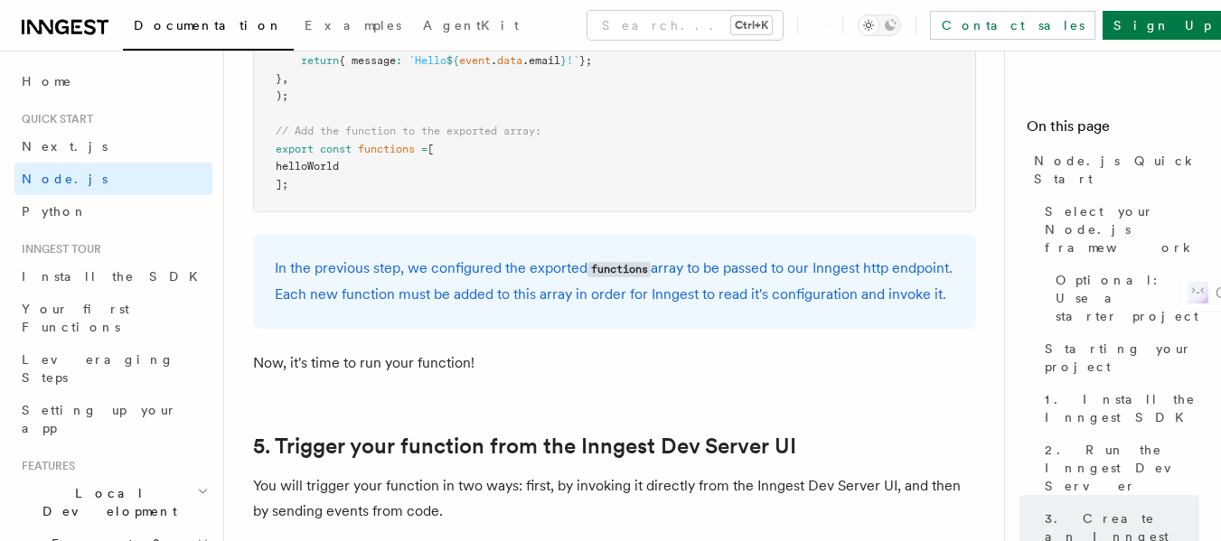
scroll to position [3899, 0]
click at [80, 138] on link "Next.js" at bounding box center [113, 146] width 198 height 33
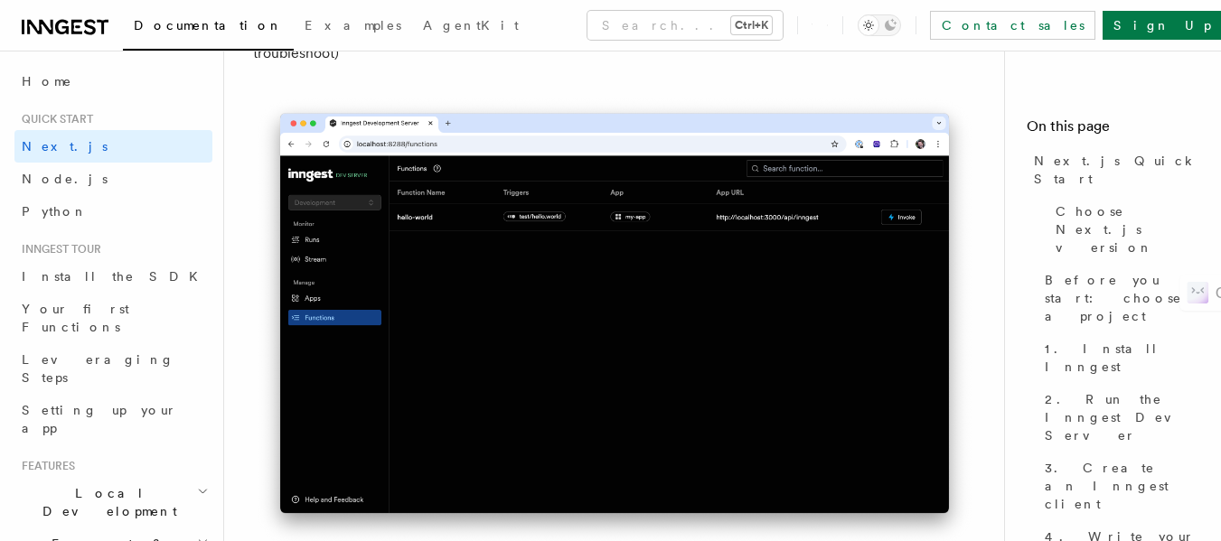
scroll to position [4390, 0]
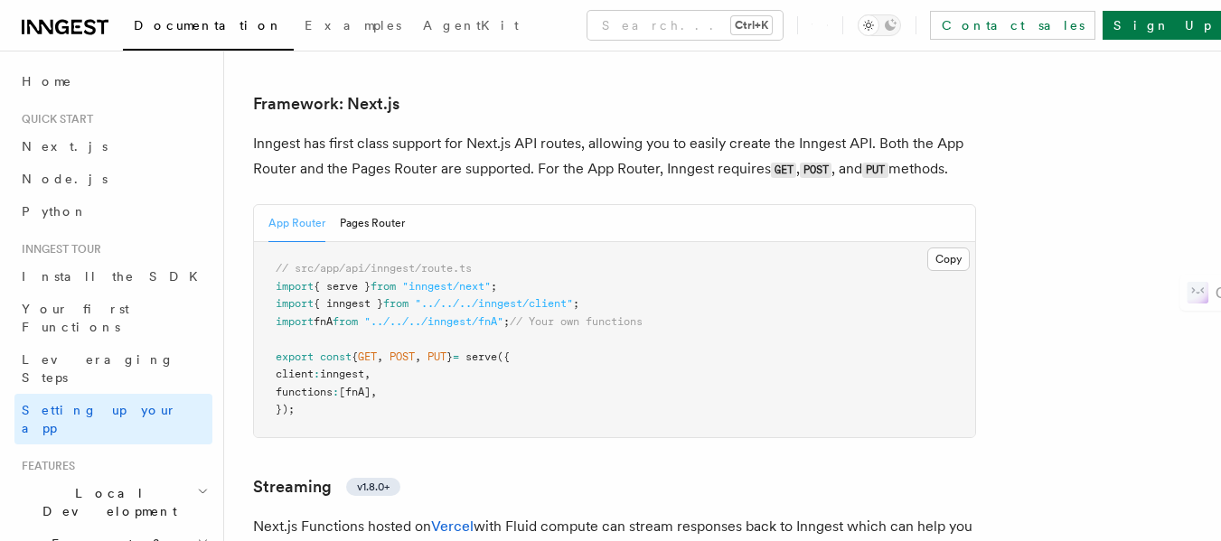
scroll to position [11118, 0]
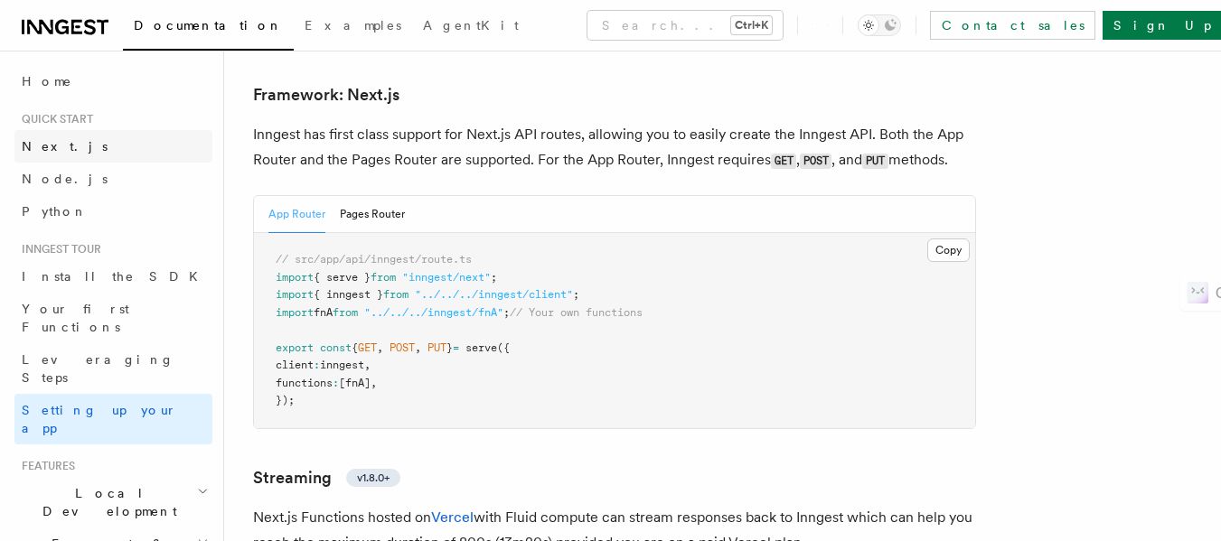
click at [61, 131] on link "Next.js" at bounding box center [113, 146] width 198 height 33
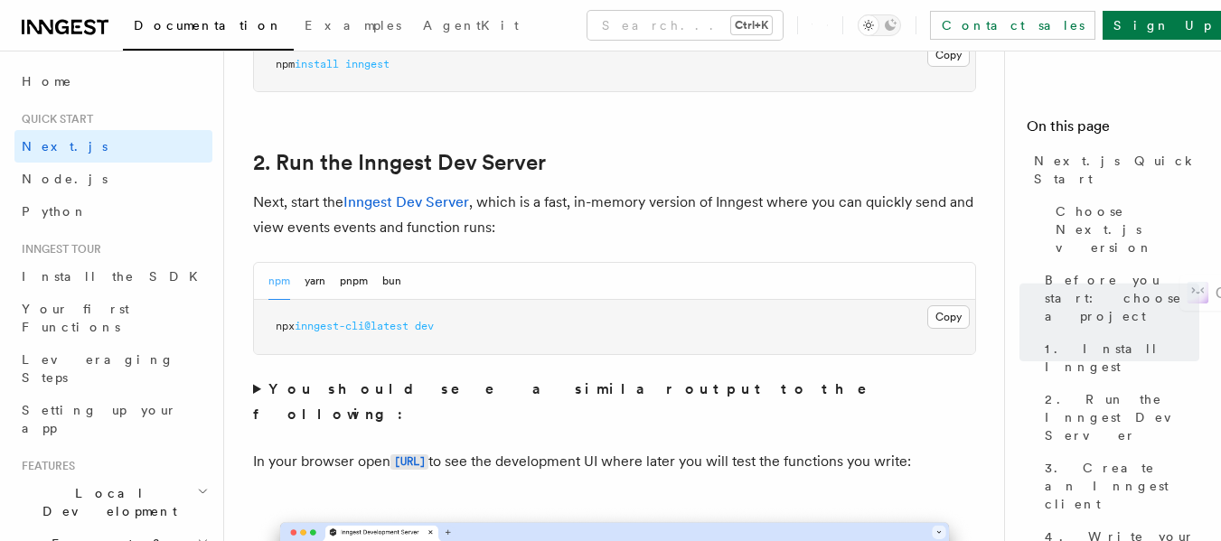
scroll to position [1190, 0]
click at [944, 320] on button "Copy Copied" at bounding box center [948, 317] width 42 height 23
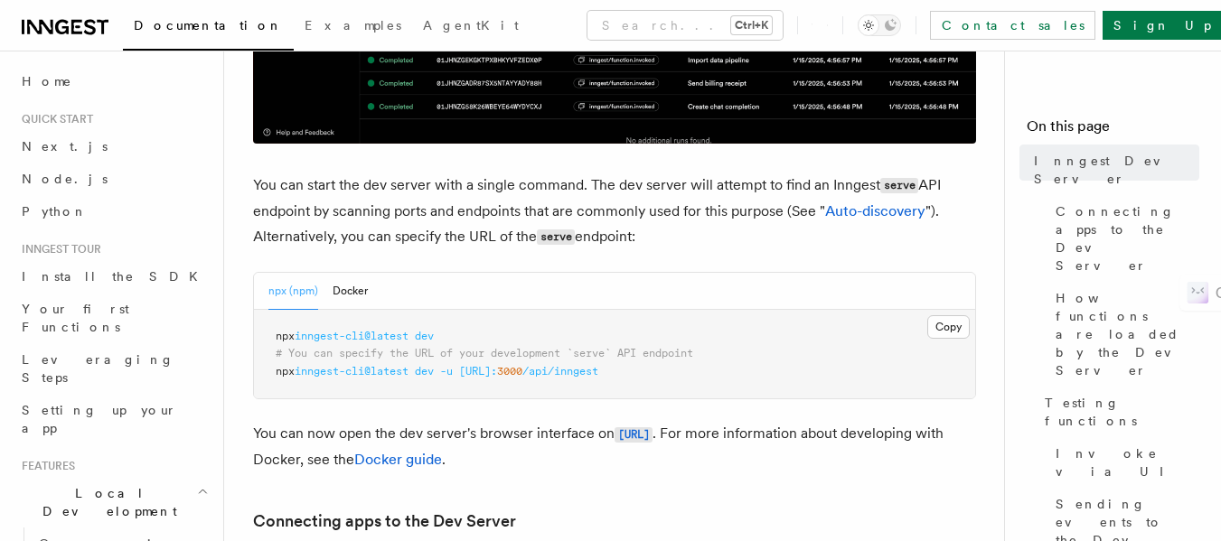
scroll to position [650, 0]
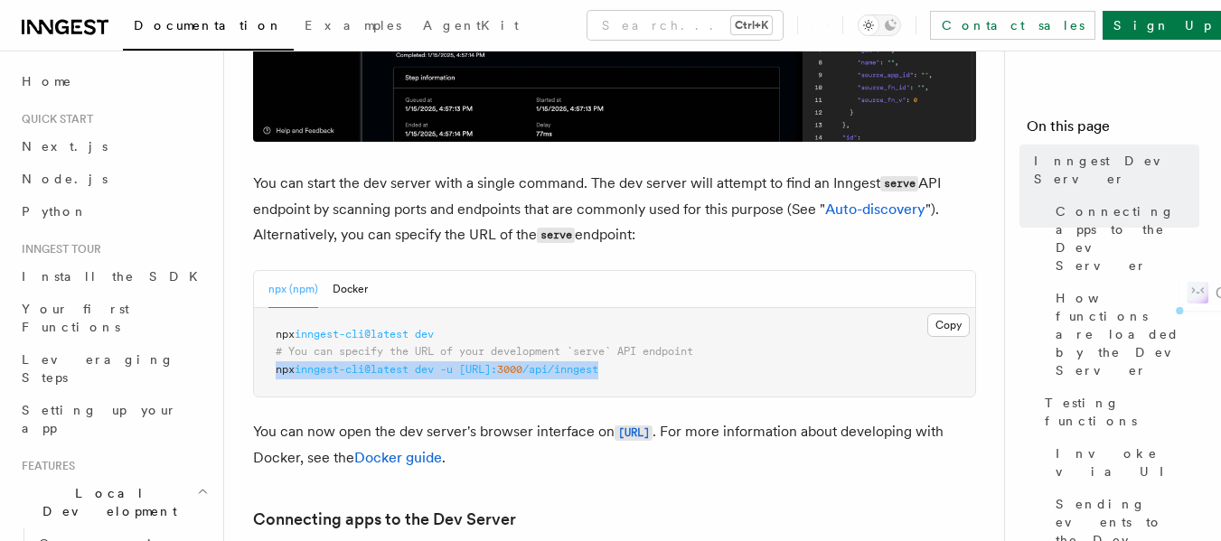
drag, startPoint x: 687, startPoint y: 378, endPoint x: 247, endPoint y: 366, distance: 440.3
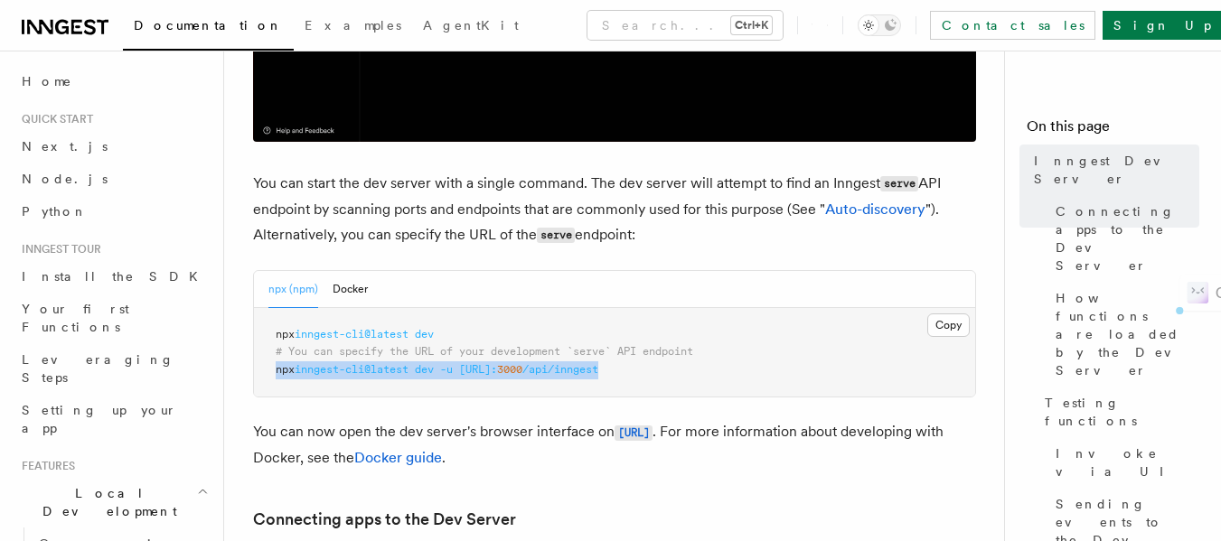
copy span "npx inngest-cli@latest dev -u [URL]: 3000 /api/inngest"
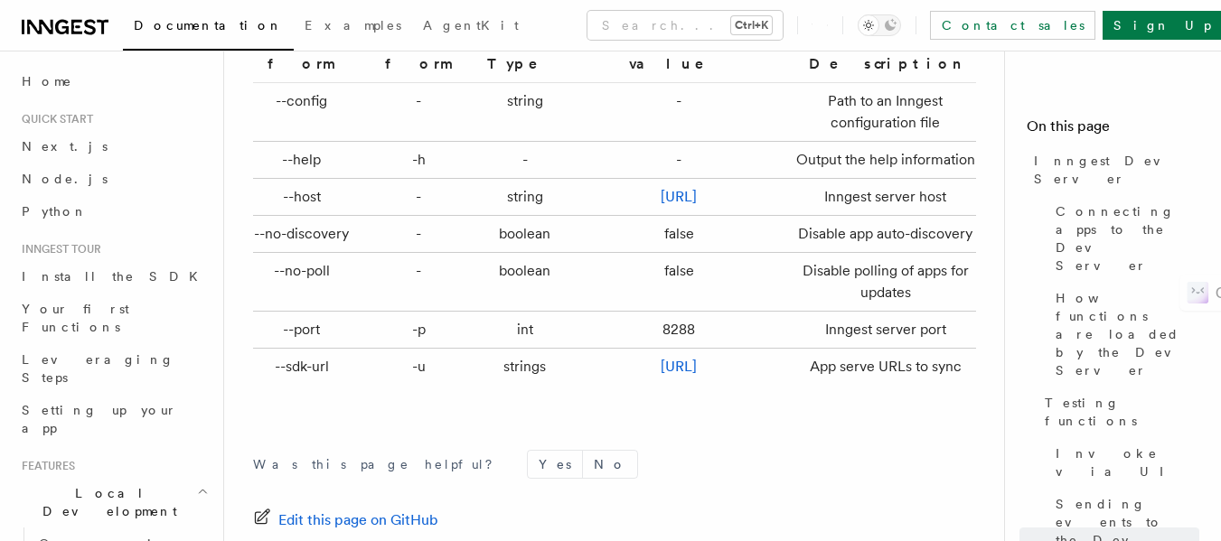
scroll to position [6121, 0]
